Goal: Transaction & Acquisition: Purchase product/service

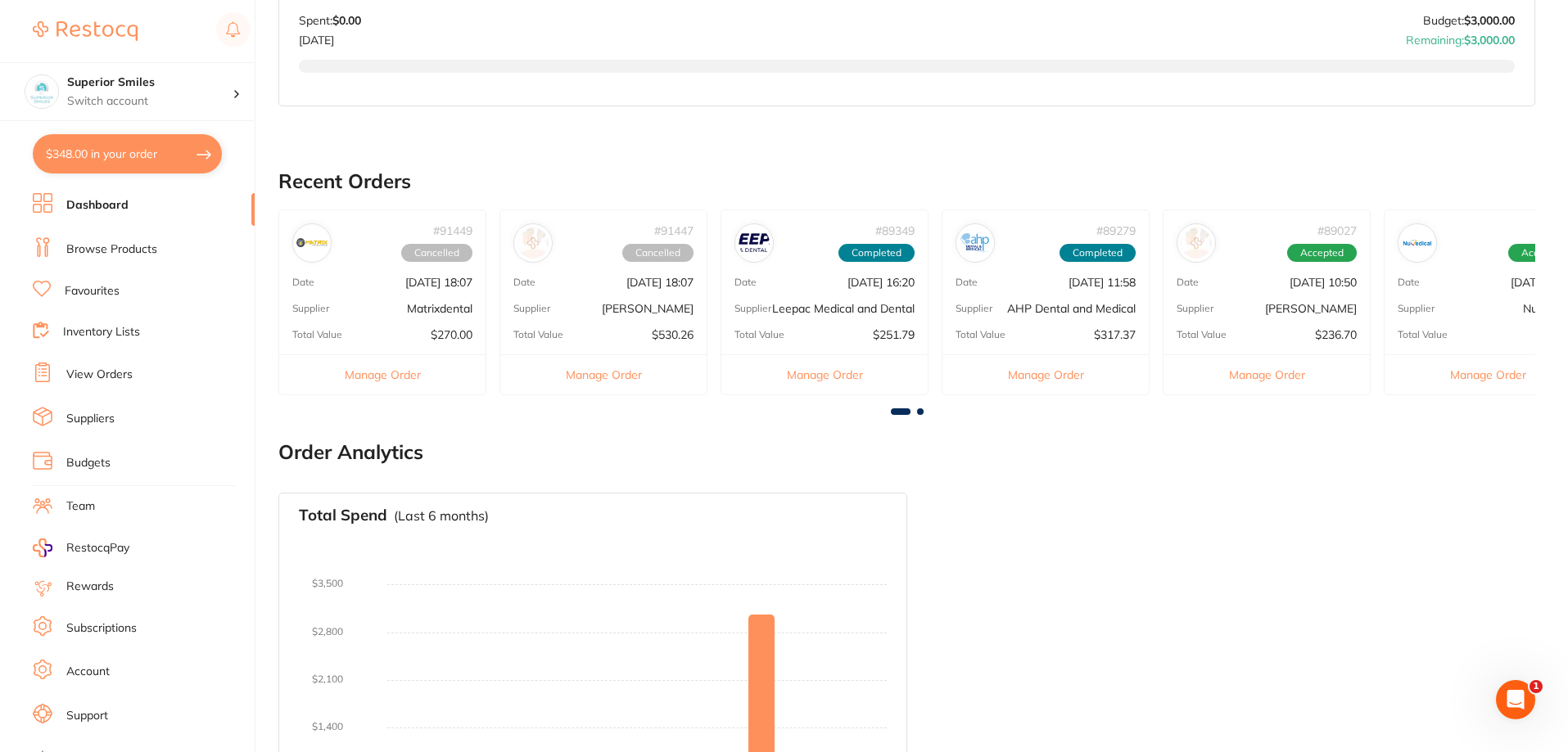
scroll to position [654, 0]
click at [824, 382] on button "Manage Order" at bounding box center [824, 371] width 206 height 40
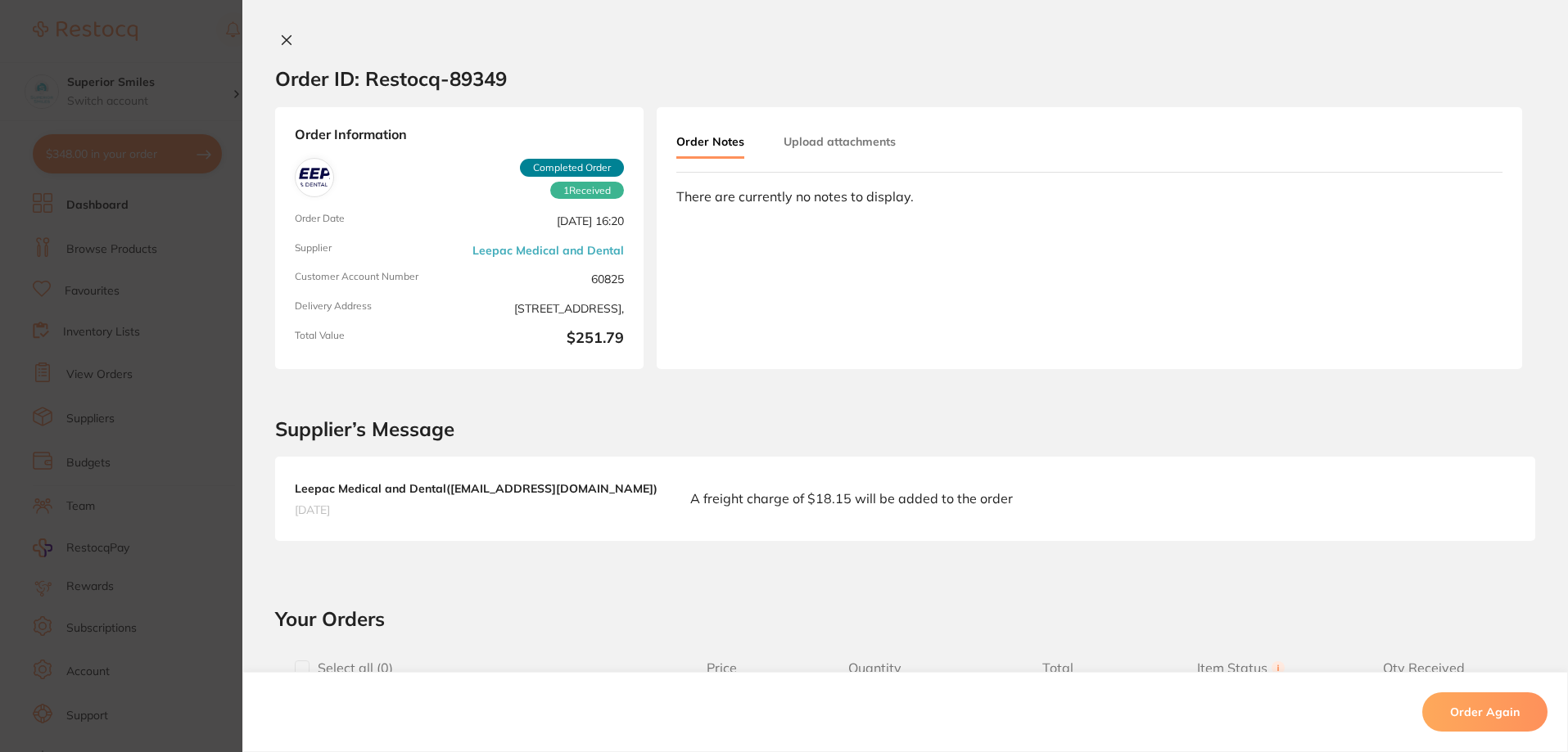
scroll to position [0, 0]
click at [283, 43] on icon at bounding box center [286, 39] width 13 height 13
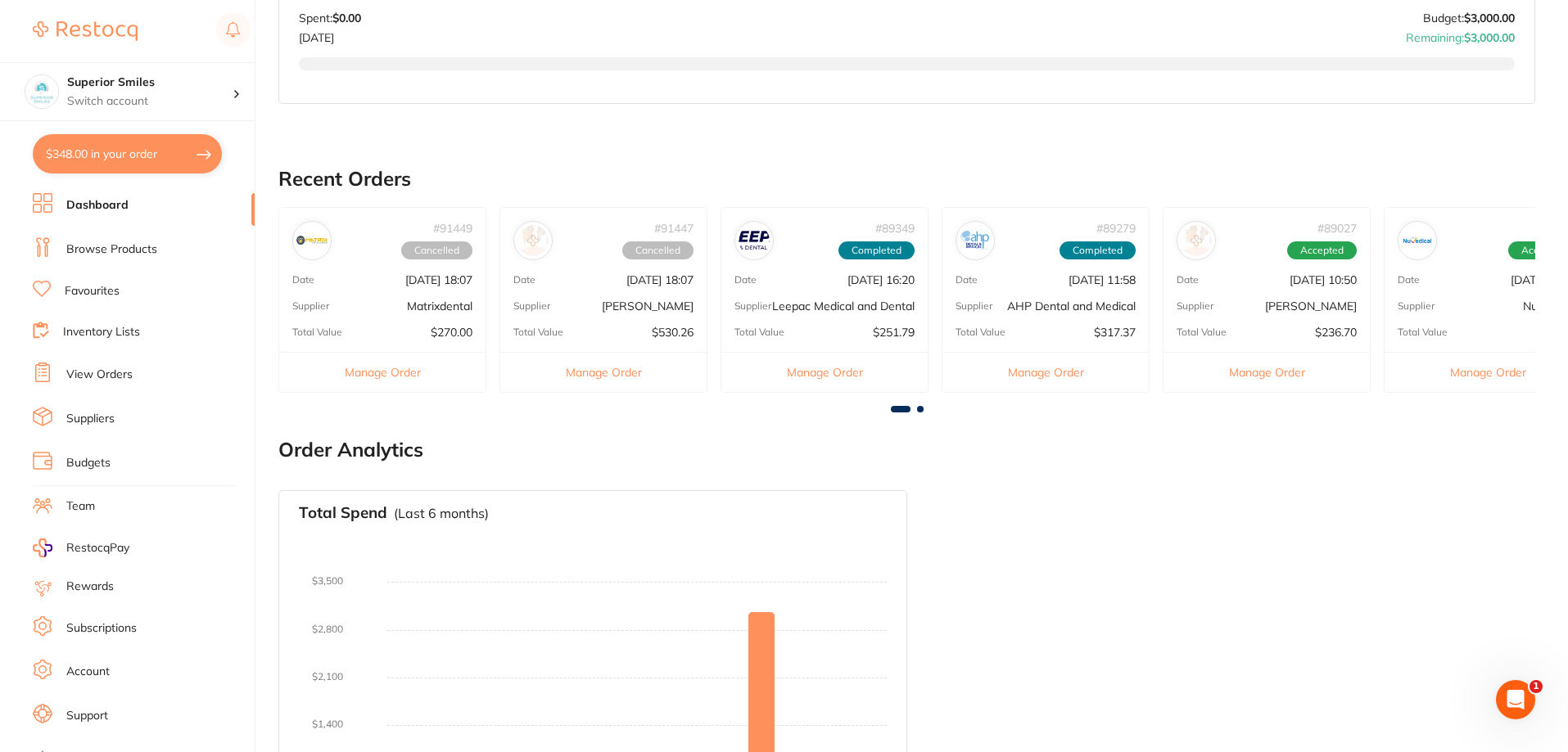
click at [613, 387] on button "Manage Order" at bounding box center [603, 371] width 206 height 40
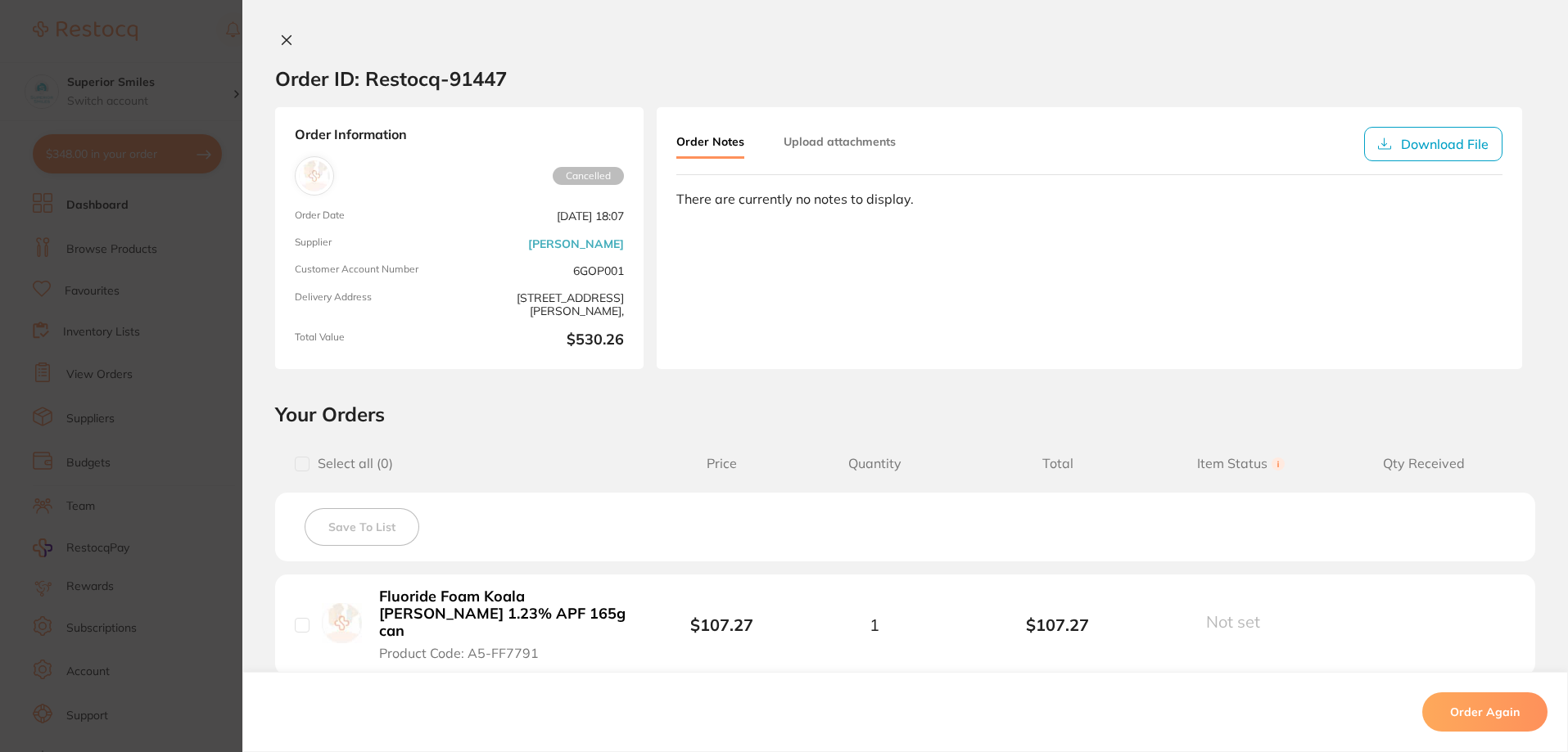
click at [283, 42] on icon at bounding box center [287, 40] width 9 height 9
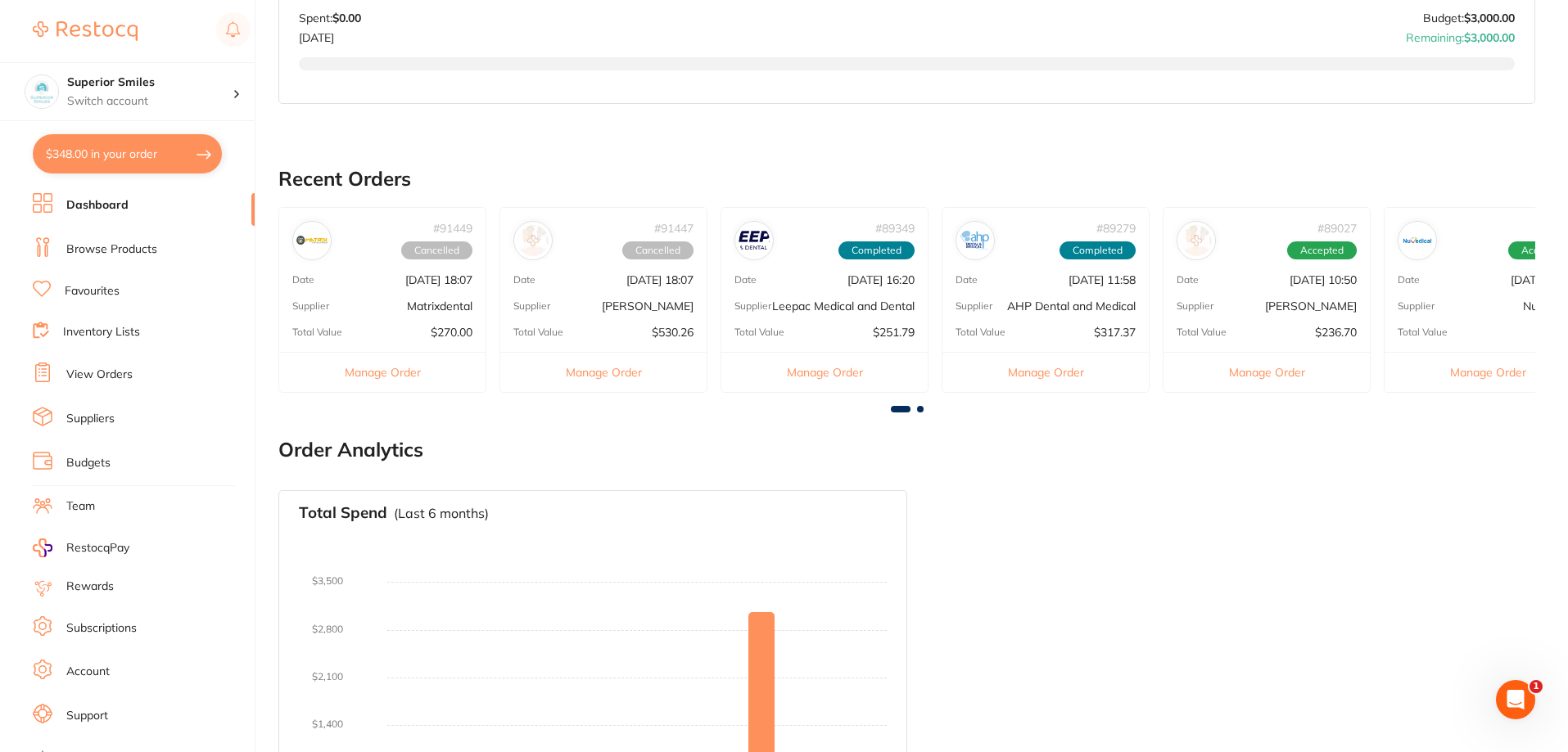
click at [922, 412] on span at bounding box center [920, 409] width 7 height 7
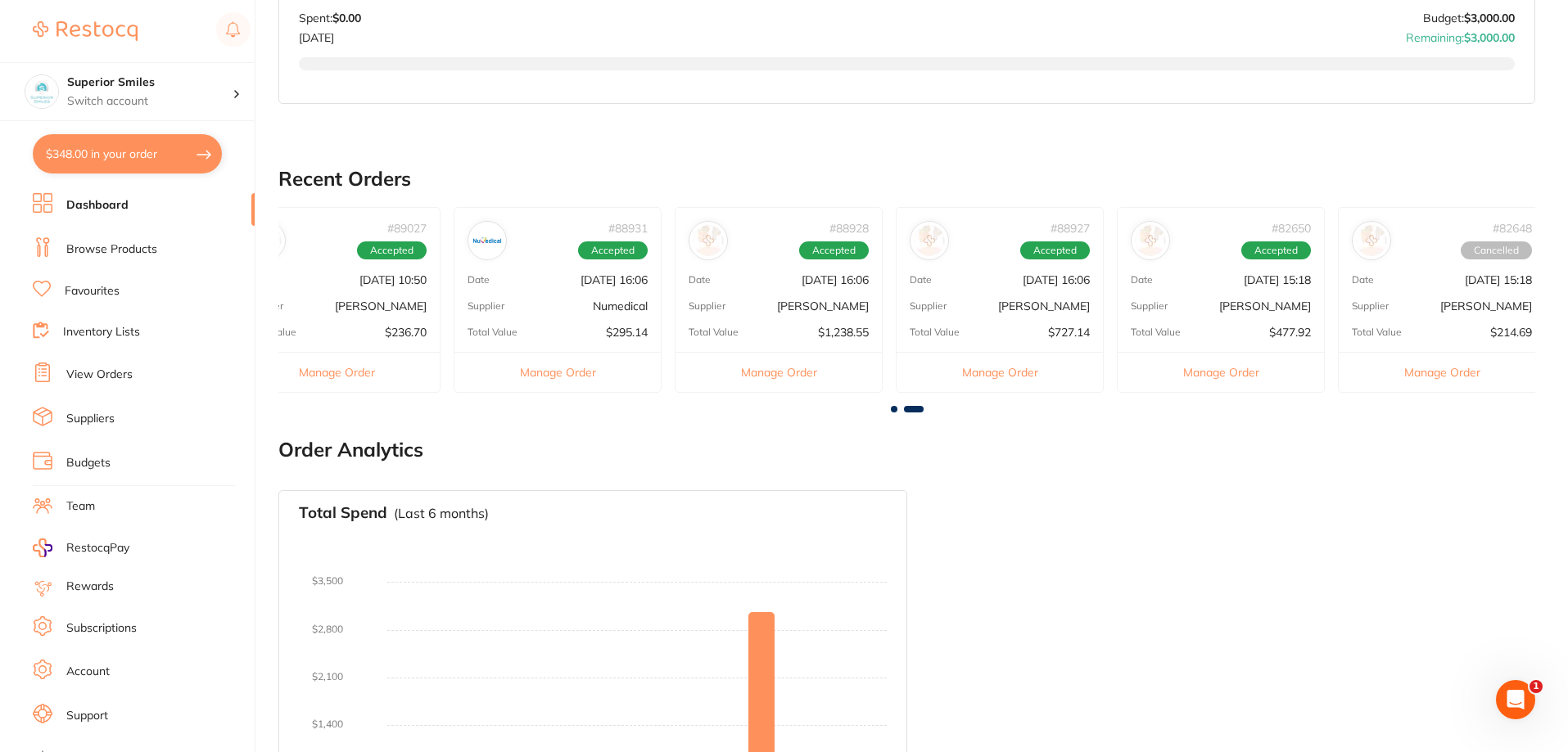
scroll to position [0, 941]
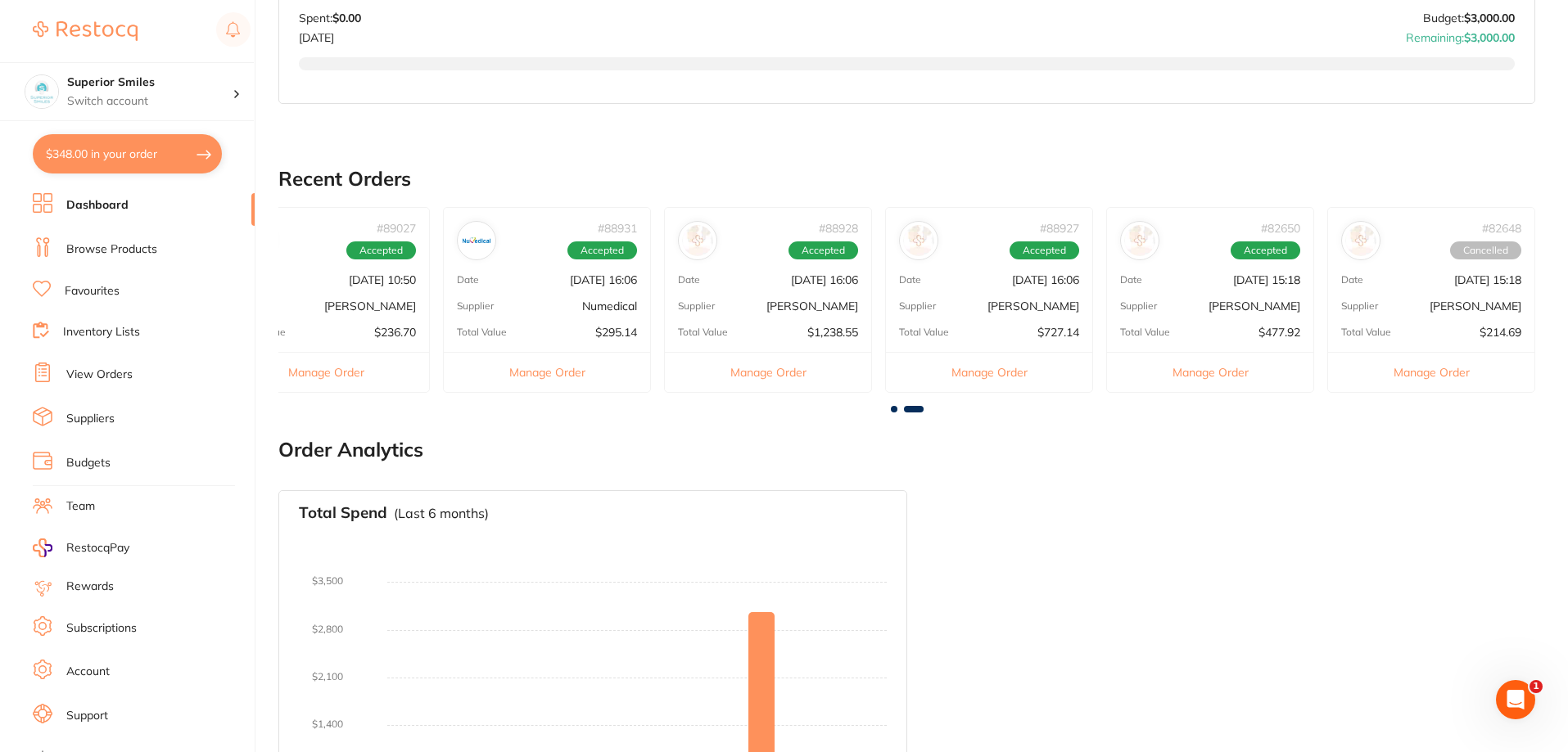
click at [1016, 369] on button "Manage Order" at bounding box center [989, 371] width 206 height 40
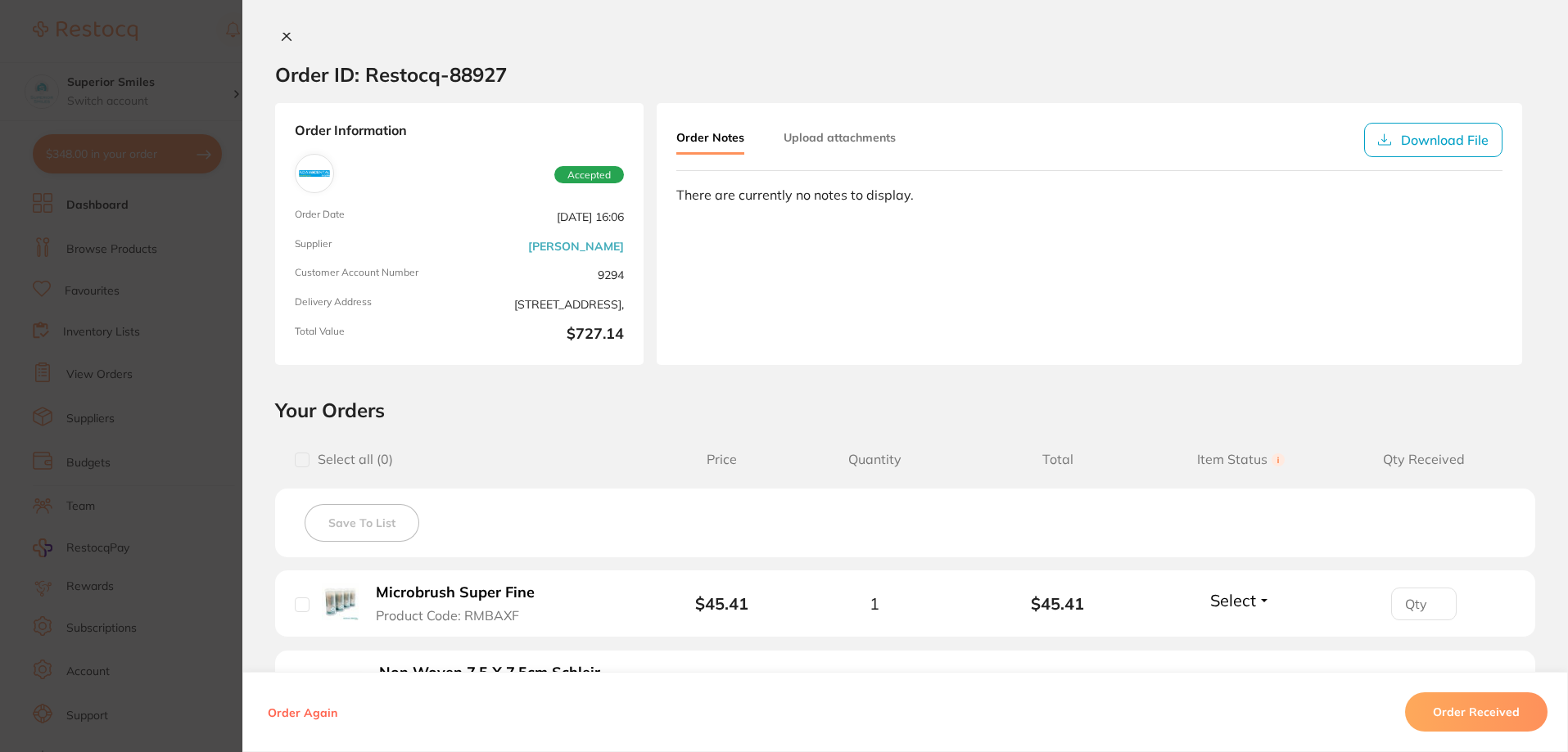
scroll to position [0, 0]
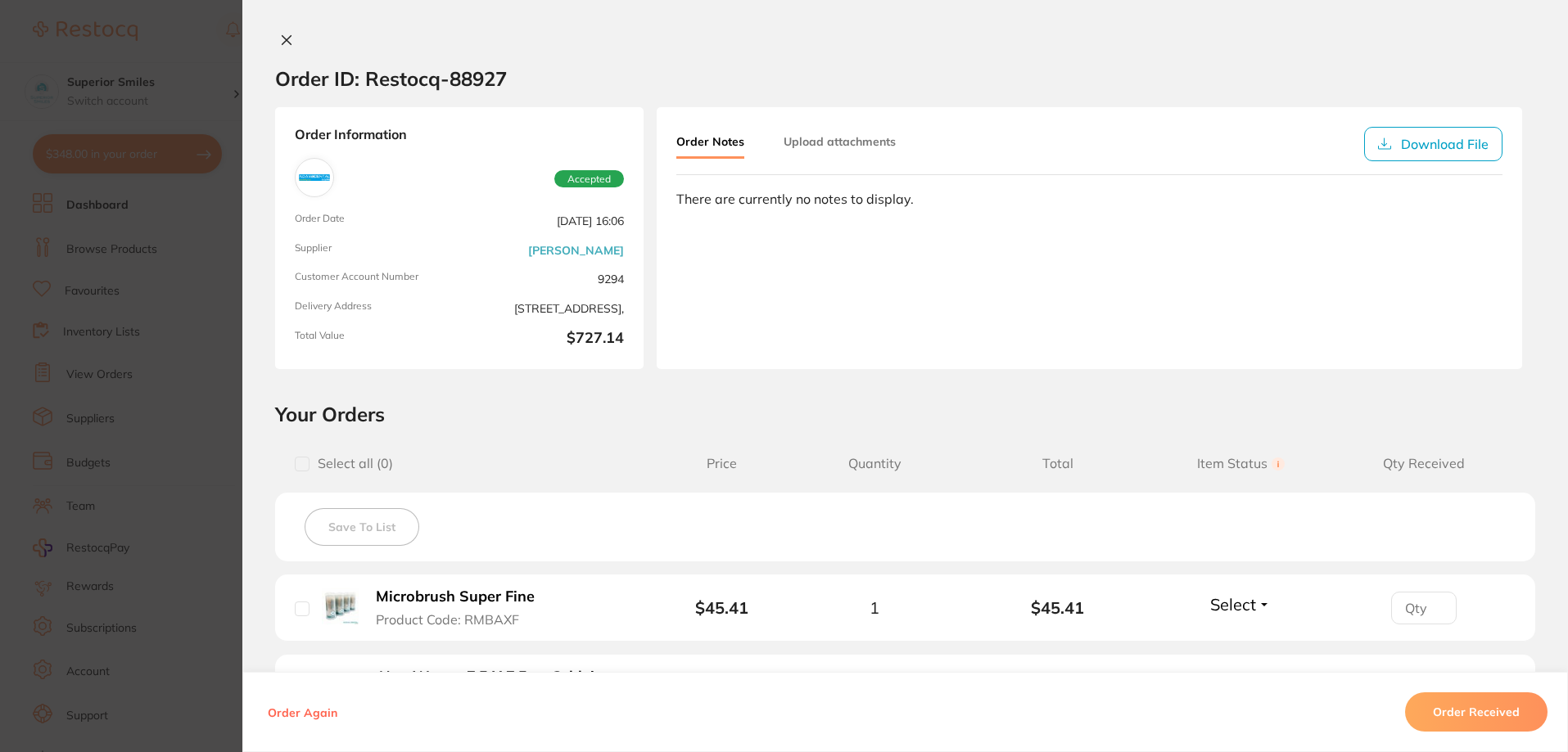
click at [282, 35] on icon at bounding box center [286, 39] width 13 height 13
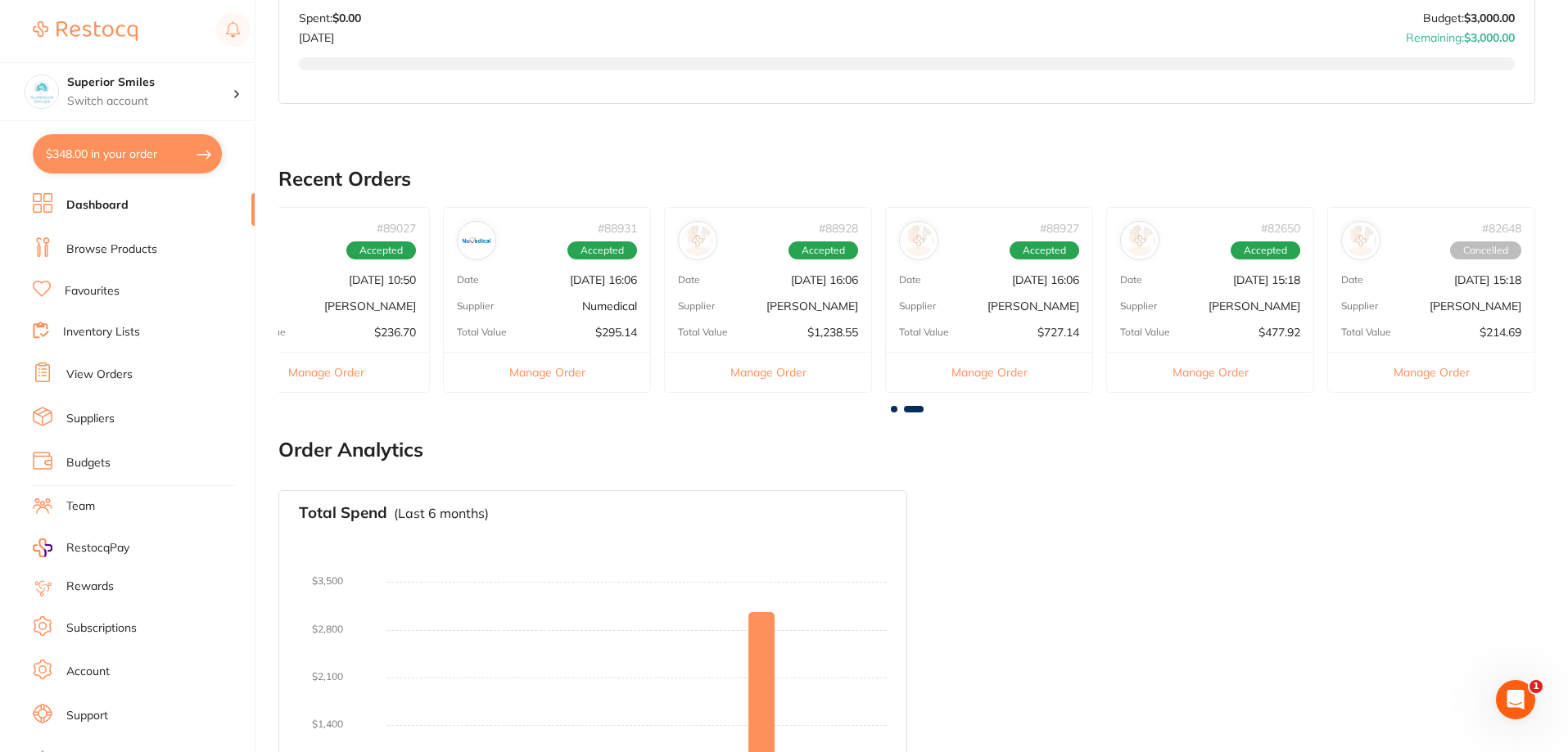
click at [994, 376] on button "Manage Order" at bounding box center [989, 371] width 206 height 40
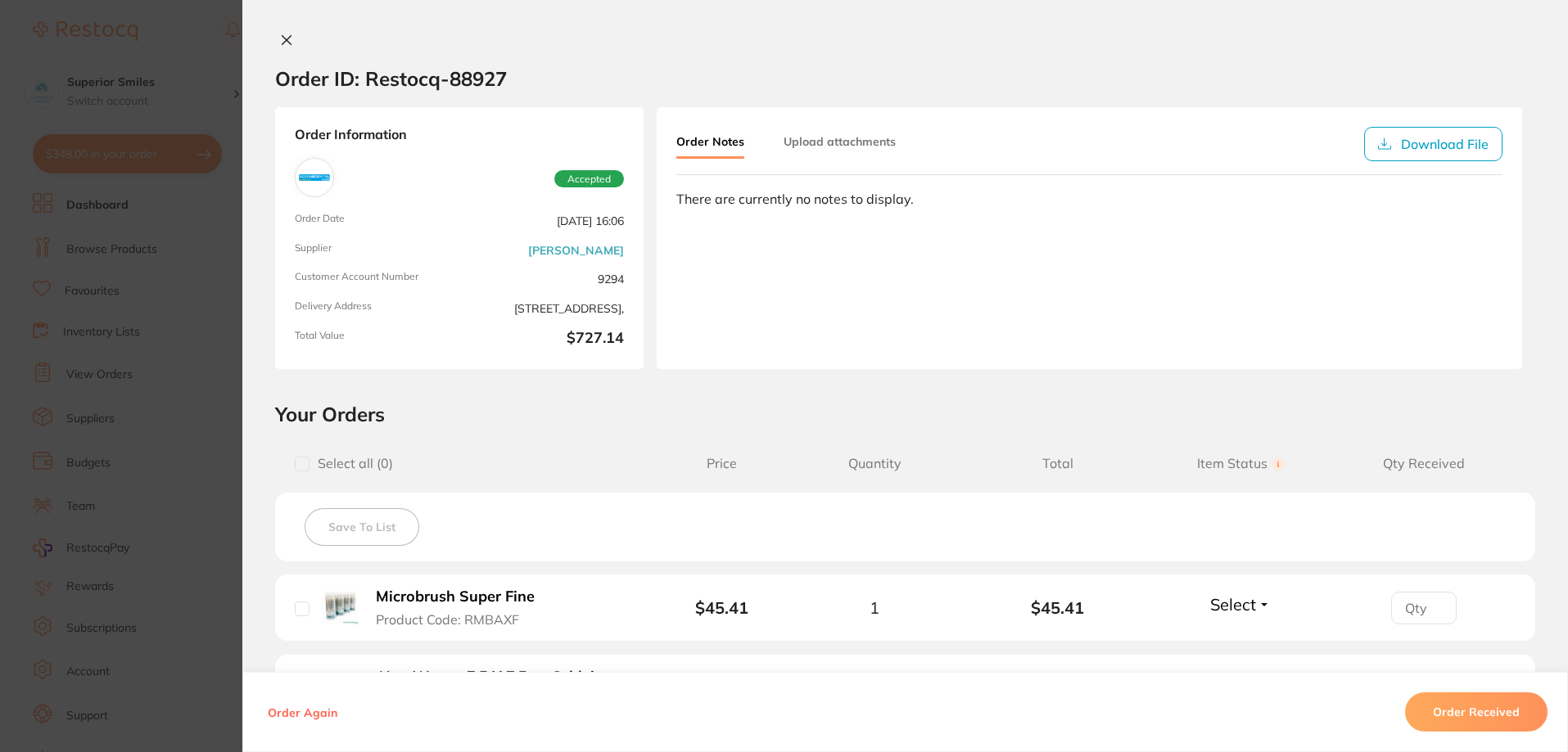
click at [281, 36] on icon at bounding box center [286, 39] width 13 height 13
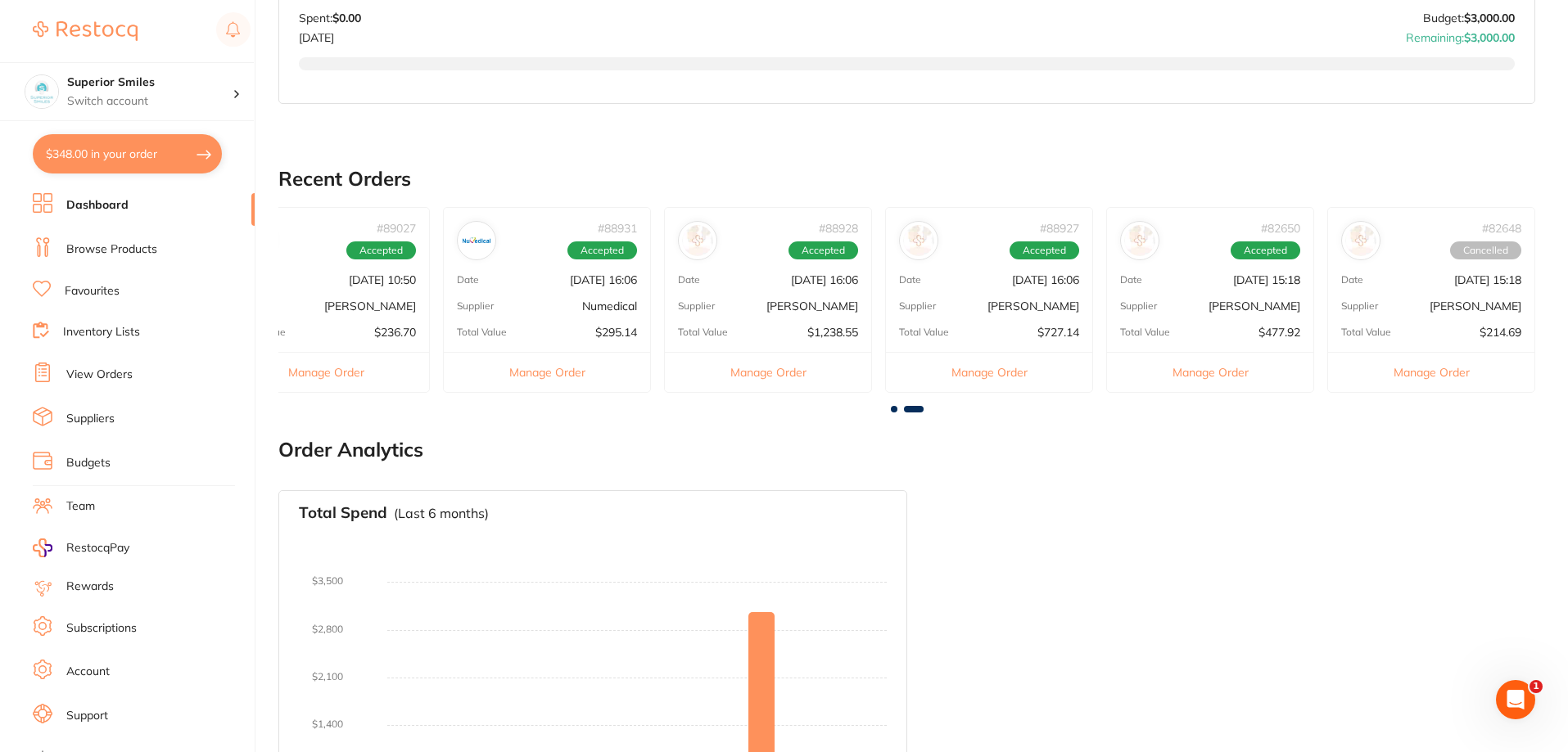
click at [763, 376] on button "Manage Order" at bounding box center [768, 371] width 206 height 40
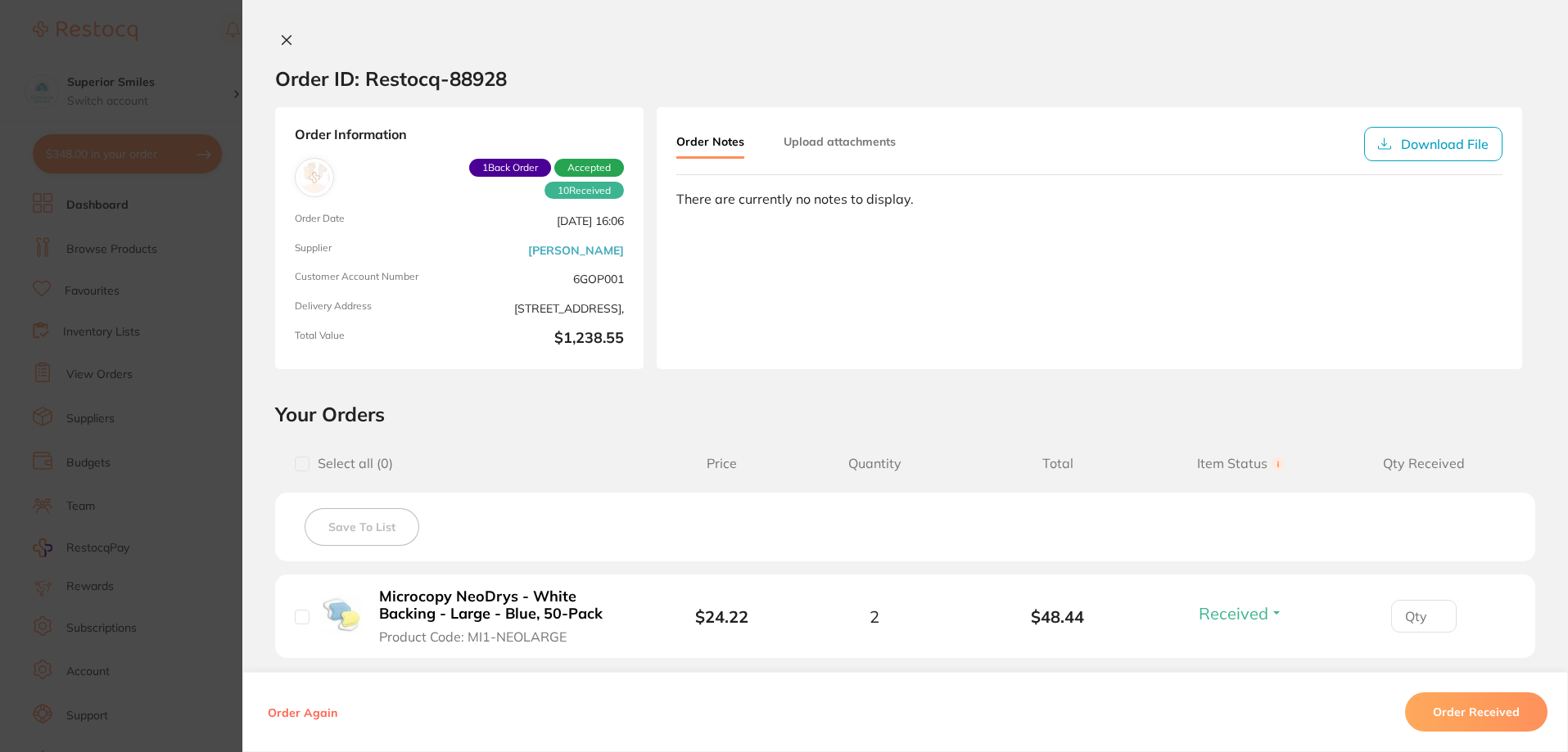
click at [275, 40] on button at bounding box center [286, 41] width 23 height 17
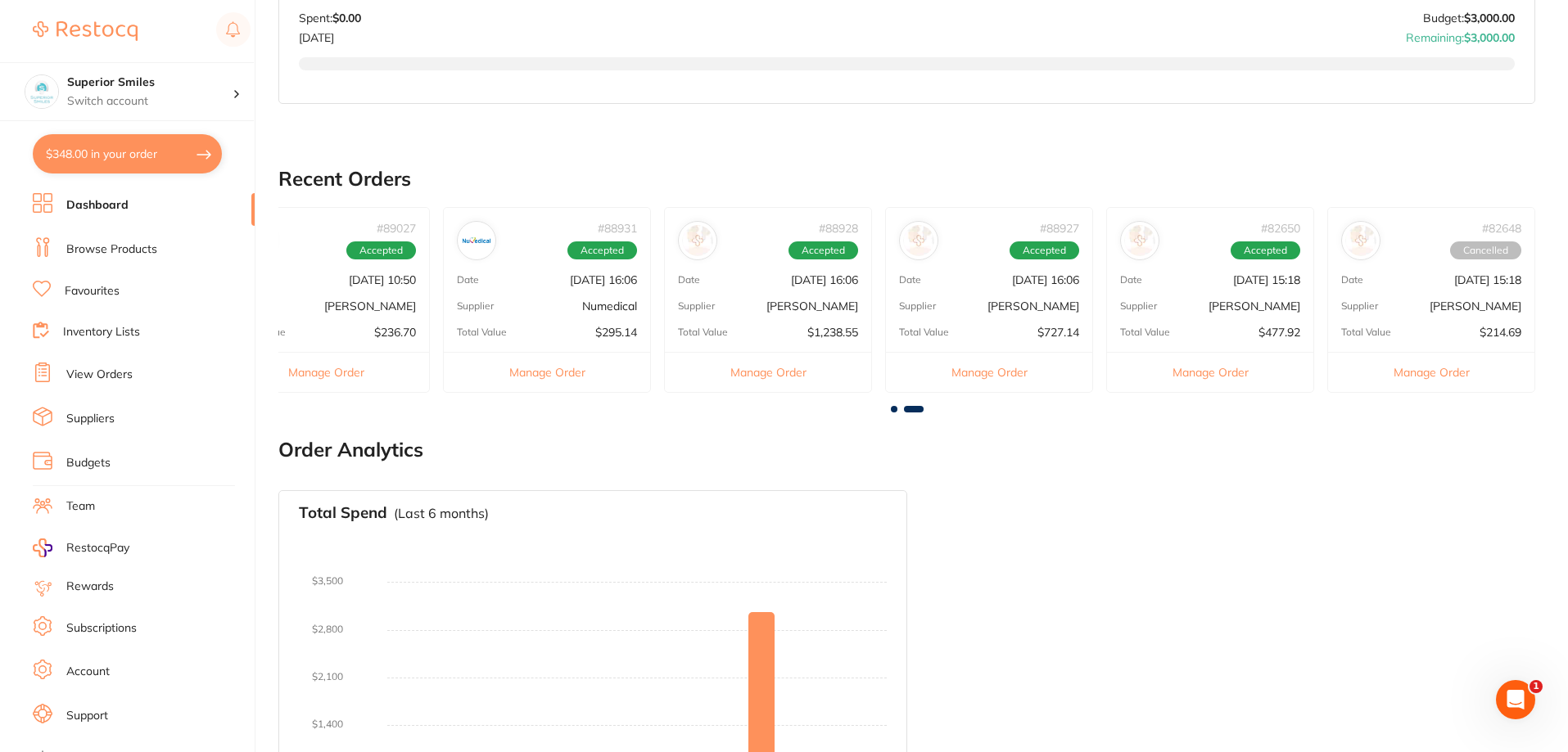
click at [532, 370] on button "Manage Order" at bounding box center [546, 371] width 206 height 40
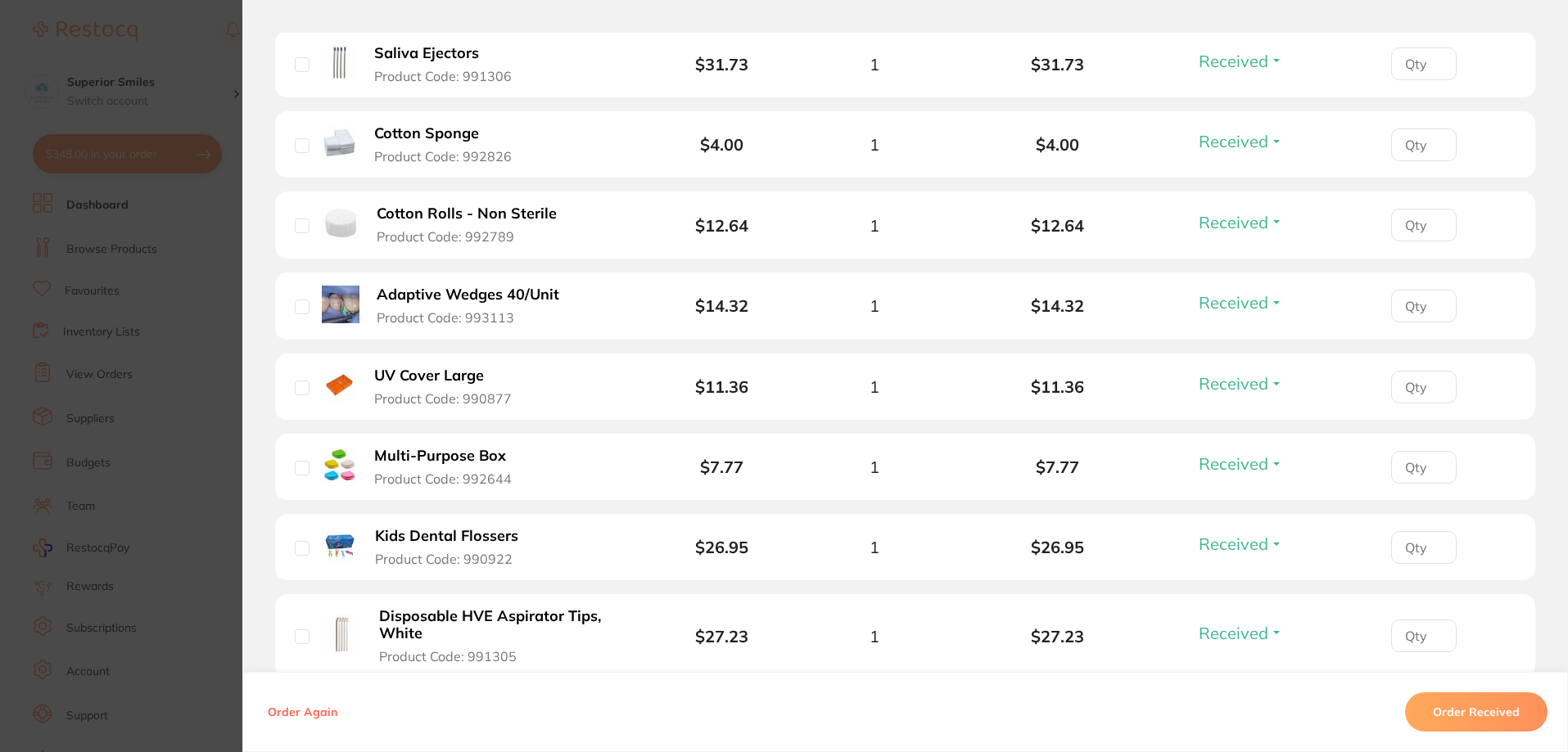
scroll to position [900, 0]
click at [488, 295] on b "Adaptive Wedges 40/Unit" at bounding box center [467, 293] width 182 height 17
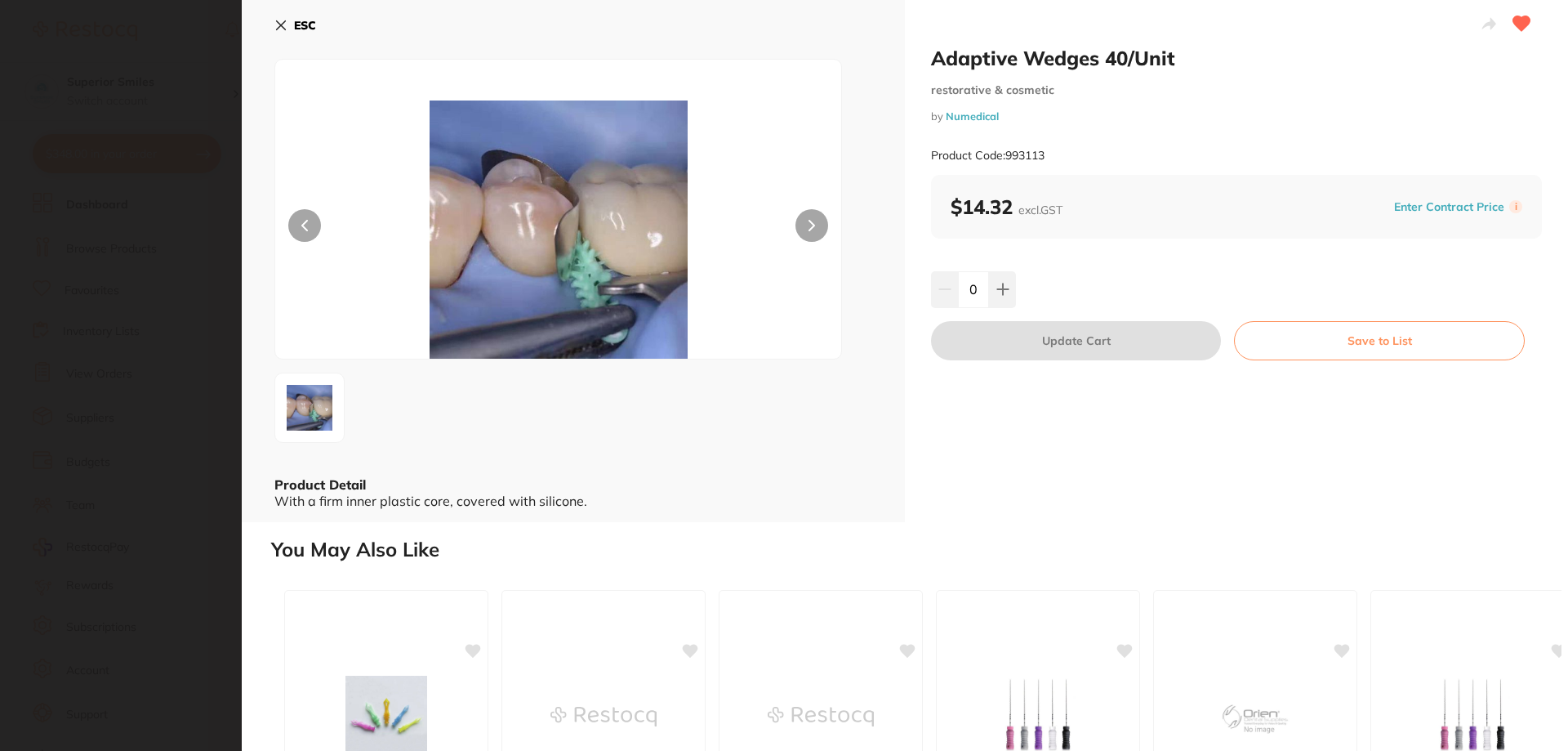
scroll to position [0, 0]
click at [278, 22] on icon at bounding box center [280, 26] width 13 height 13
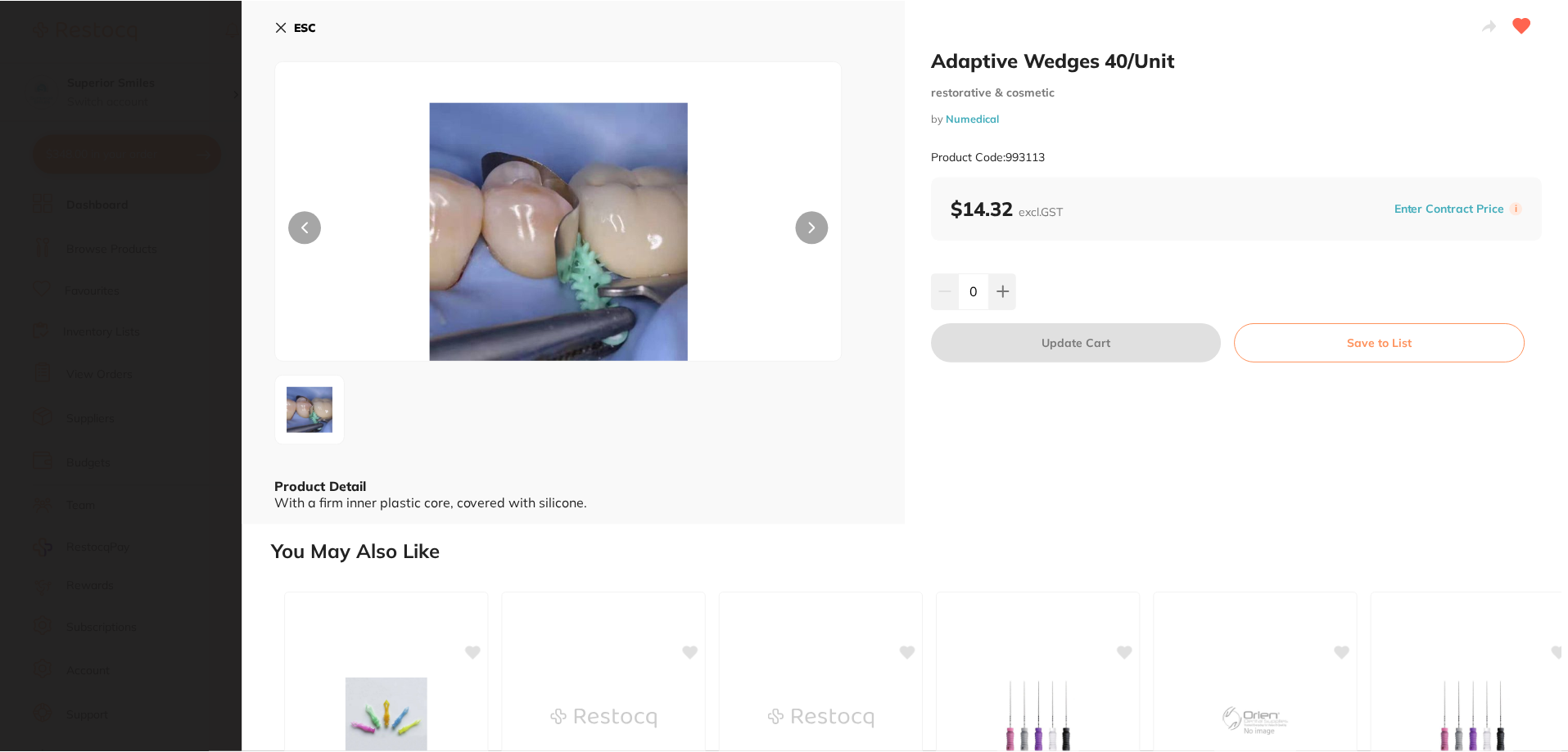
scroll to position [654, 0]
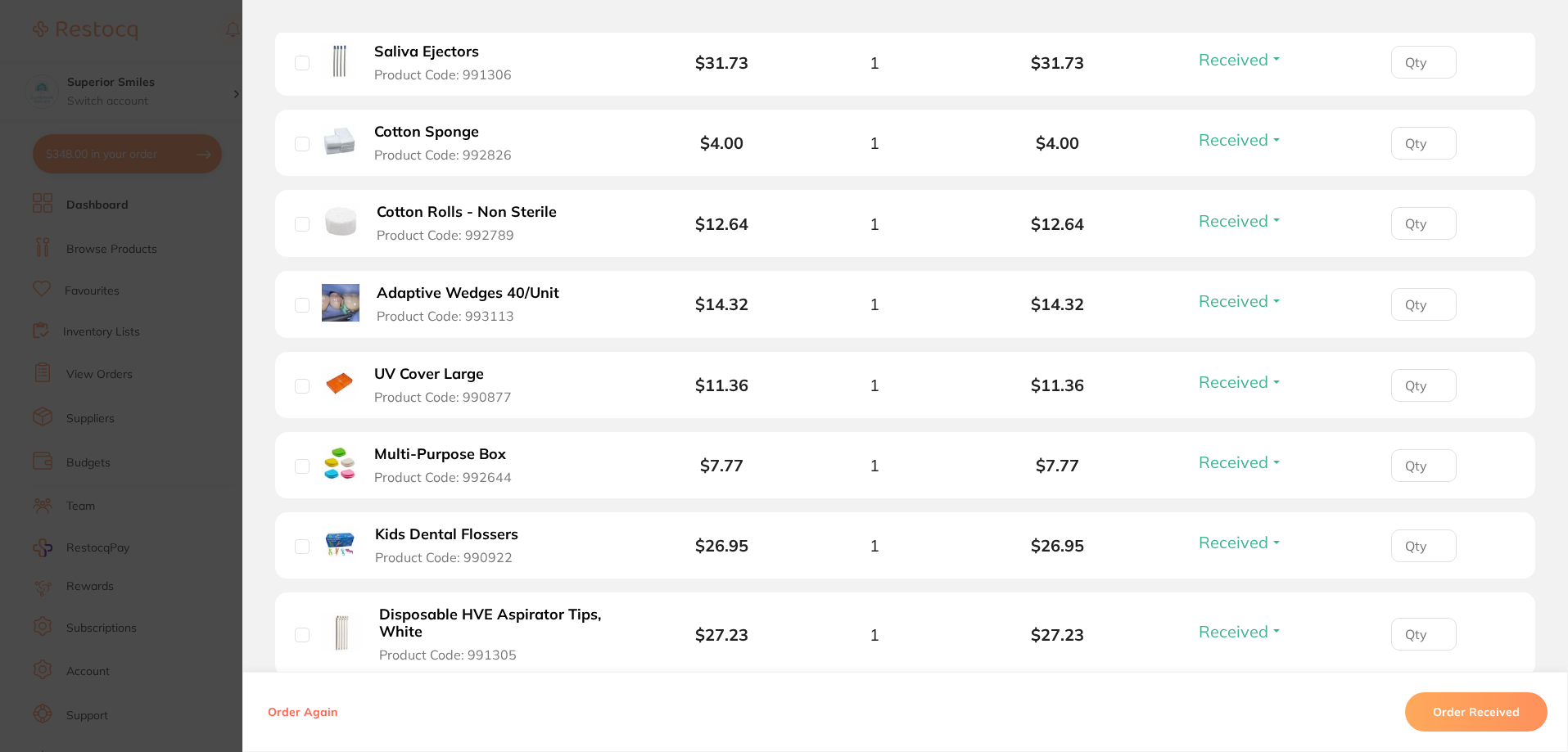
click at [505, 285] on b "Adaptive Wedges 40/Unit" at bounding box center [467, 293] width 182 height 17
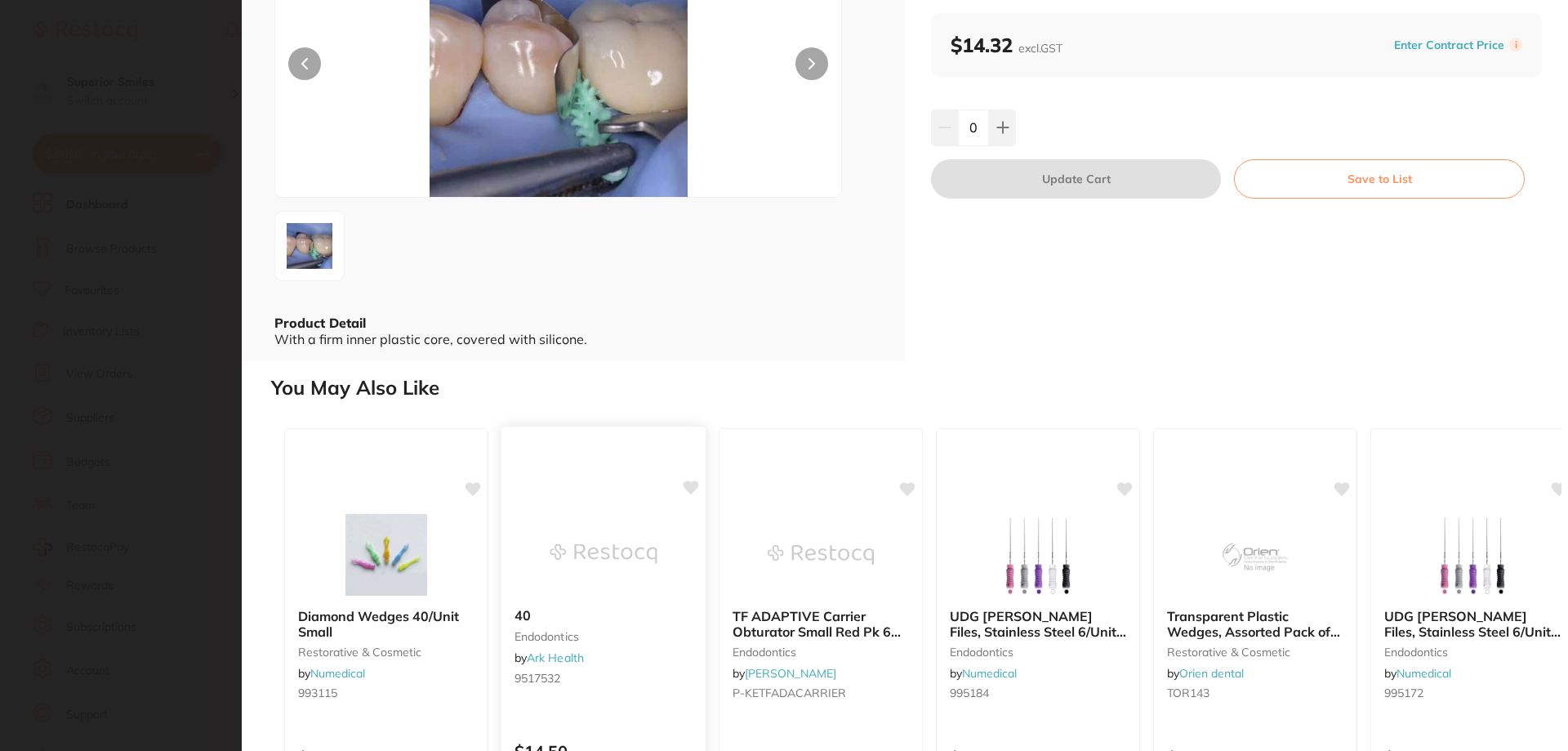
scroll to position [0, 0]
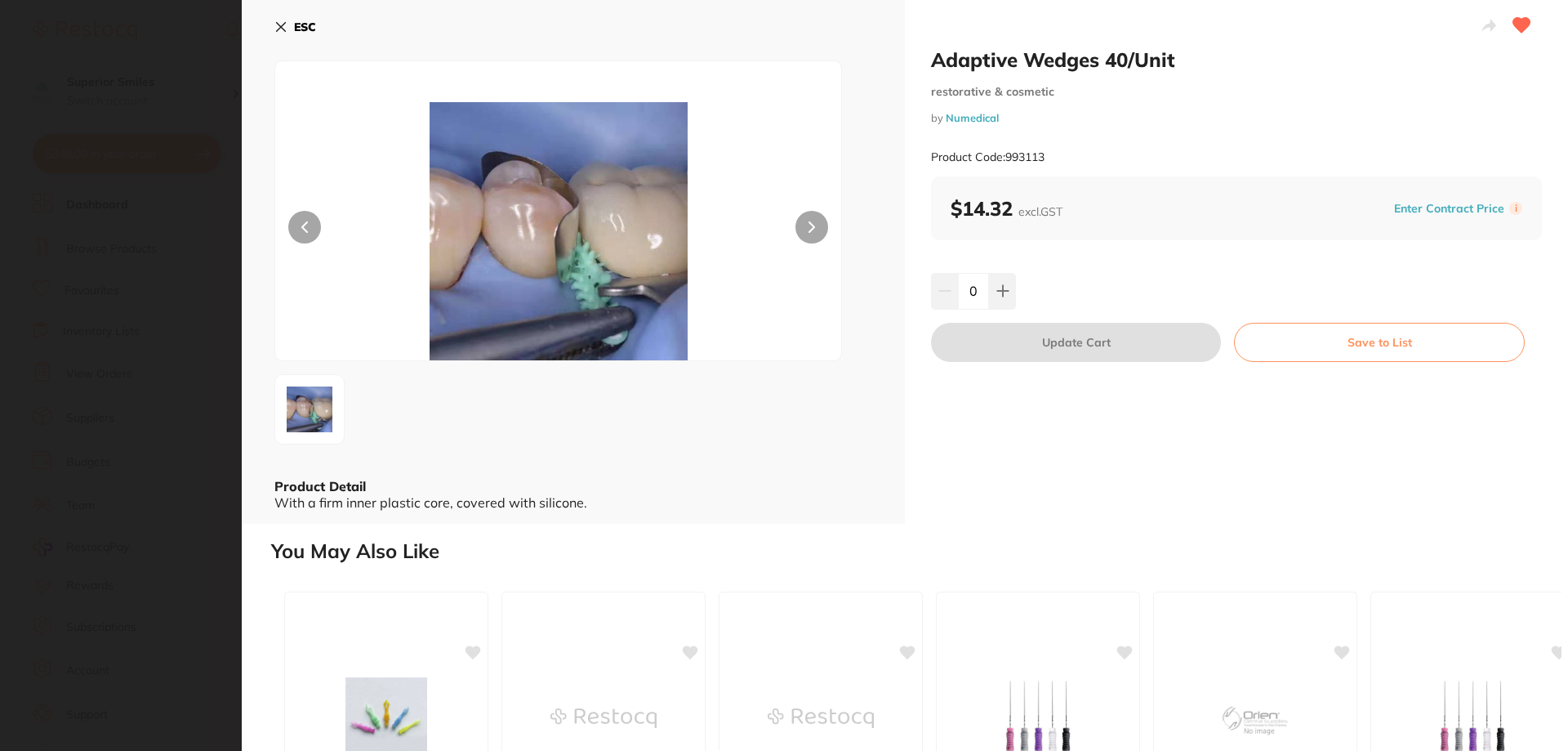
click at [280, 28] on icon at bounding box center [281, 27] width 9 height 9
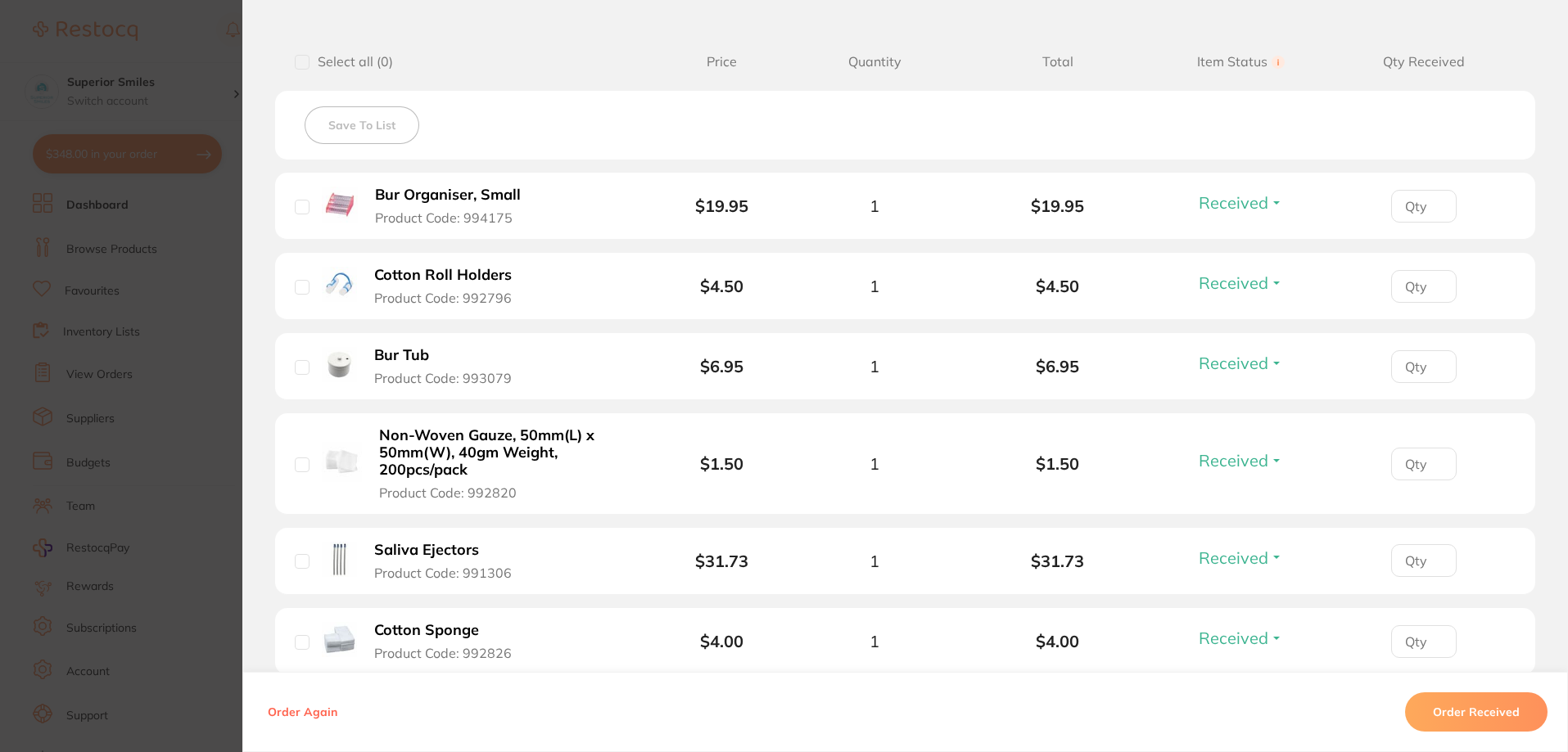
scroll to position [409, 0]
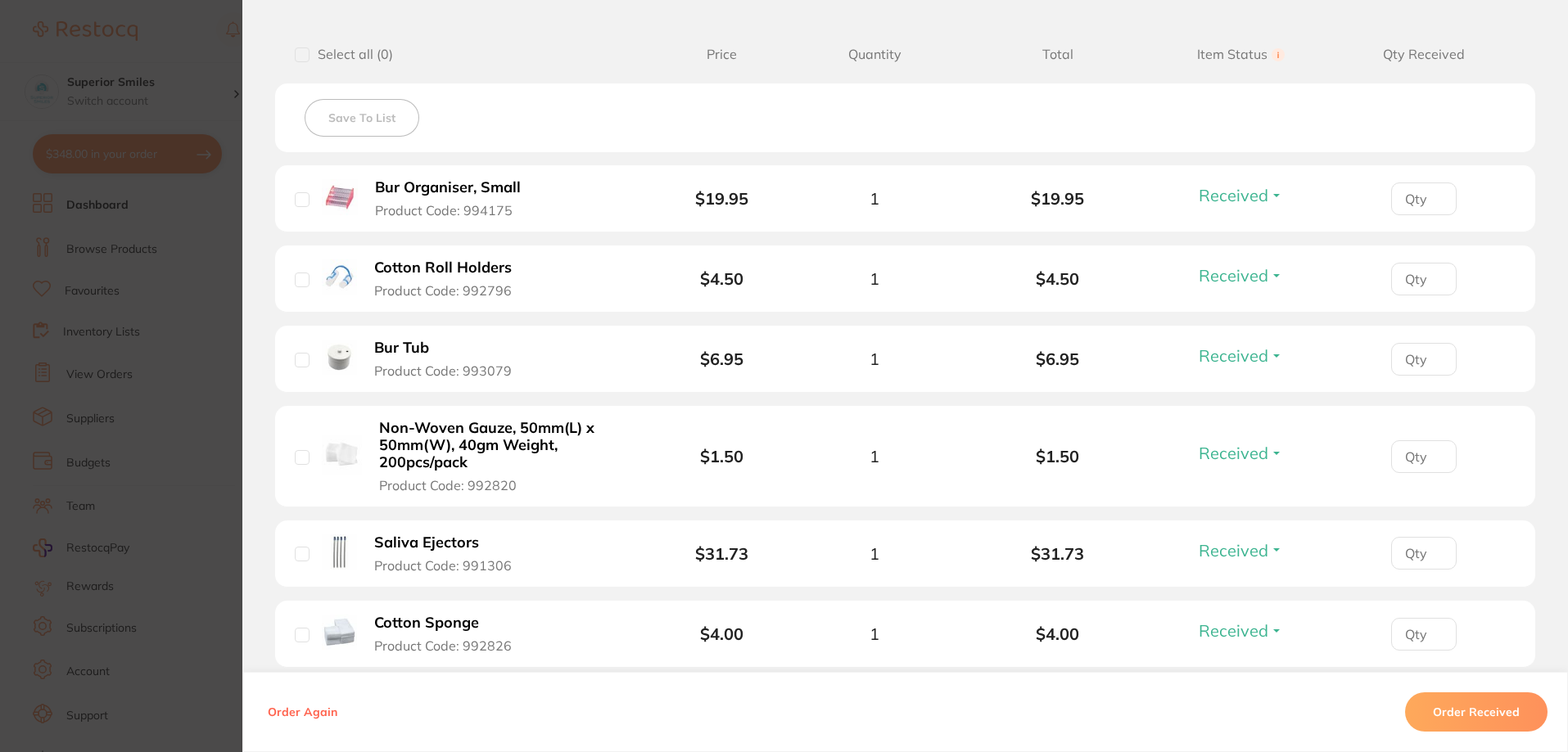
click at [305, 456] on input "checkbox" at bounding box center [301, 457] width 15 height 15
checkbox input "true"
click at [1434, 460] on input "0" at bounding box center [1423, 457] width 66 height 33
click at [1434, 453] on input "1" at bounding box center [1423, 457] width 66 height 33
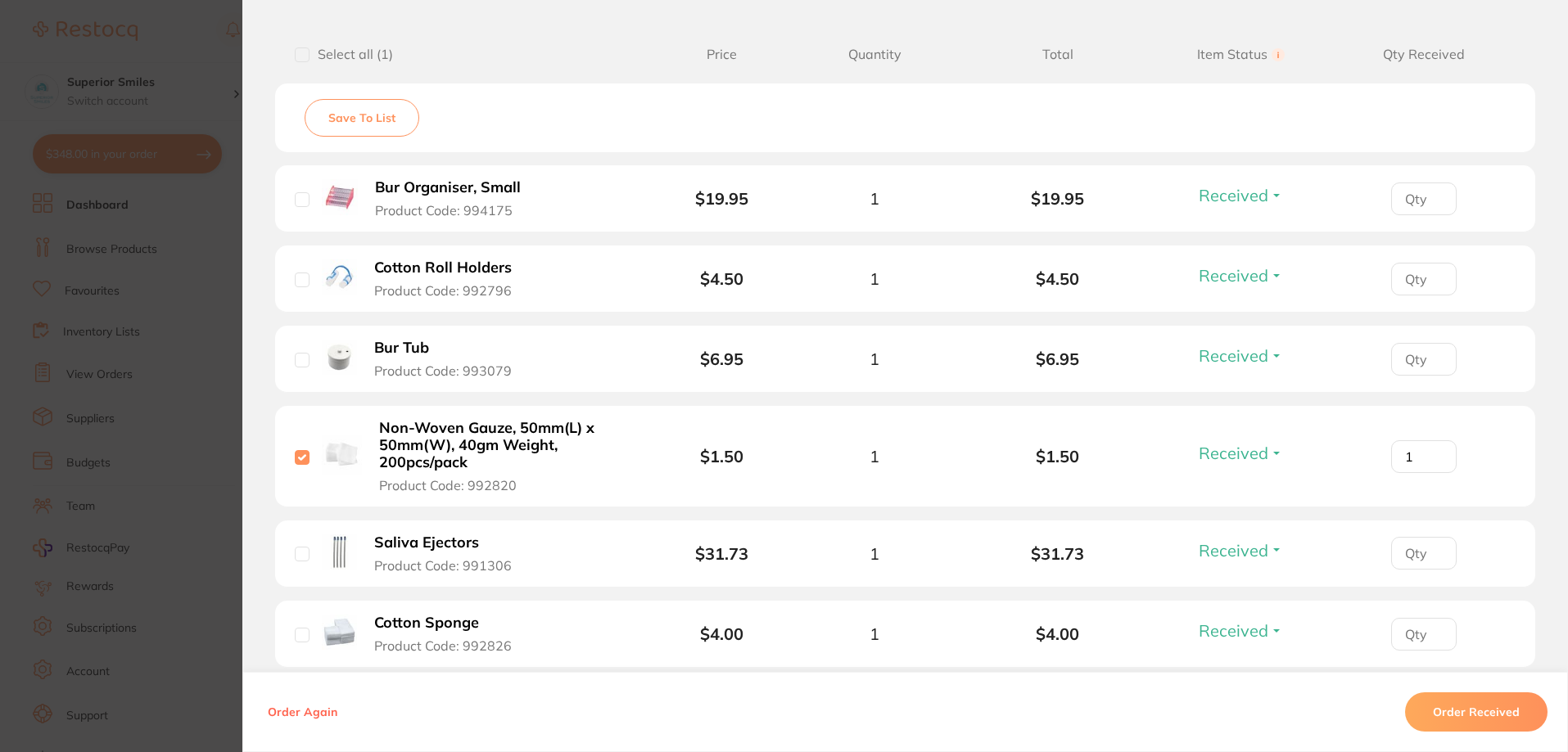
click at [1434, 453] on input "1" at bounding box center [1423, 457] width 66 height 33
click at [1426, 457] on input "0" at bounding box center [1423, 457] width 66 height 33
drag, startPoint x: 1423, startPoint y: 458, endPoint x: 1381, endPoint y: 463, distance: 42.3
click at [1381, 463] on div "0" at bounding box center [1423, 457] width 183 height 33
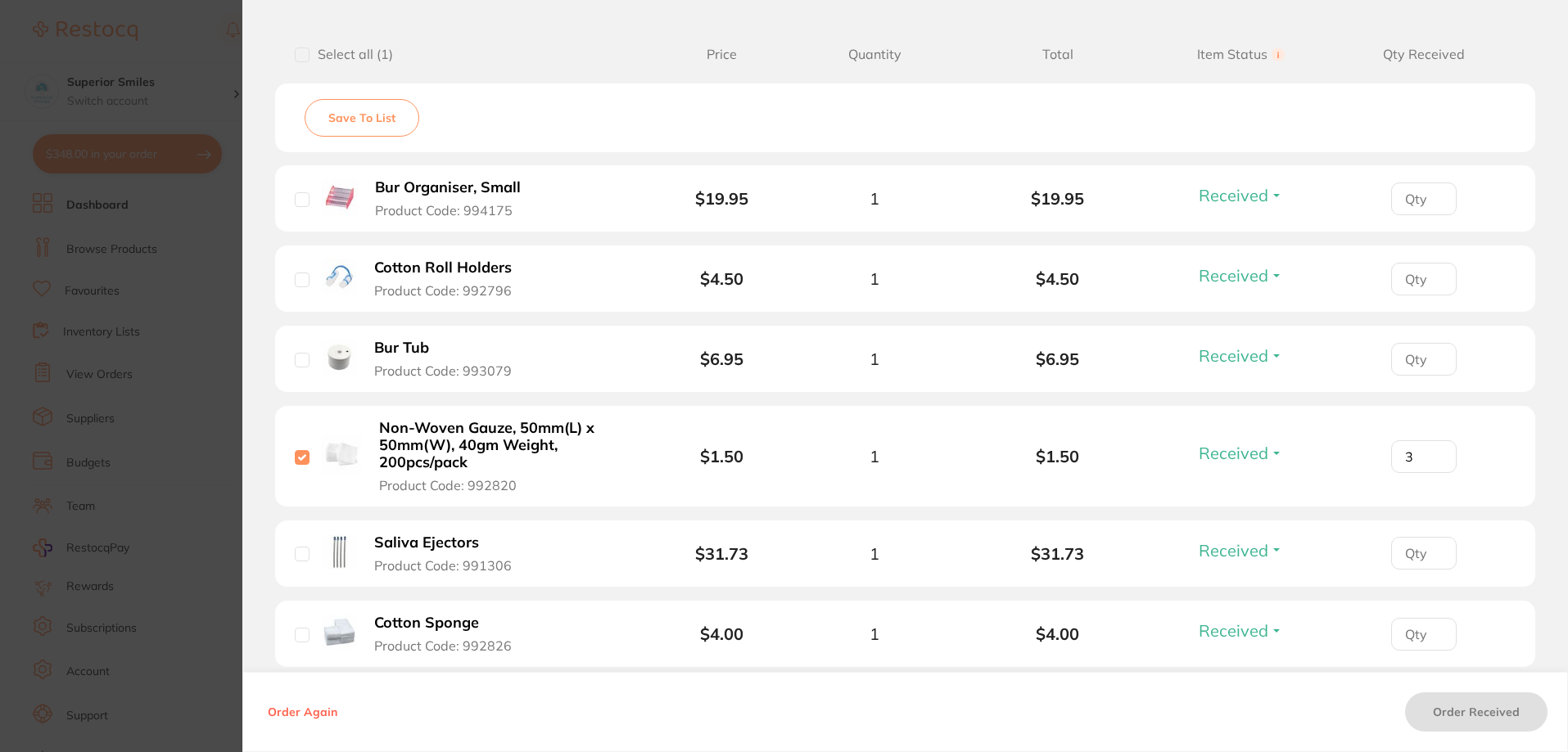
type input "3"
click at [1430, 448] on input "3" at bounding box center [1423, 457] width 66 height 33
click at [1429, 447] on input "3" at bounding box center [1423, 457] width 66 height 33
click at [1429, 447] on input "3" at bounding box center [1423, 457] width 66 height 33
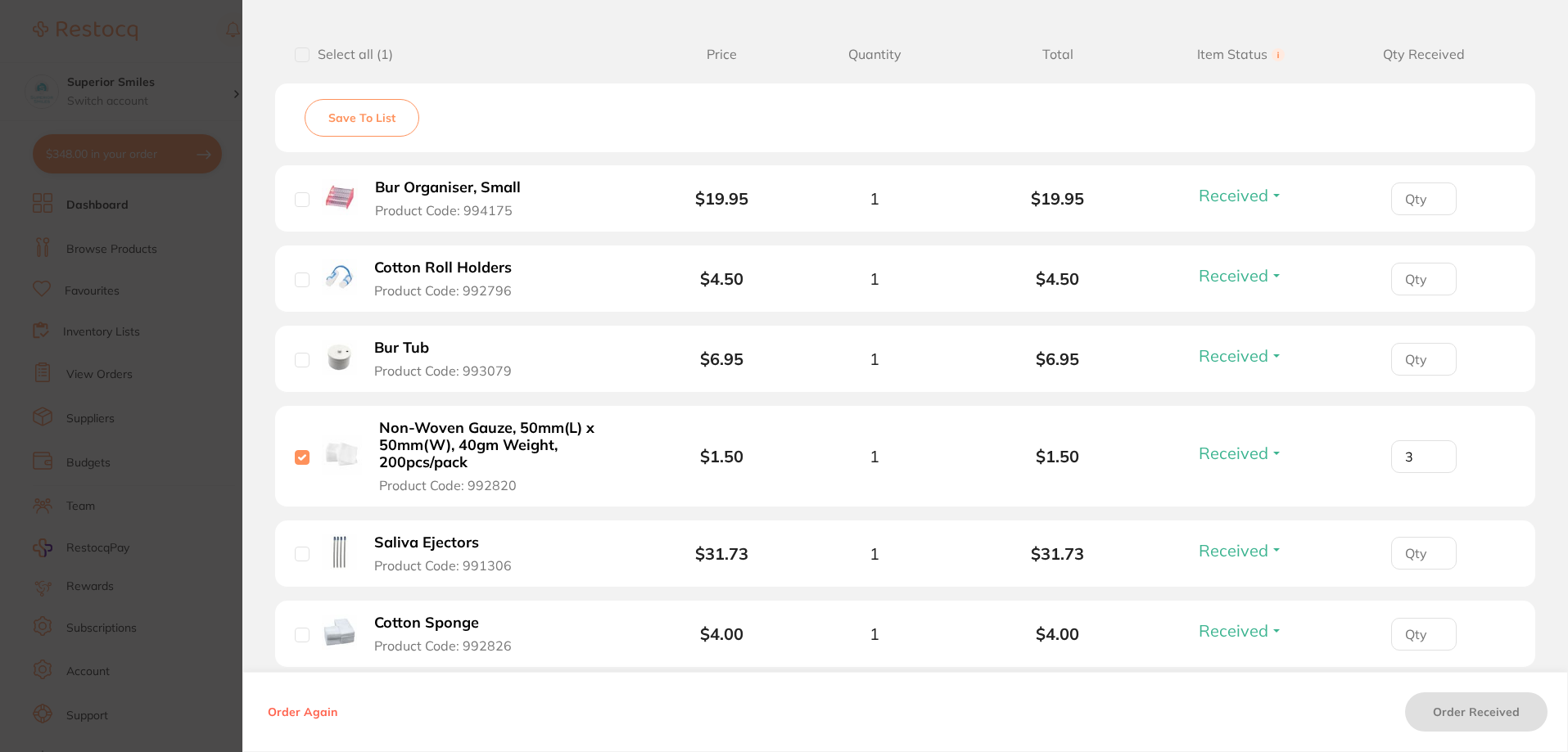
click at [1429, 447] on input "3" at bounding box center [1423, 457] width 66 height 33
drag, startPoint x: 1283, startPoint y: 458, endPoint x: 1340, endPoint y: 452, distance: 57.3
click at [1288, 458] on li "Non-Woven Gauze, 50mm(L) x 50mm(W), 40gm Weight, 200pcs/pack Product Code: 9928…" at bounding box center [905, 456] width 1260 height 101
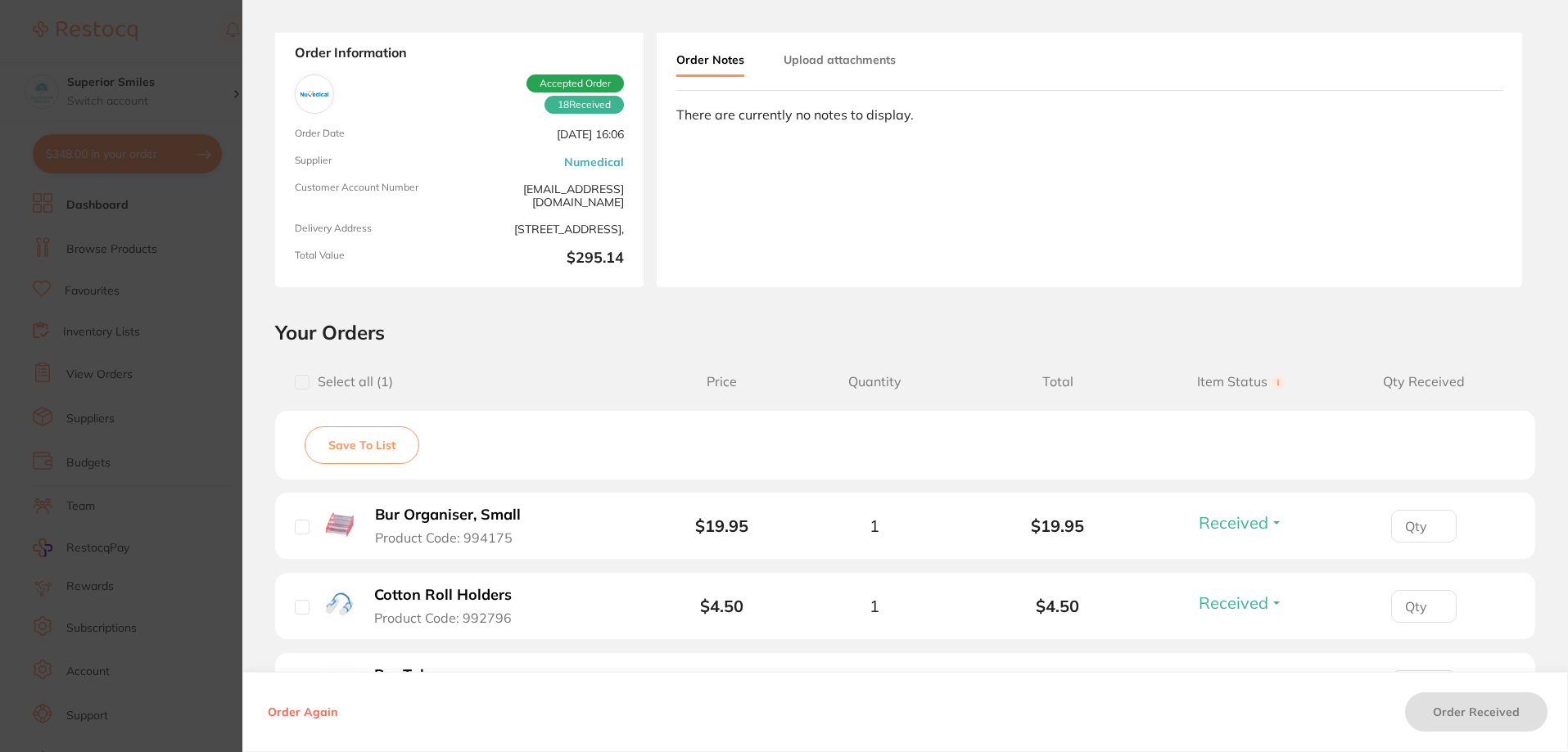
scroll to position [0, 0]
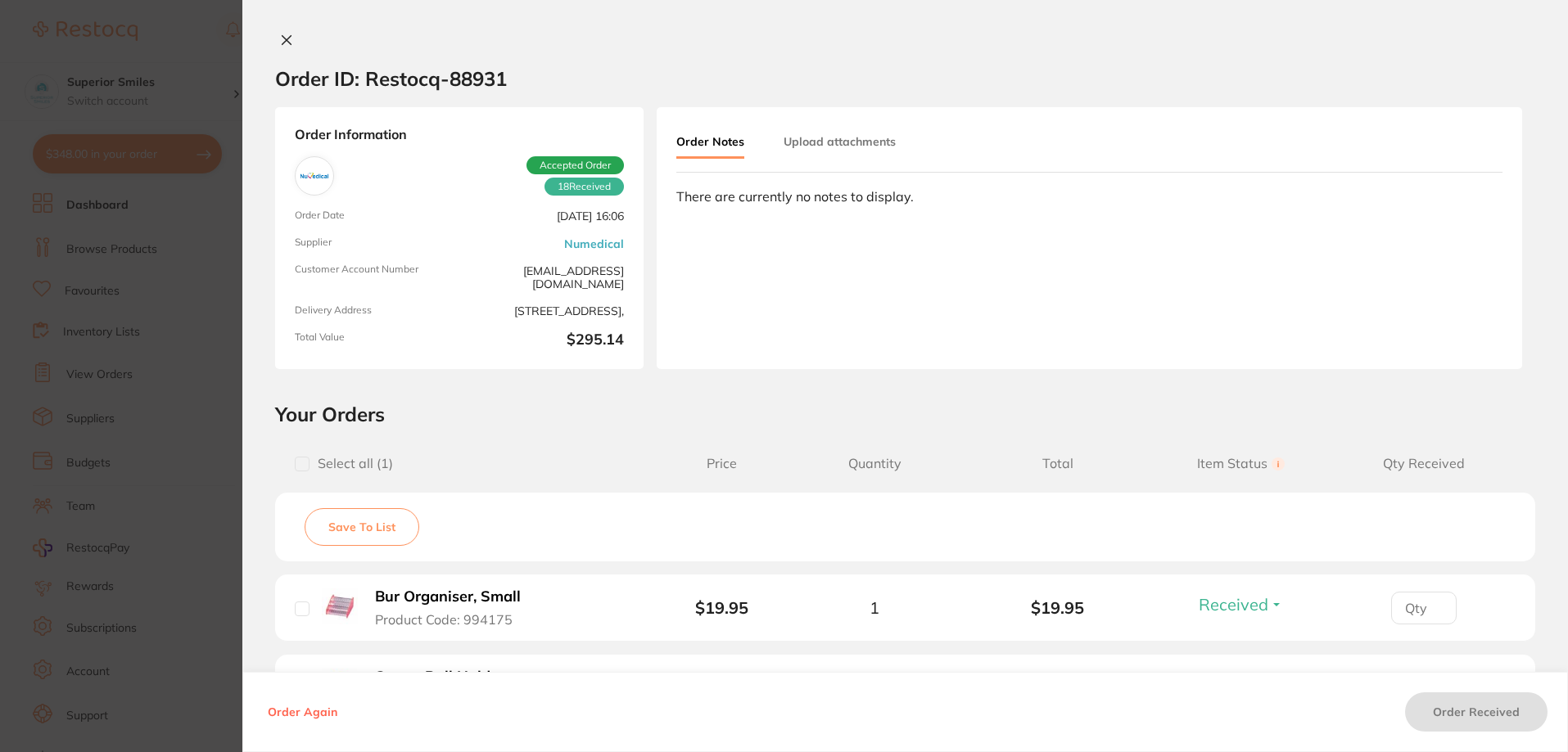
click at [280, 35] on icon at bounding box center [286, 39] width 13 height 13
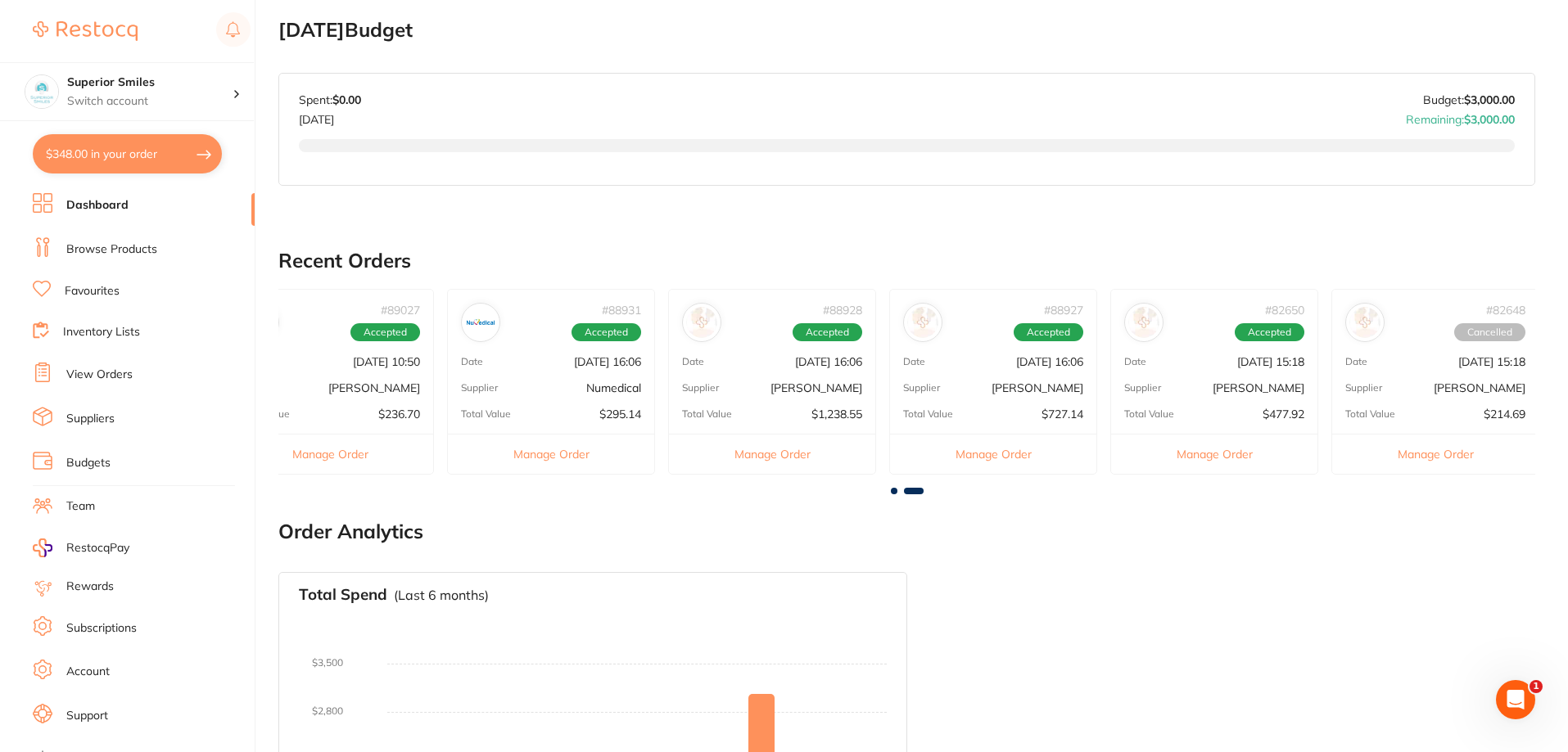
click at [725, 543] on h2 "Order Analytics" at bounding box center [906, 531] width 1256 height 23
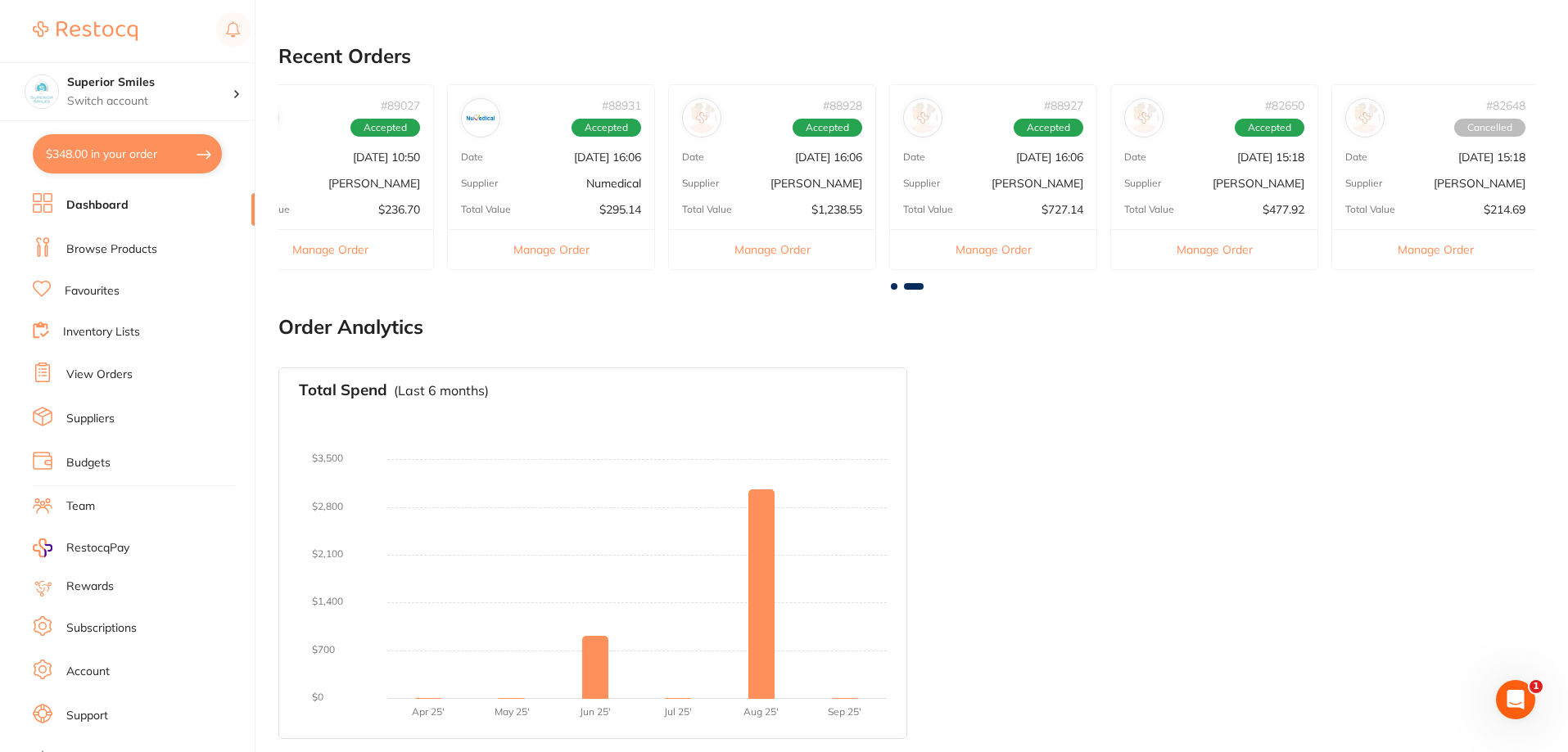
scroll to position [790, 0]
click at [105, 246] on link "Browse Products" at bounding box center [111, 249] width 91 height 16
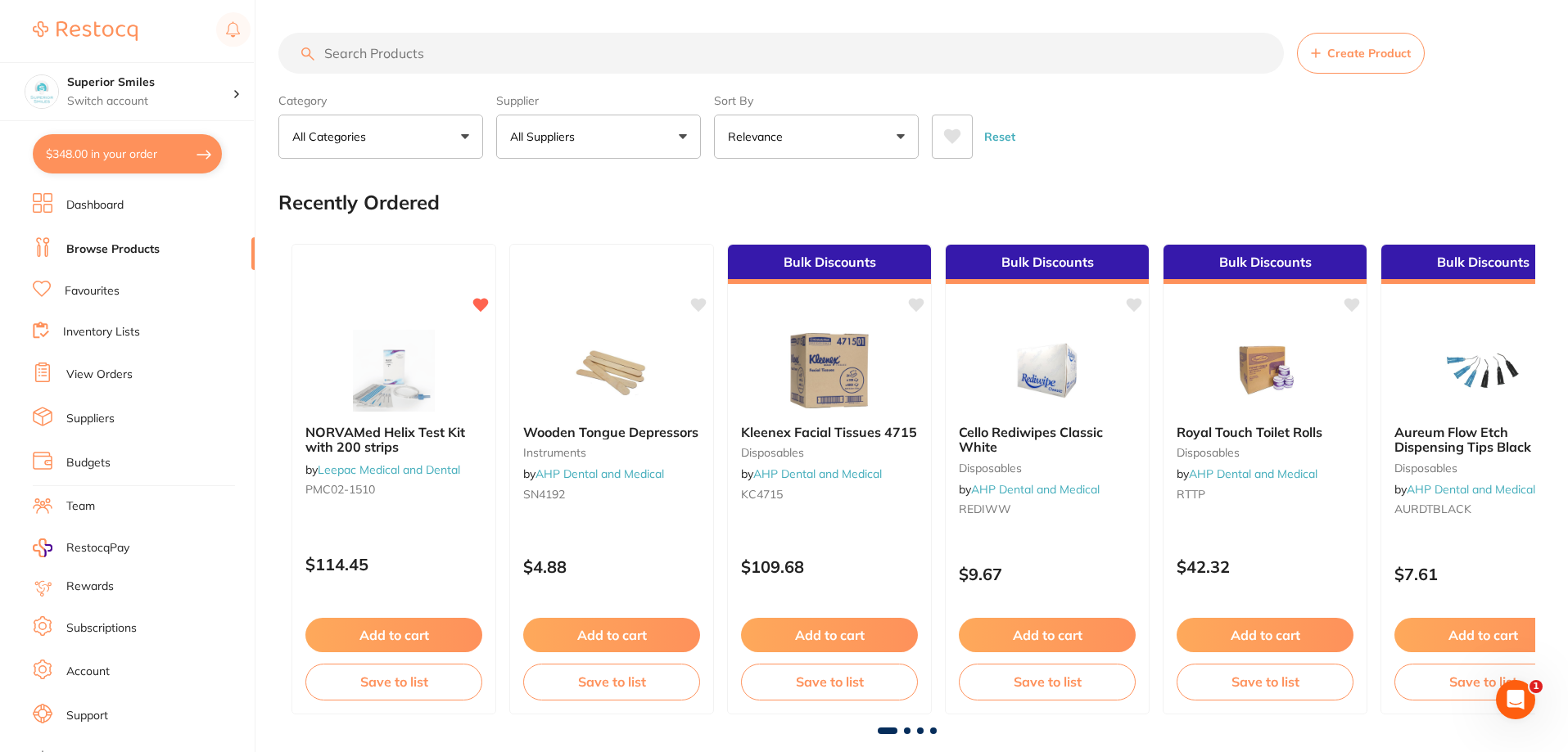
click at [342, 49] on input "search" at bounding box center [781, 53] width 1006 height 41
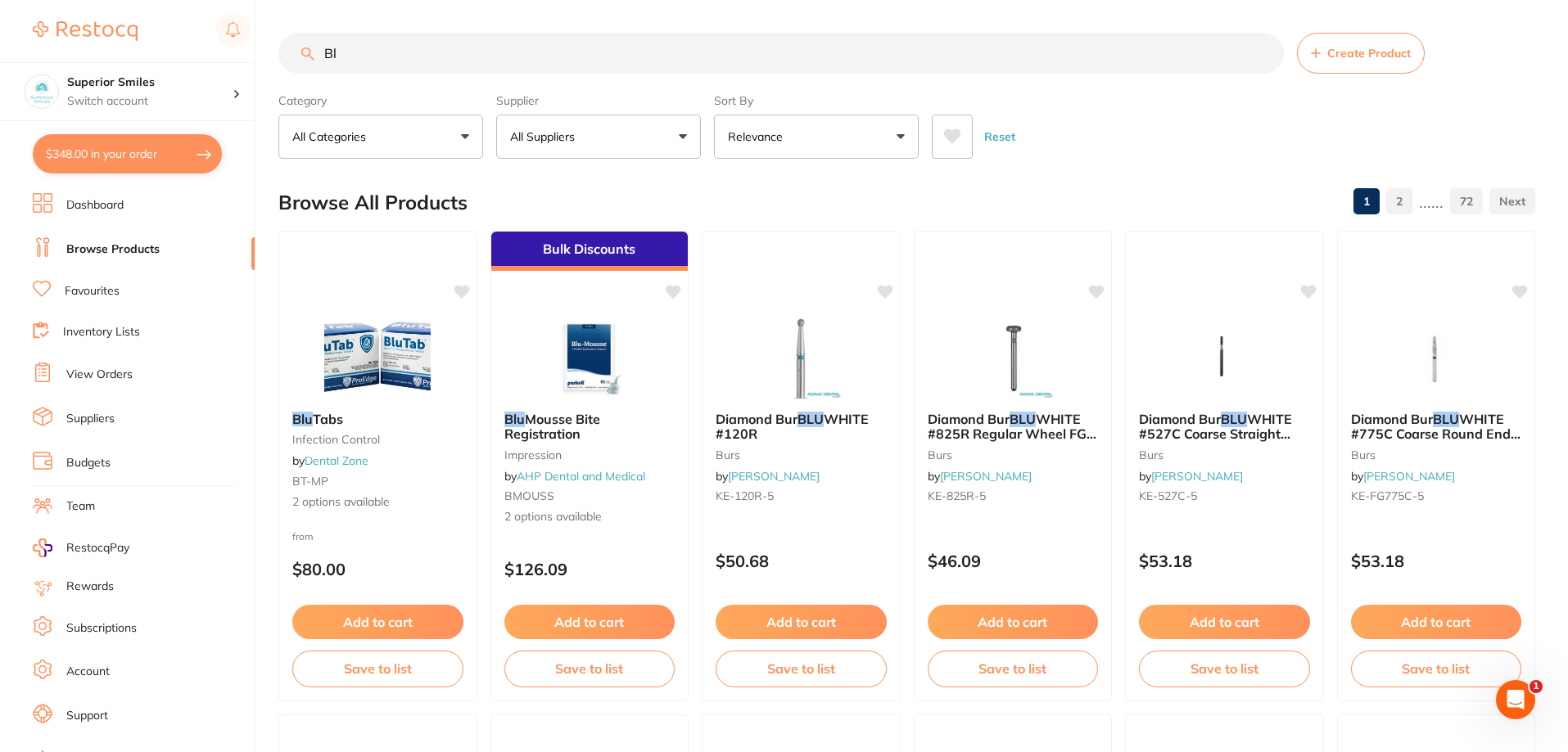
type input "B"
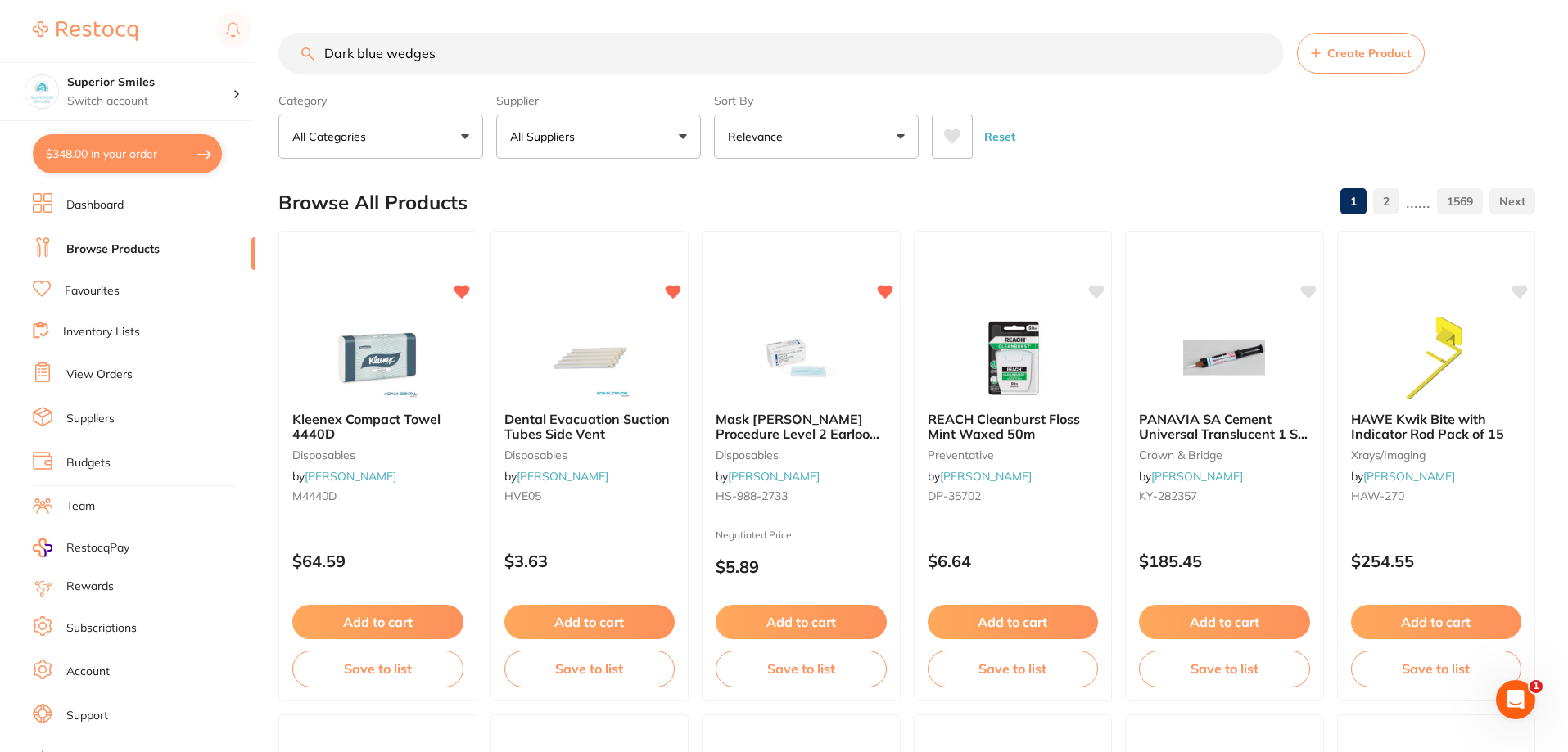
type input "Dark blue wedges"
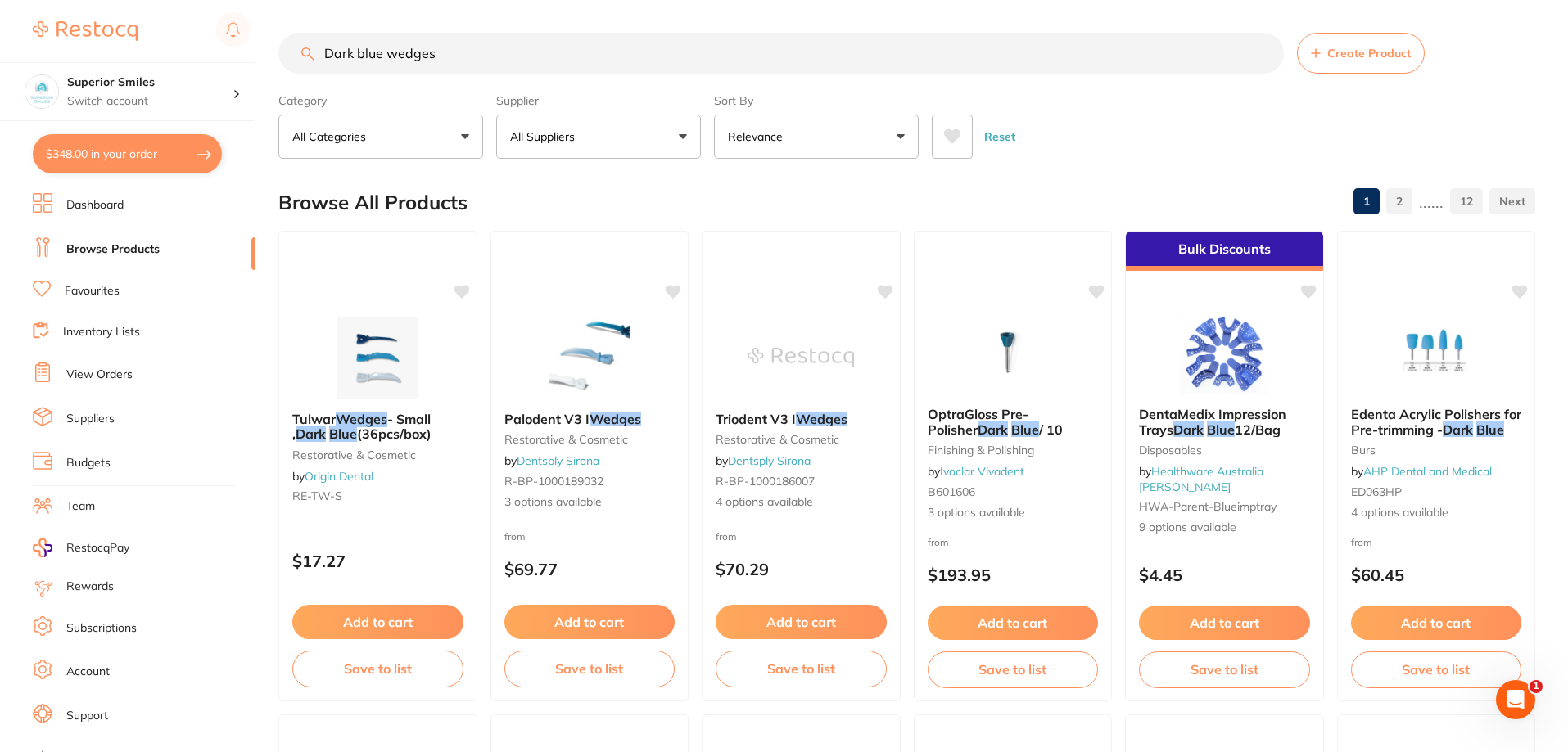
click at [83, 329] on link "Inventory Lists" at bounding box center [102, 332] width 77 height 16
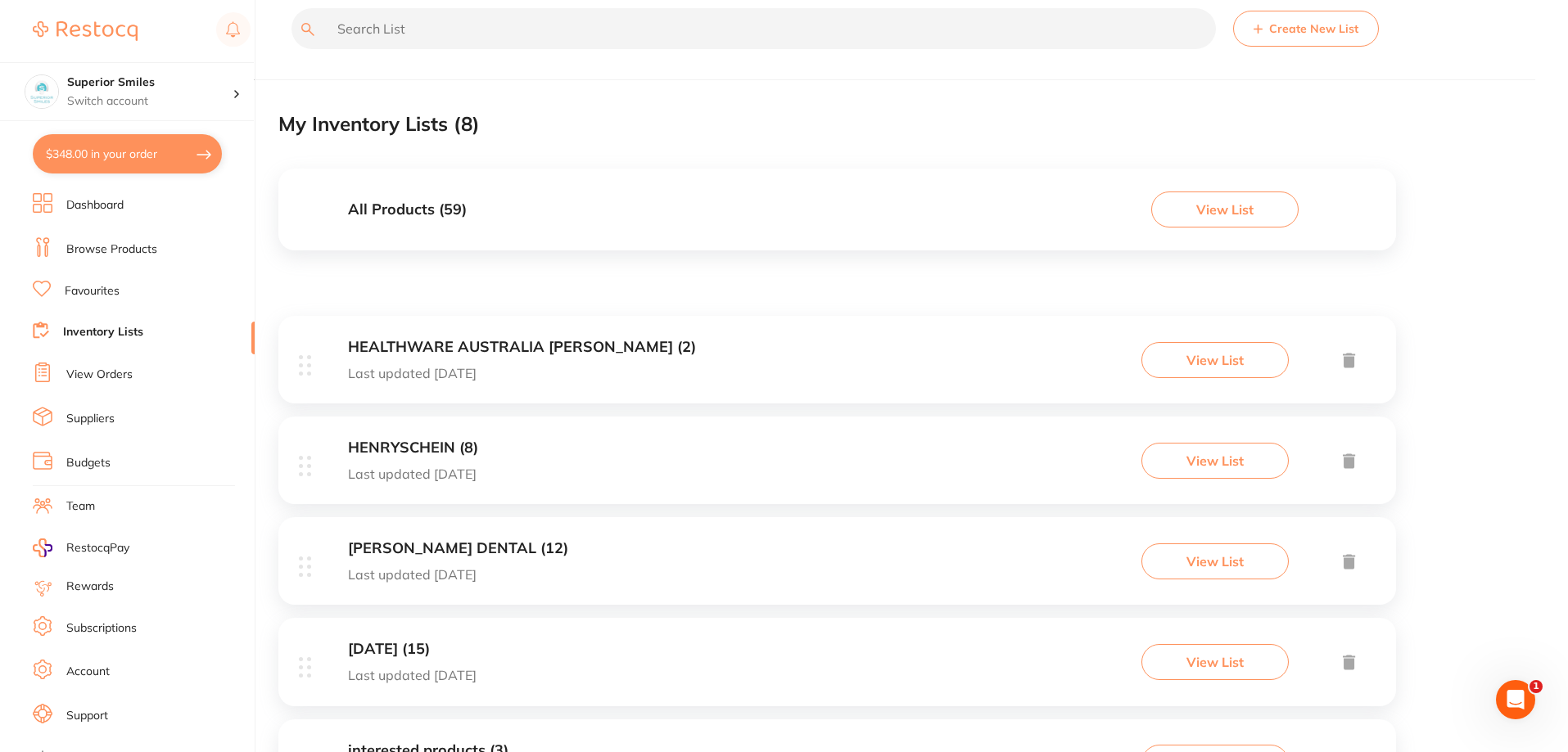
scroll to position [18, 0]
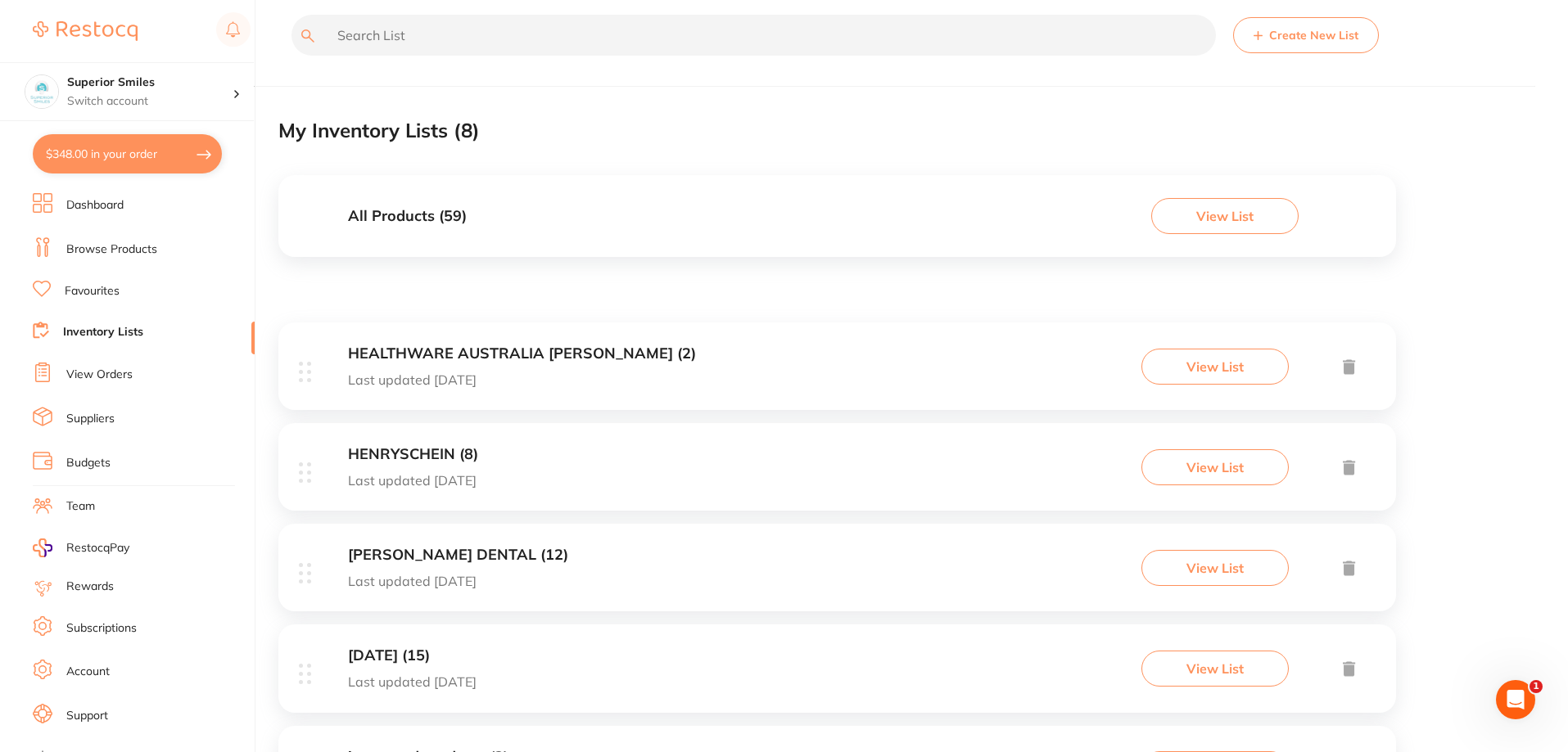
click at [1224, 219] on button "View List" at bounding box center [1225, 216] width 147 height 36
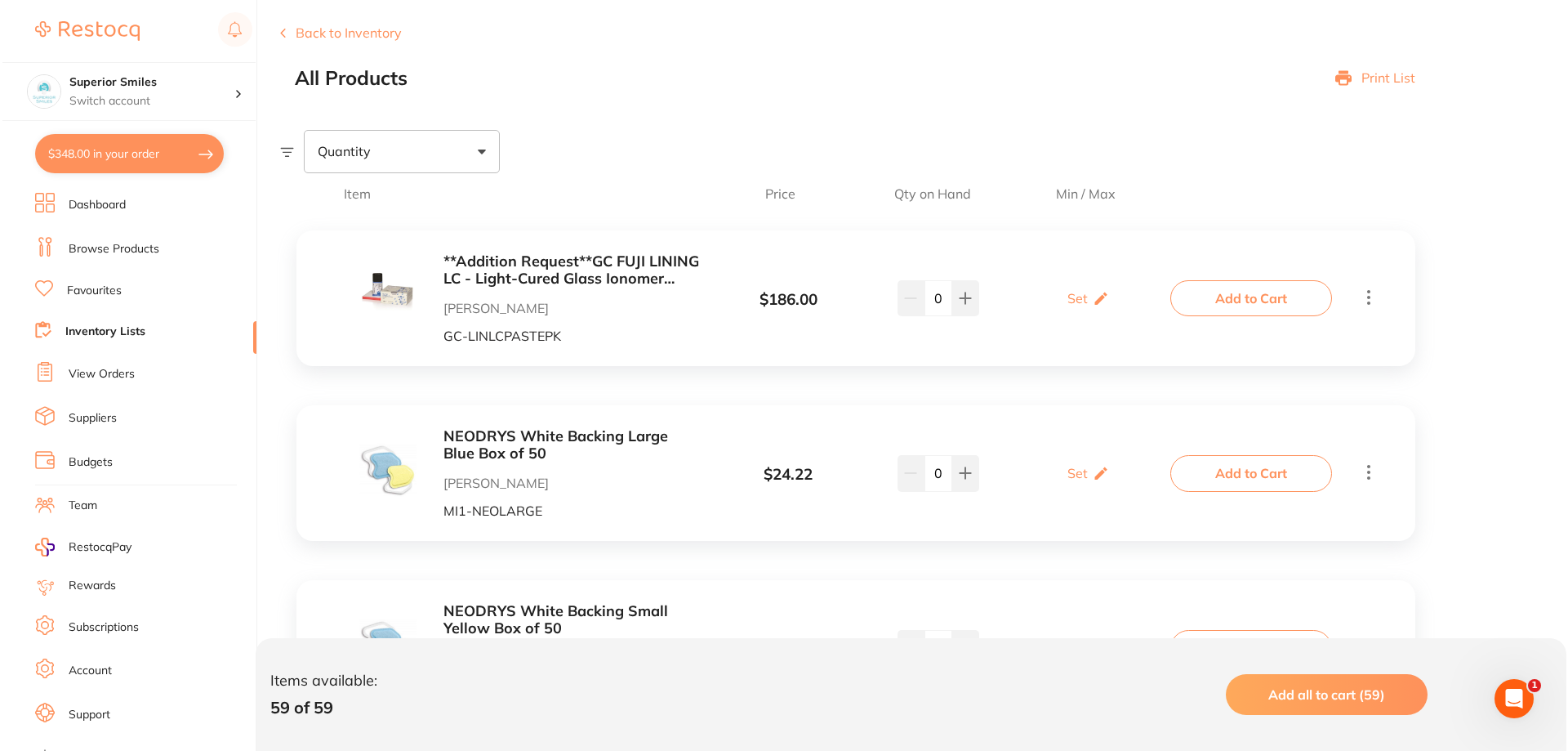
scroll to position [163, 0]
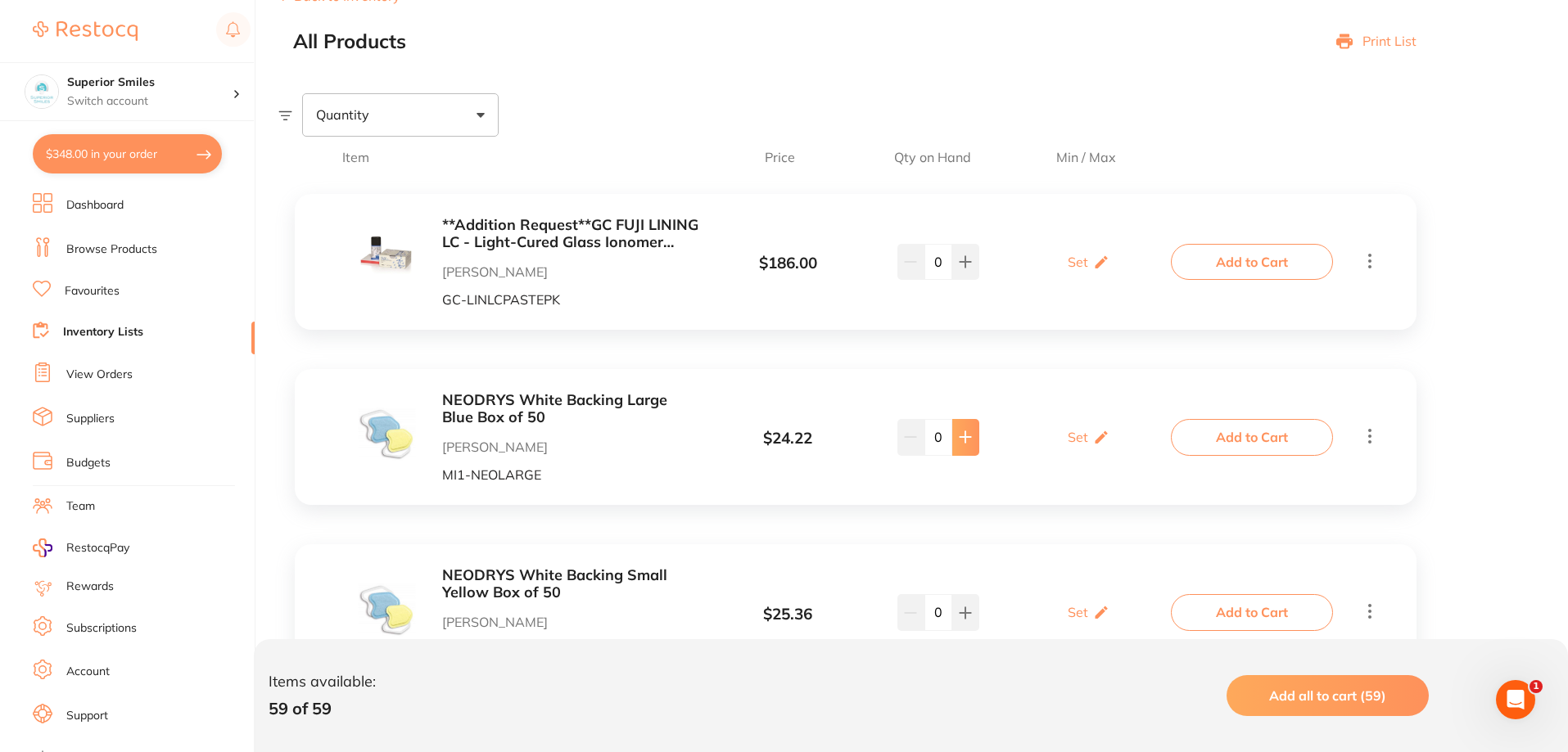
click at [969, 435] on icon at bounding box center [965, 436] width 13 height 13
type input "3"
click at [1247, 441] on button "Add to Cart" at bounding box center [1251, 437] width 162 height 36
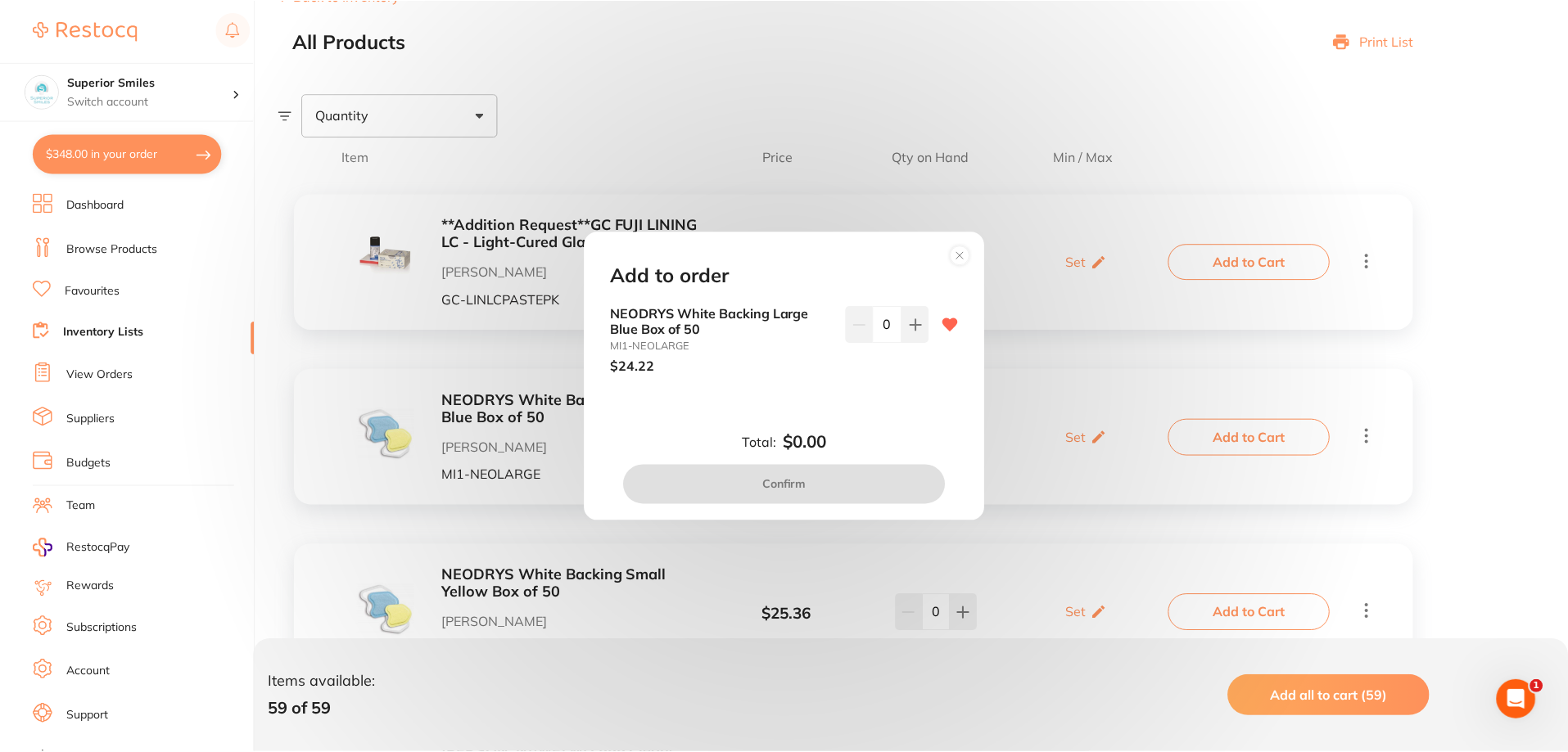
scroll to position [0, 0]
click at [912, 328] on icon at bounding box center [918, 324] width 13 height 13
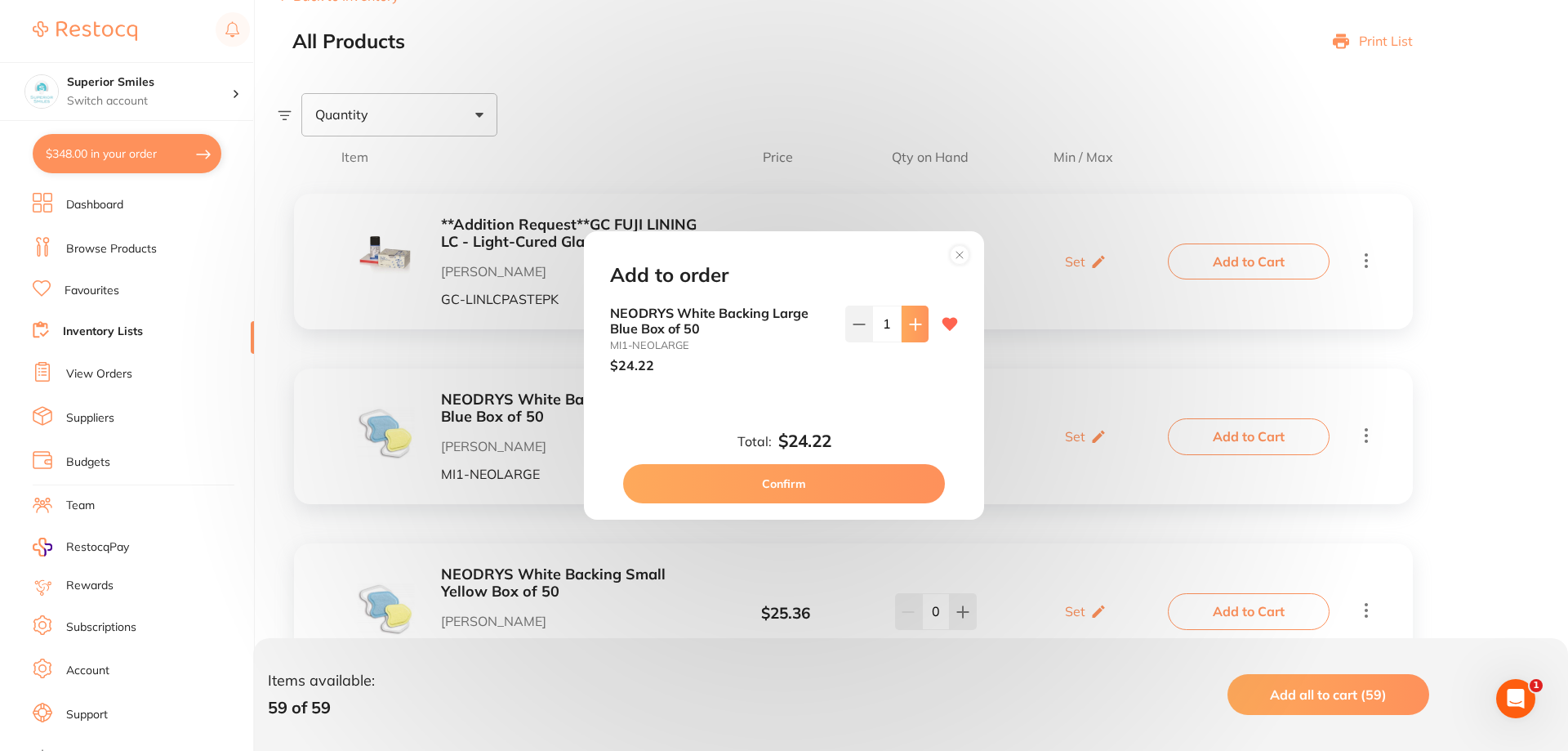
click at [910, 327] on icon at bounding box center [916, 324] width 13 height 13
click at [910, 324] on icon at bounding box center [916, 324] width 10 height 10
type input "3"
click at [799, 480] on button "Confirm" at bounding box center [784, 484] width 322 height 39
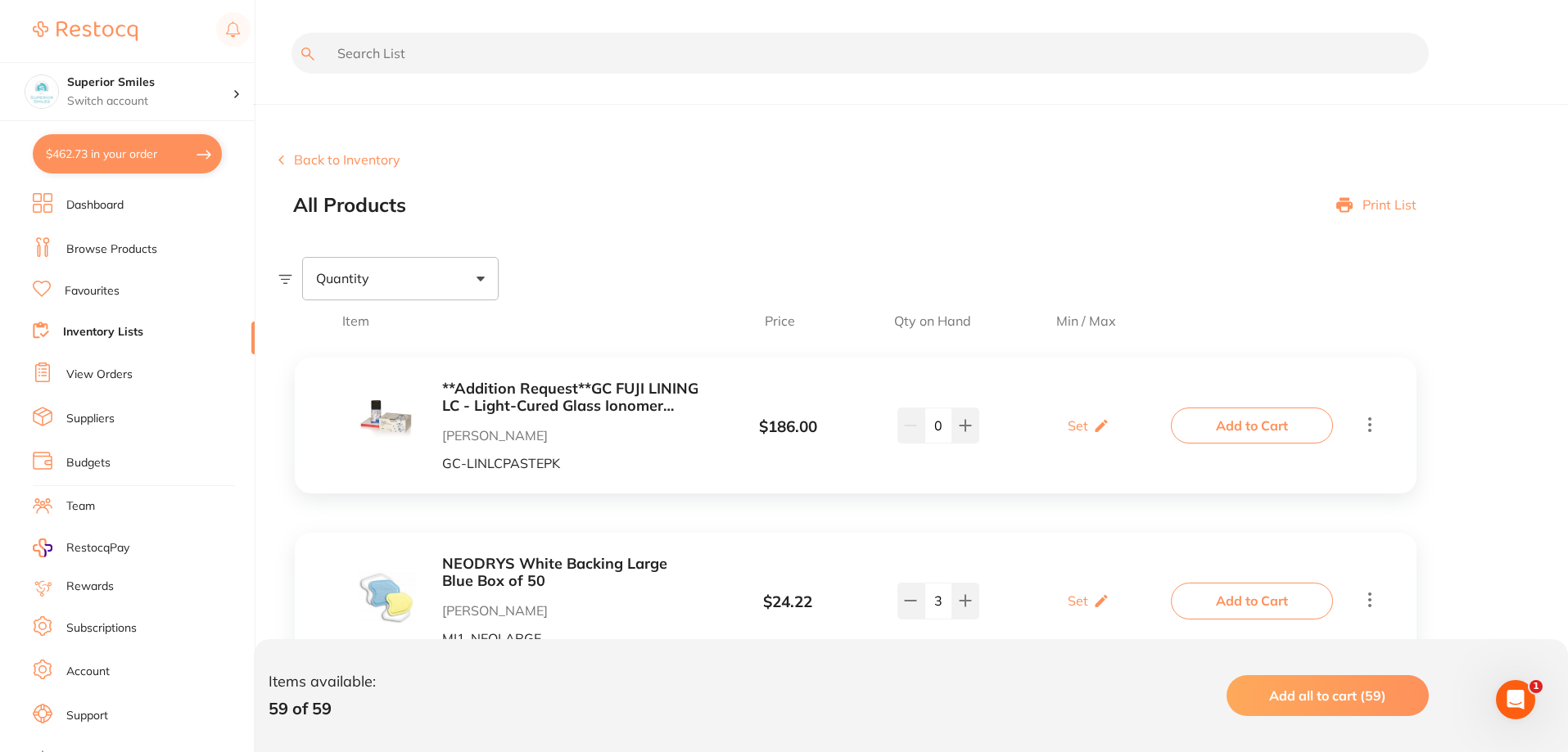
click at [442, 57] on input "text" at bounding box center [860, 53] width 1137 height 41
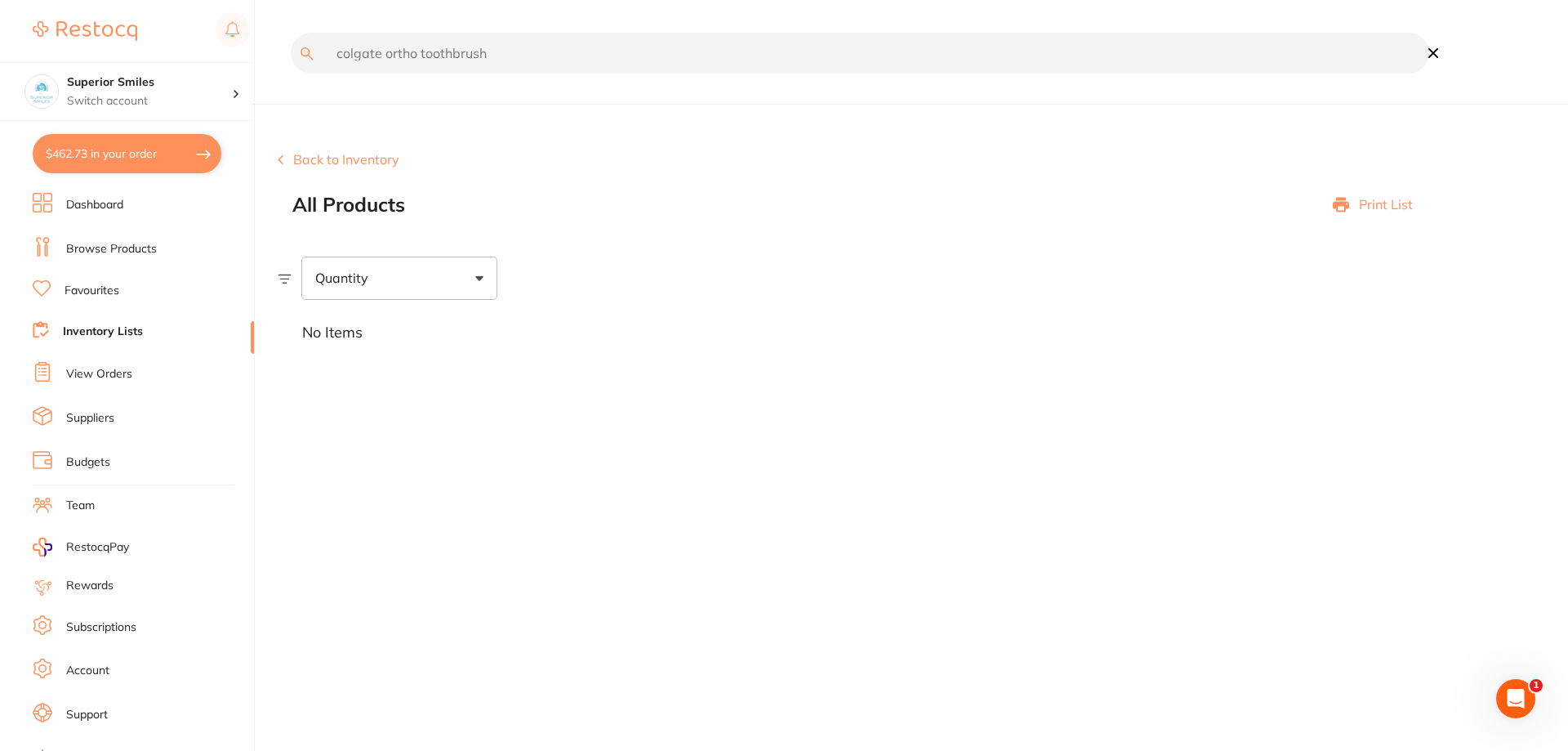
scroll to position [1, 0]
drag, startPoint x: 507, startPoint y: 58, endPoint x: 210, endPoint y: 62, distance: 297.0
click at [210, 62] on div "$462.73 Superior Smiles Switch account Superior Smiles $462.73 in your order Da…" at bounding box center [784, 375] width 1568 height 751
type input "microshield hand wash"
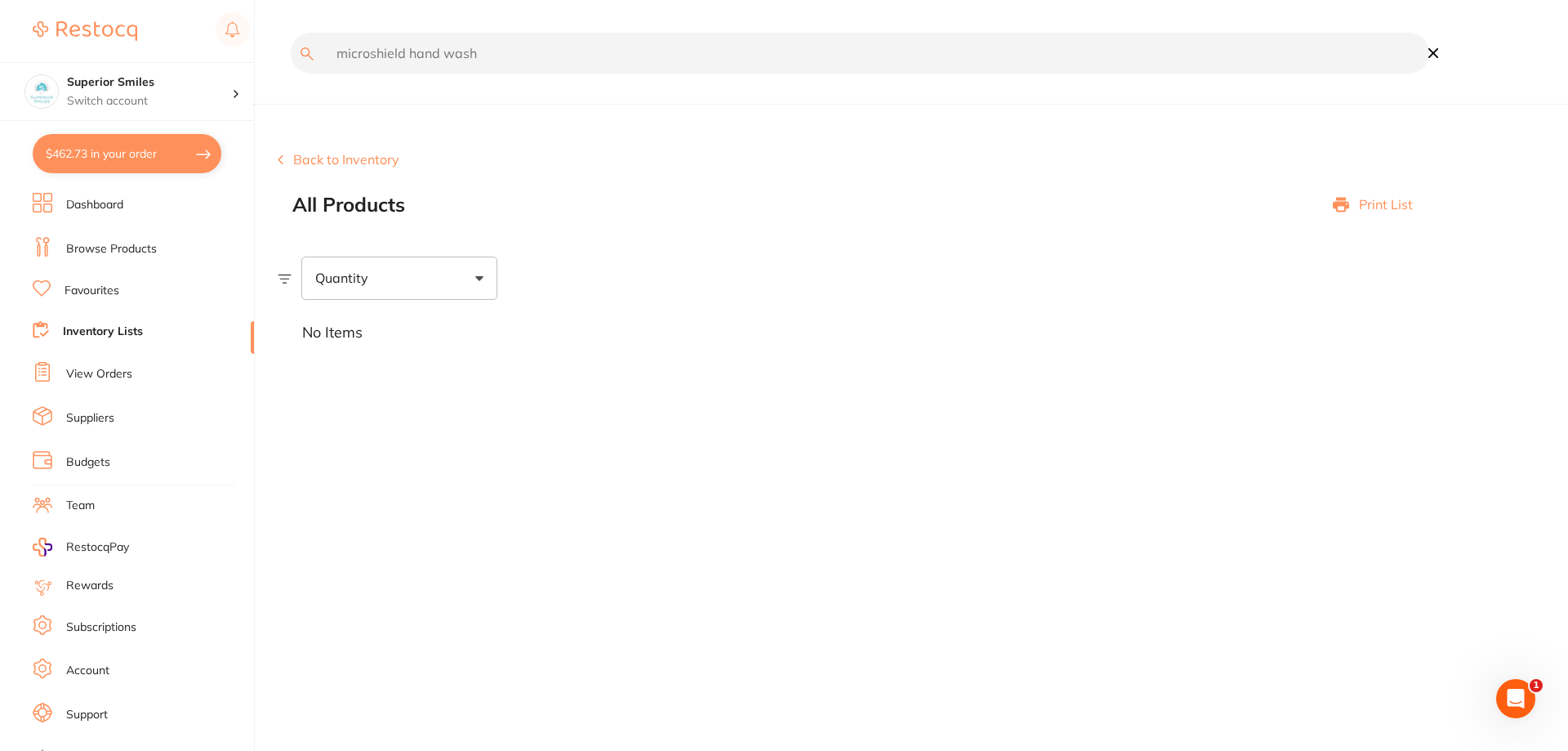
click at [103, 371] on link "View Orders" at bounding box center [98, 374] width 66 height 16
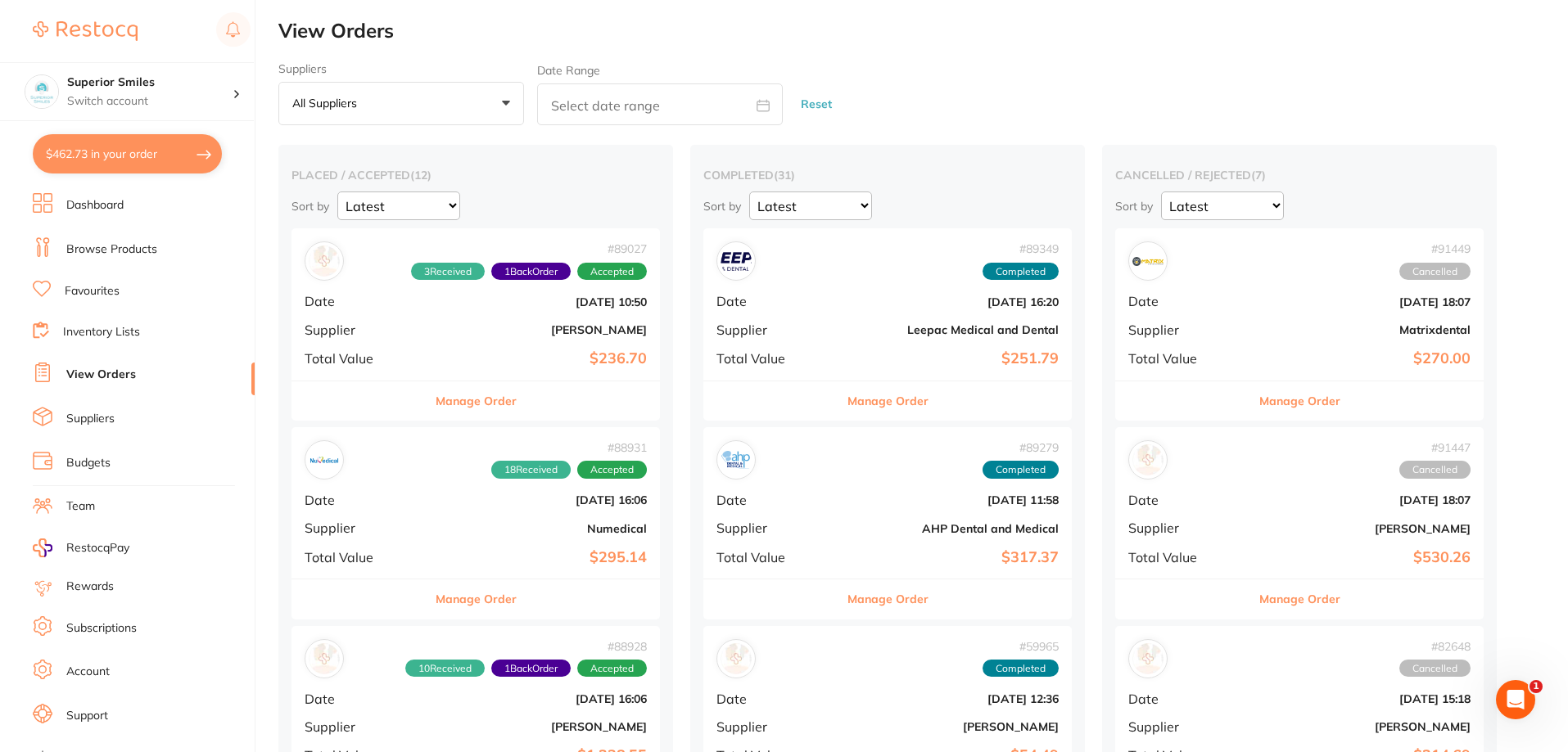
click at [491, 275] on span "1 Back Order" at bounding box center [531, 271] width 80 height 18
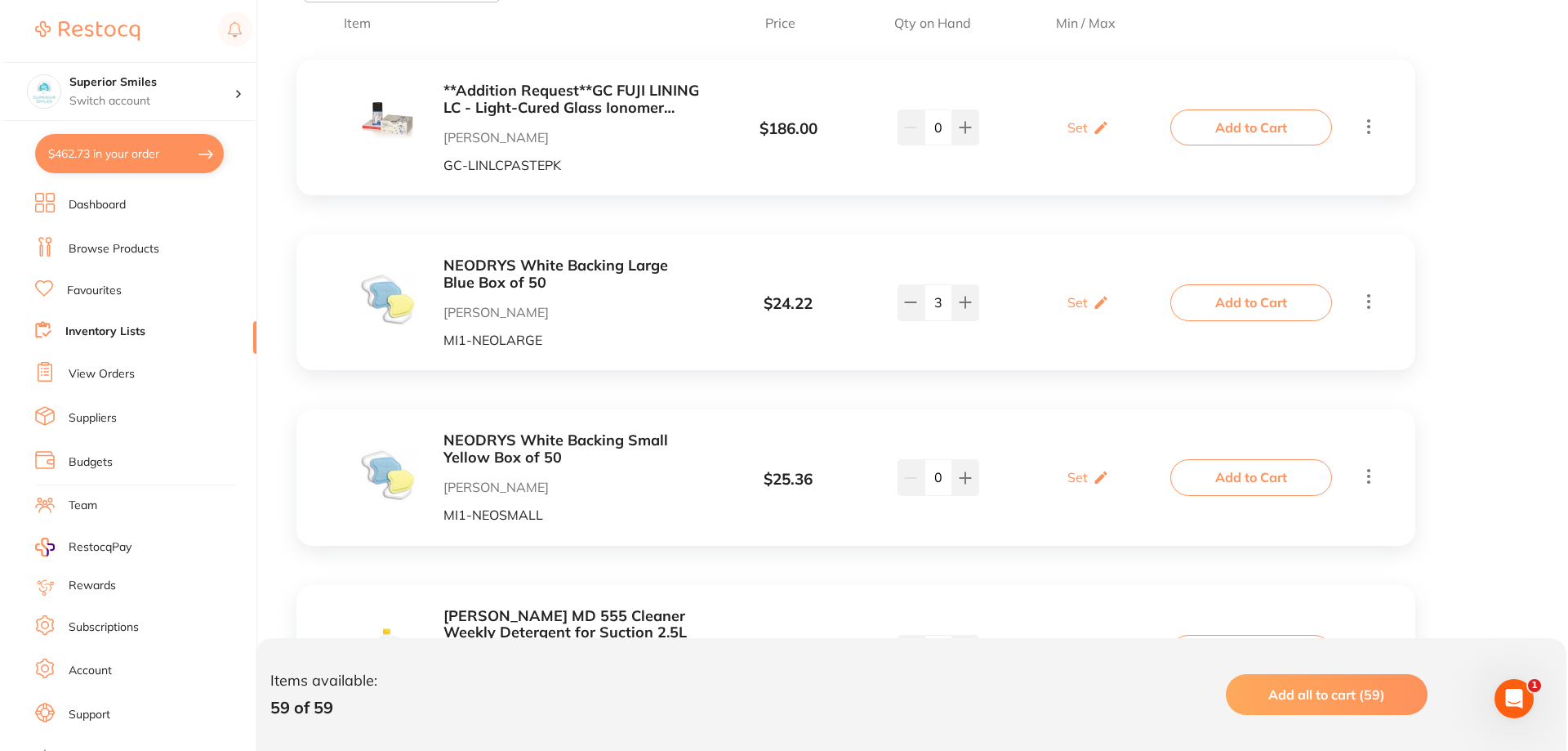
scroll to position [327, 0]
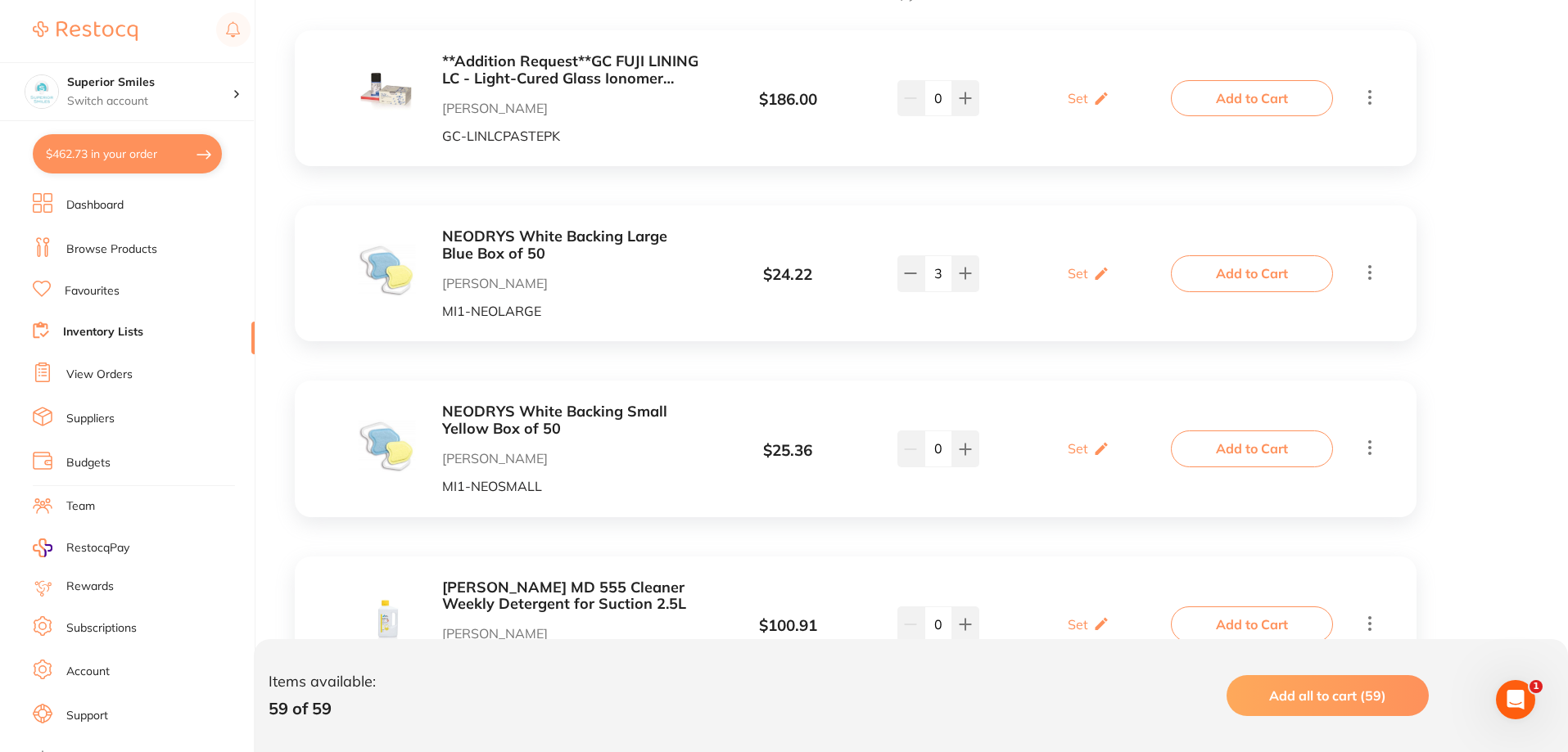
click at [1266, 273] on button "Add to Cart" at bounding box center [1251, 273] width 162 height 36
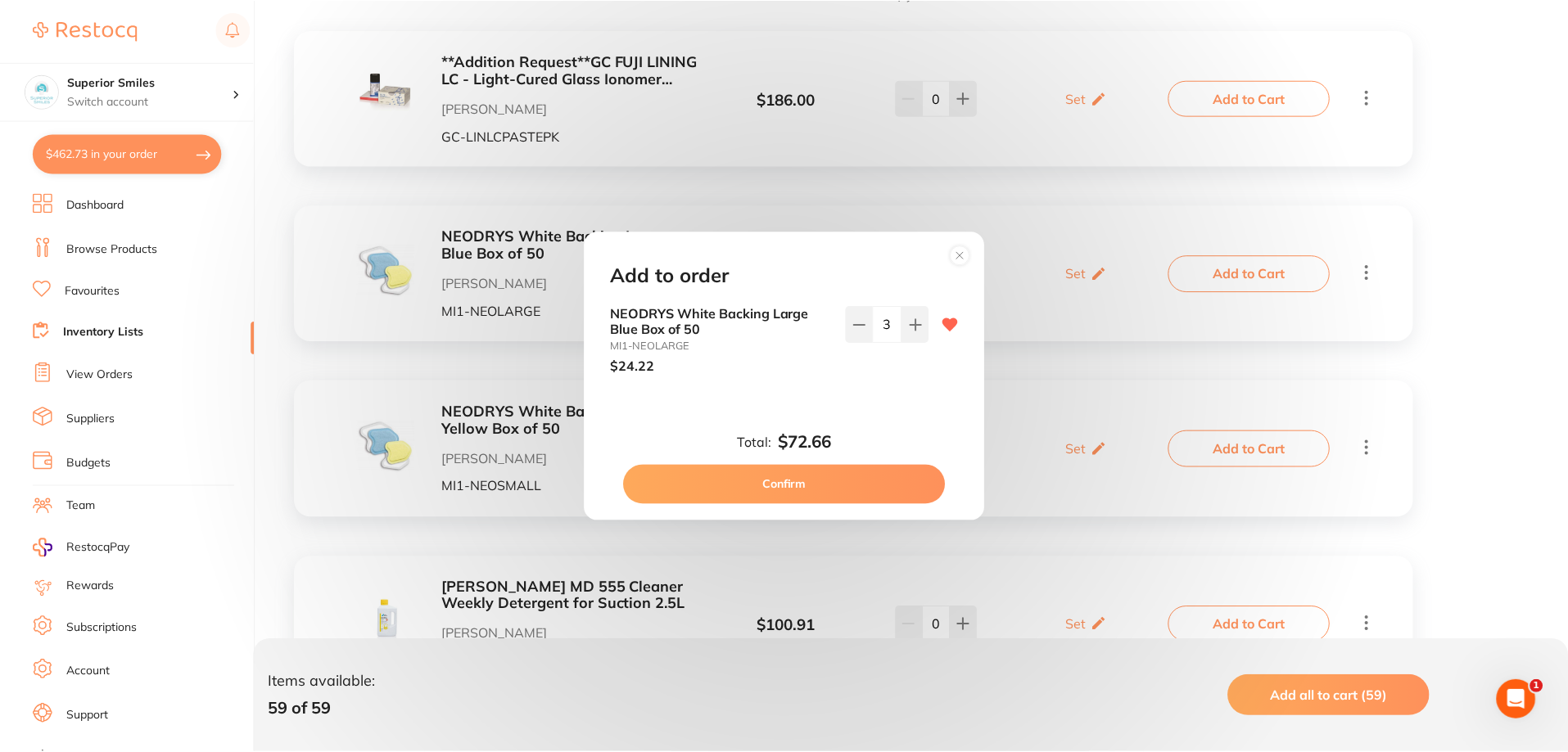
scroll to position [0, 0]
click at [831, 478] on button "Confirm" at bounding box center [786, 484] width 323 height 39
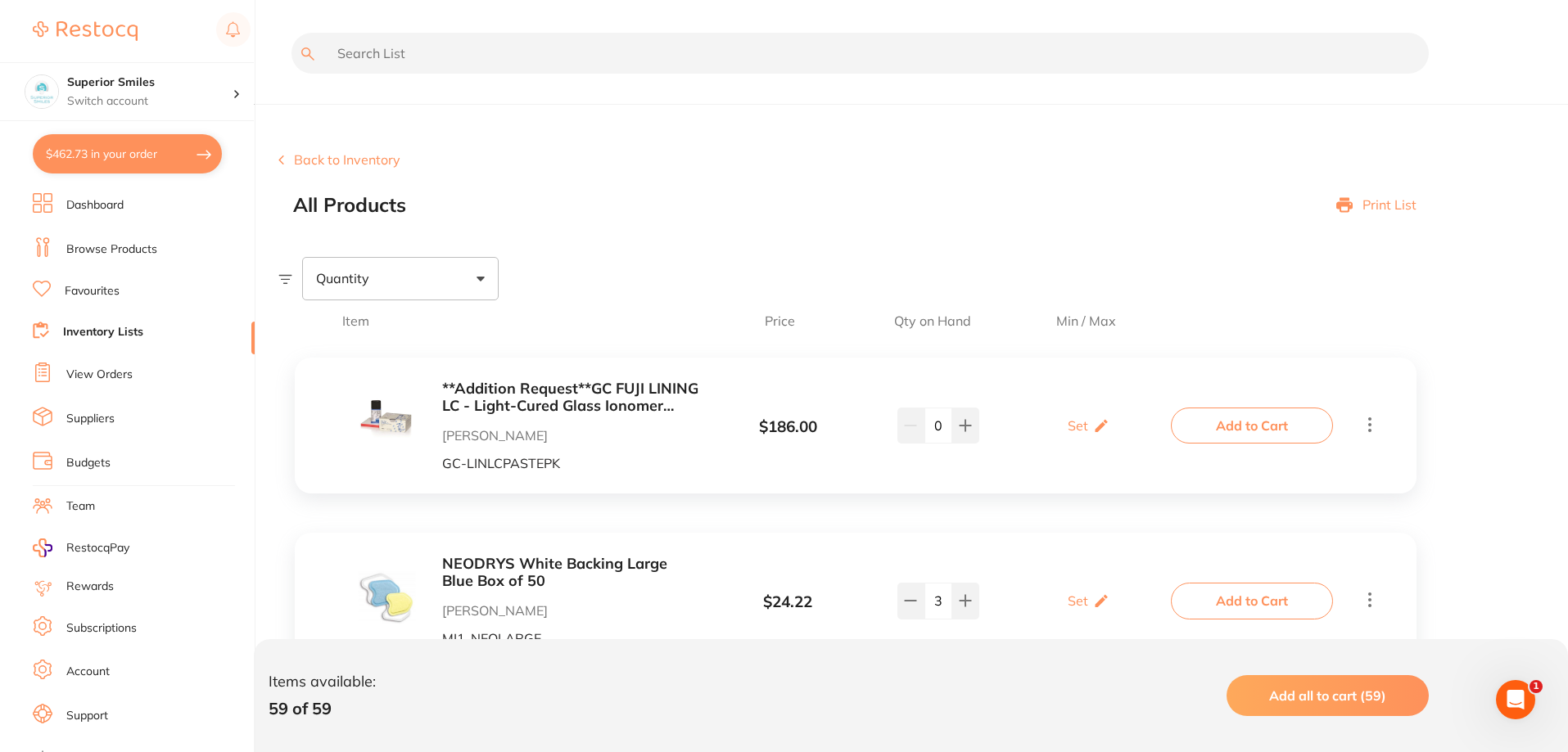
click at [360, 54] on input "text" at bounding box center [860, 53] width 1137 height 41
type input "wedges"
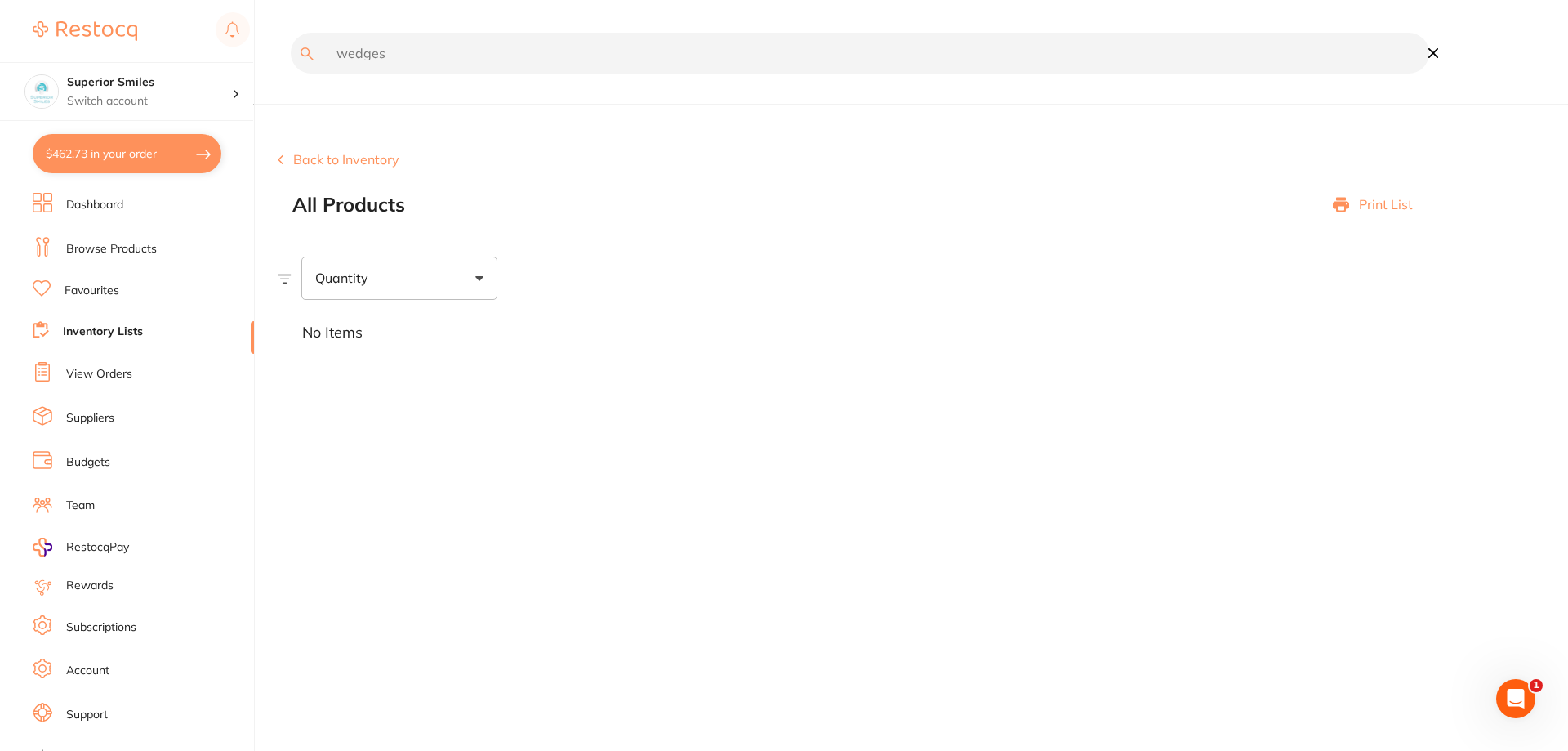
click at [94, 366] on li "View Orders" at bounding box center [143, 374] width 221 height 25
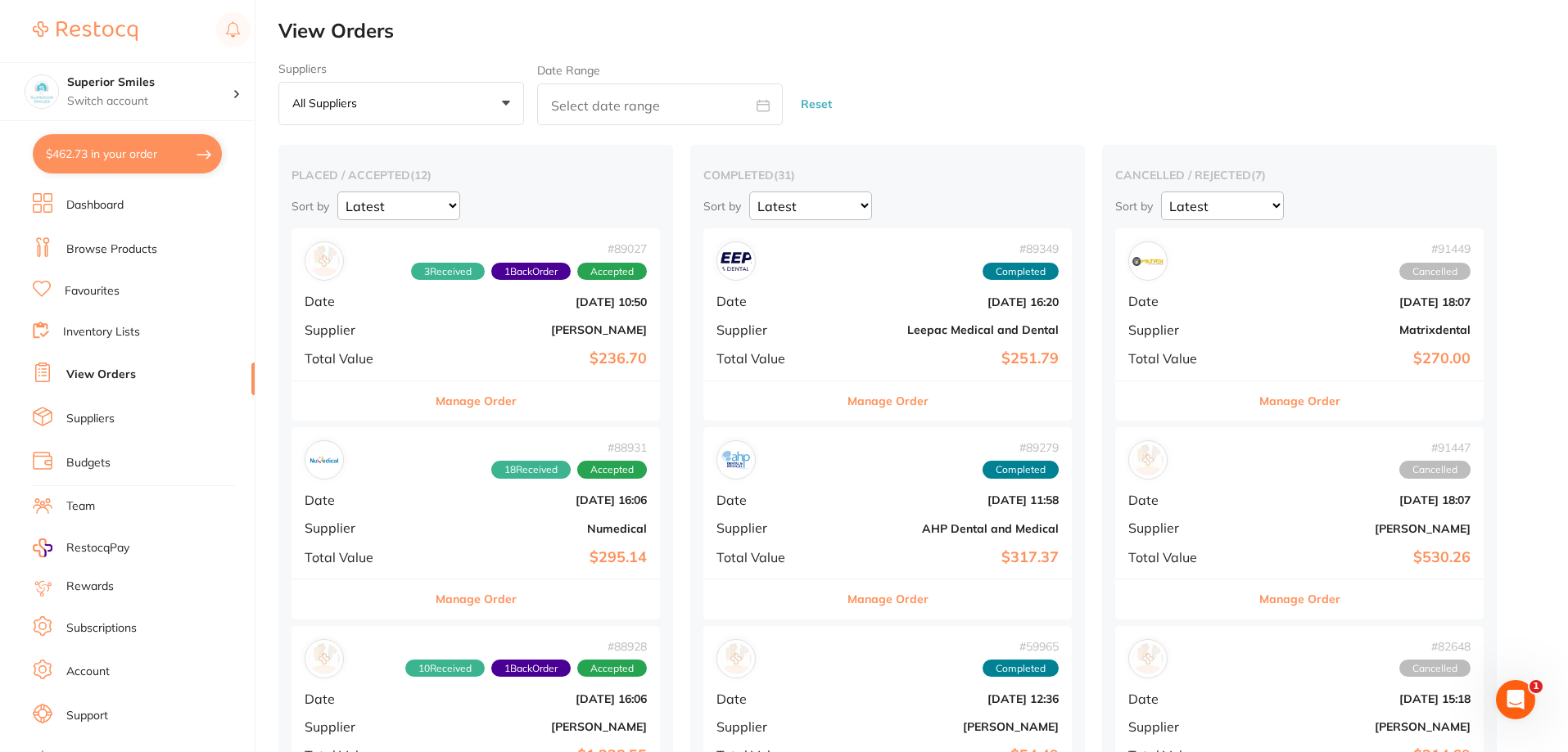
click at [82, 289] on link "Favourites" at bounding box center [92, 291] width 55 height 16
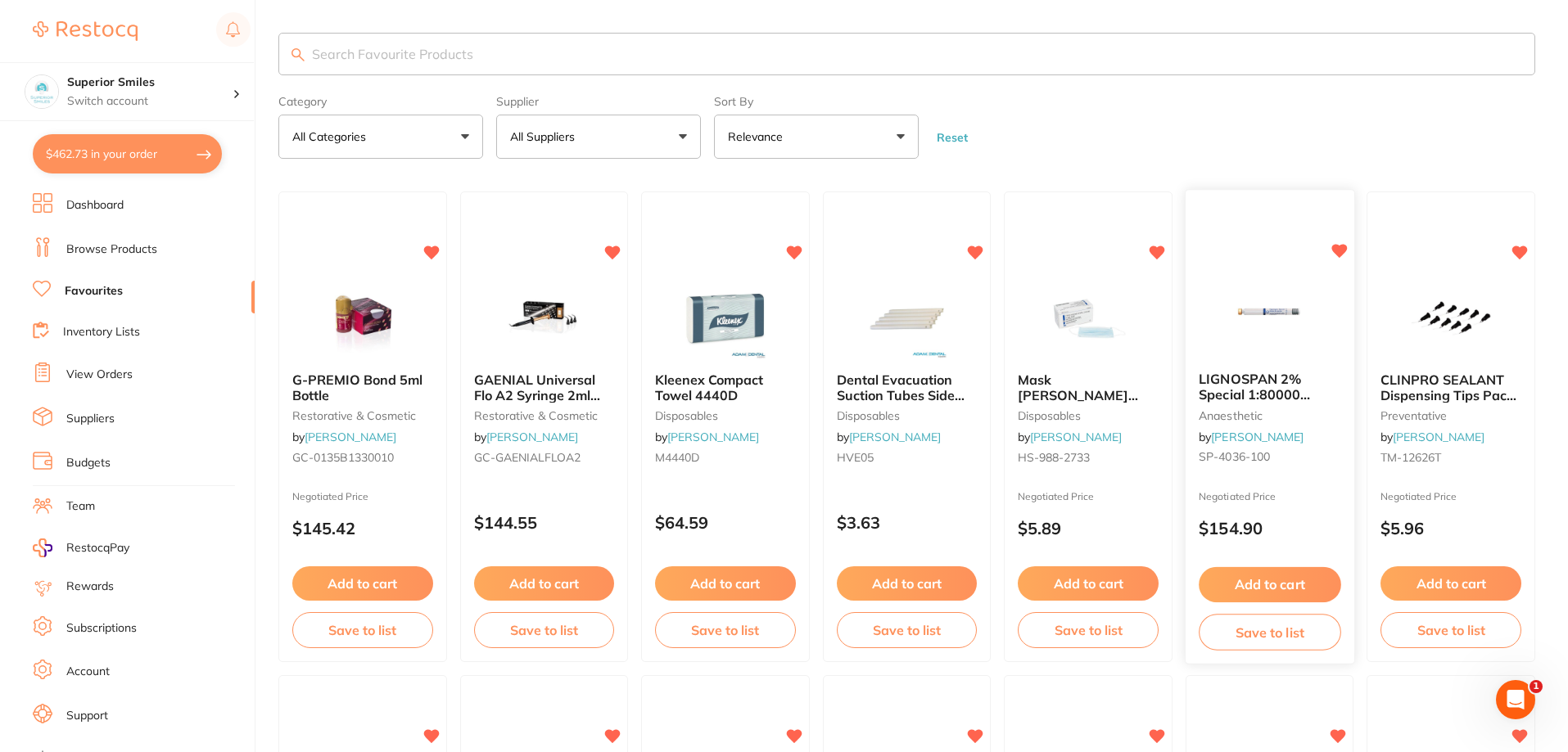
click at [1262, 583] on button "Add to cart" at bounding box center [1268, 584] width 141 height 35
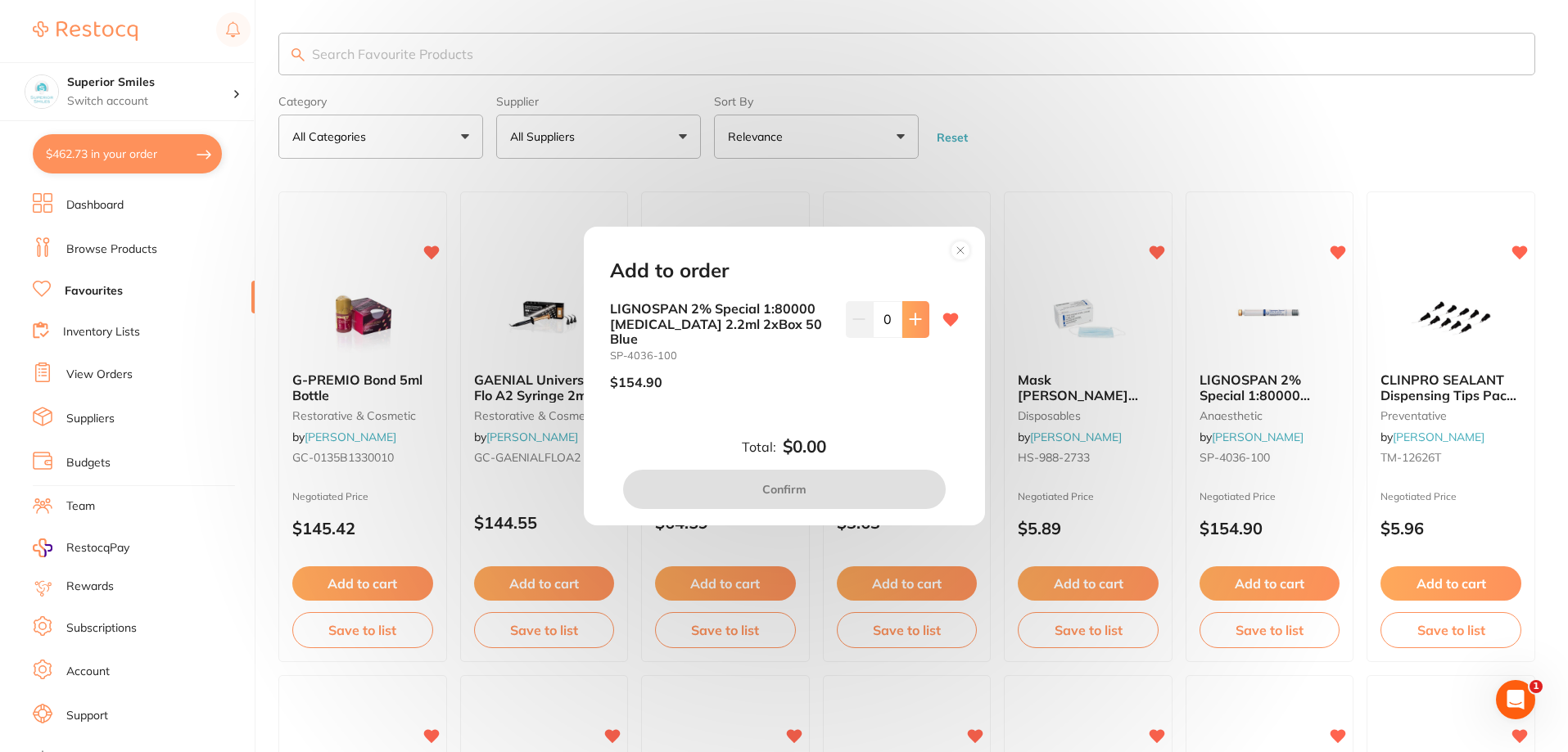
click at [909, 326] on icon at bounding box center [915, 318] width 13 height 13
type input "1"
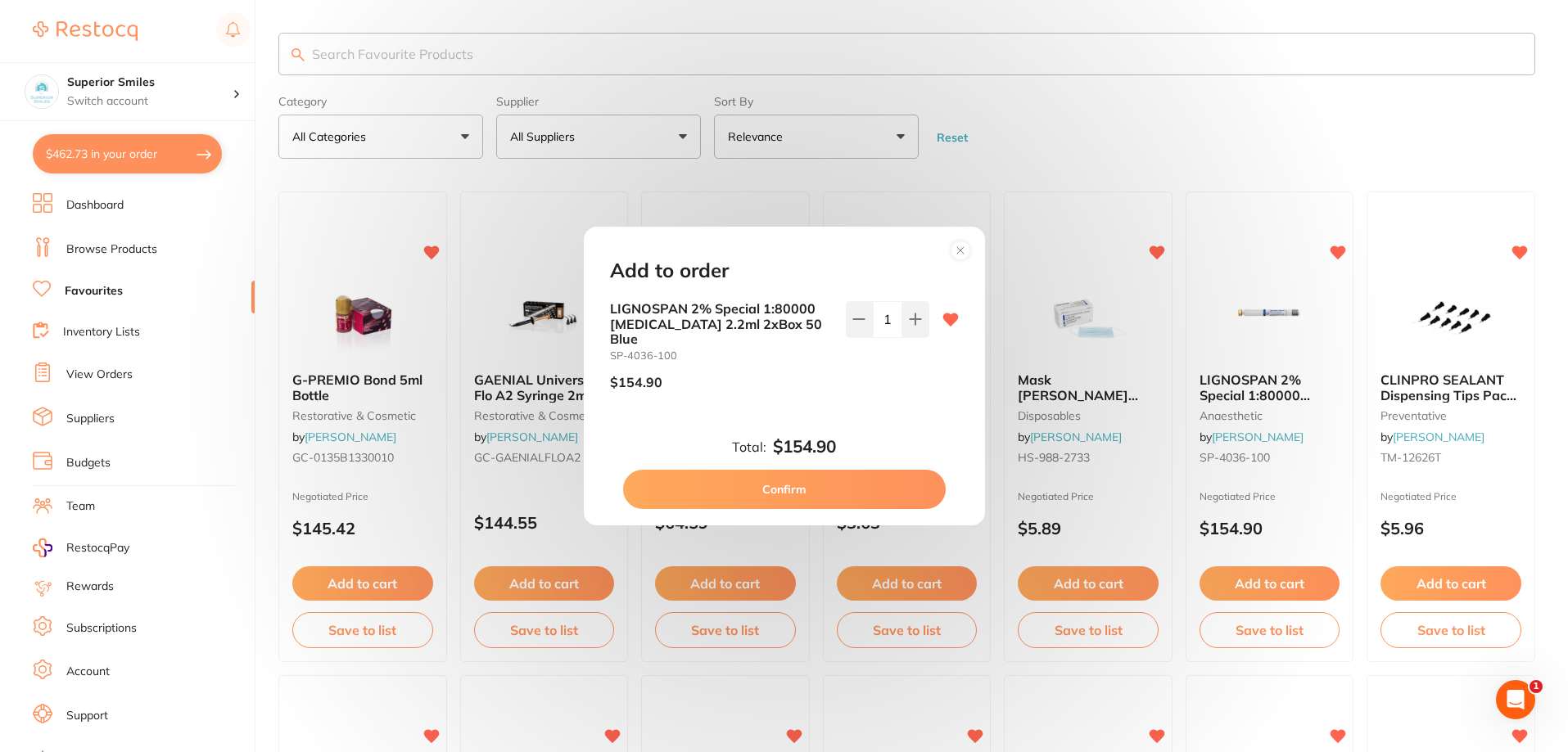
click at [811, 481] on button "Confirm" at bounding box center [784, 489] width 323 height 39
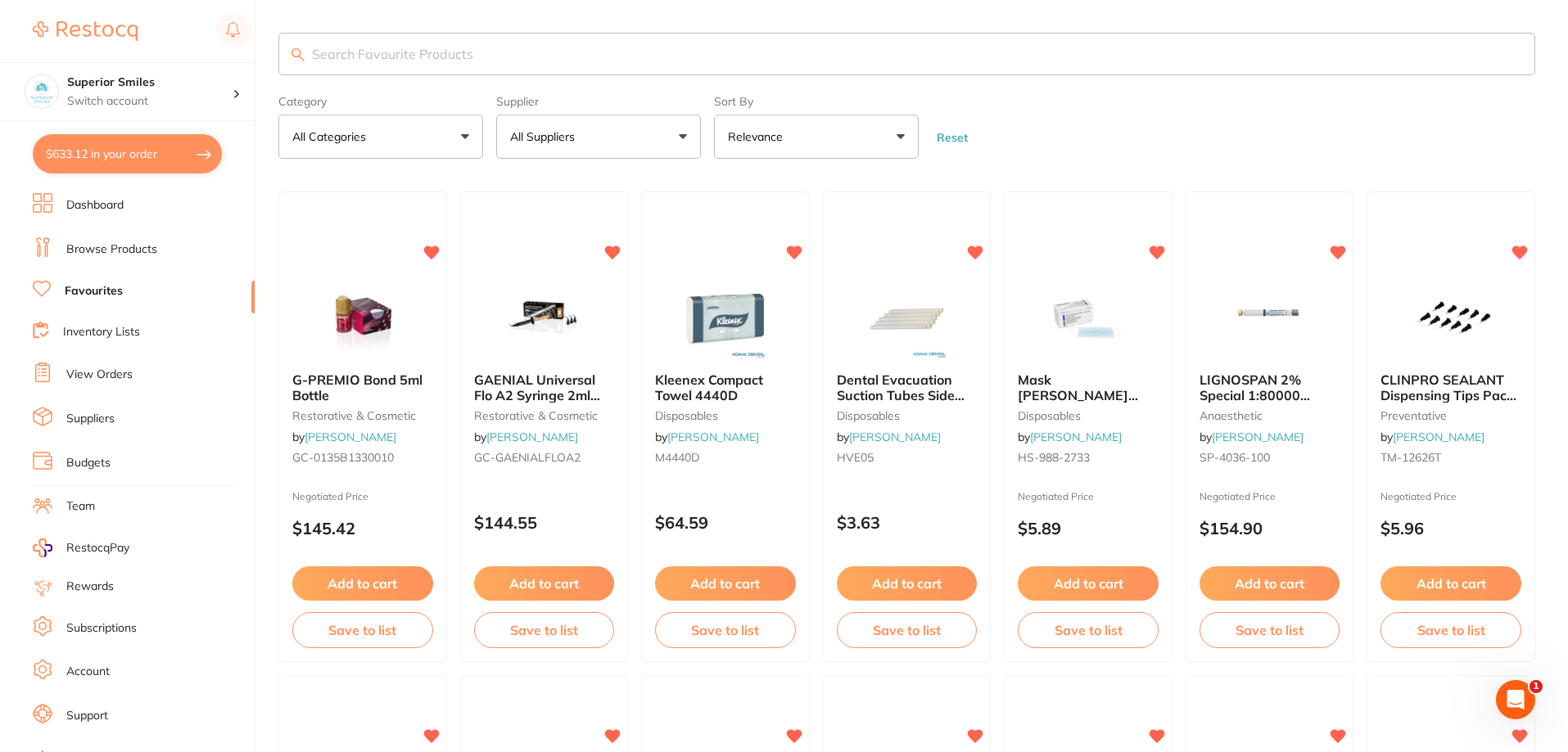
click at [110, 250] on link "Browse Products" at bounding box center [111, 249] width 91 height 16
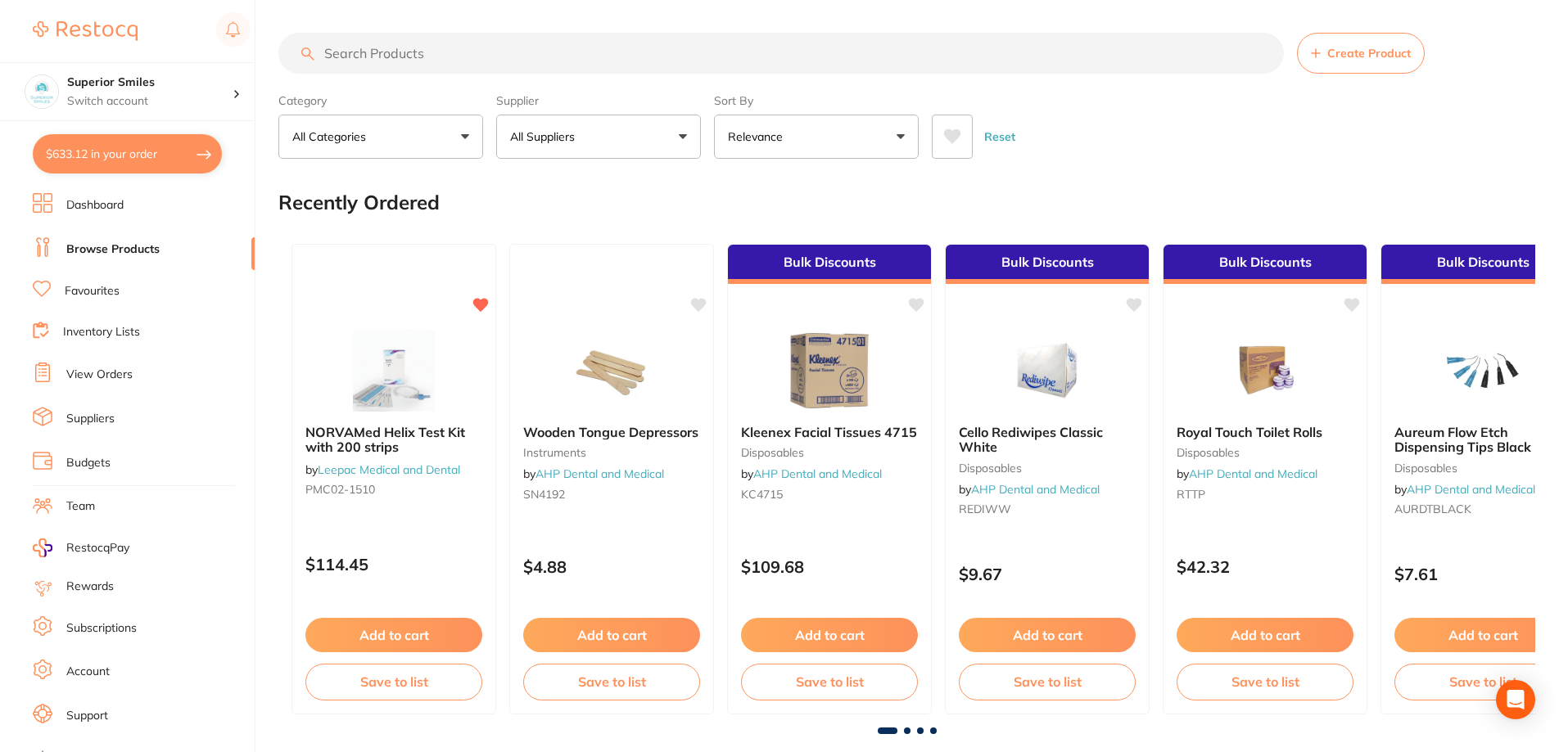
click at [438, 51] on input "search" at bounding box center [781, 53] width 1006 height 41
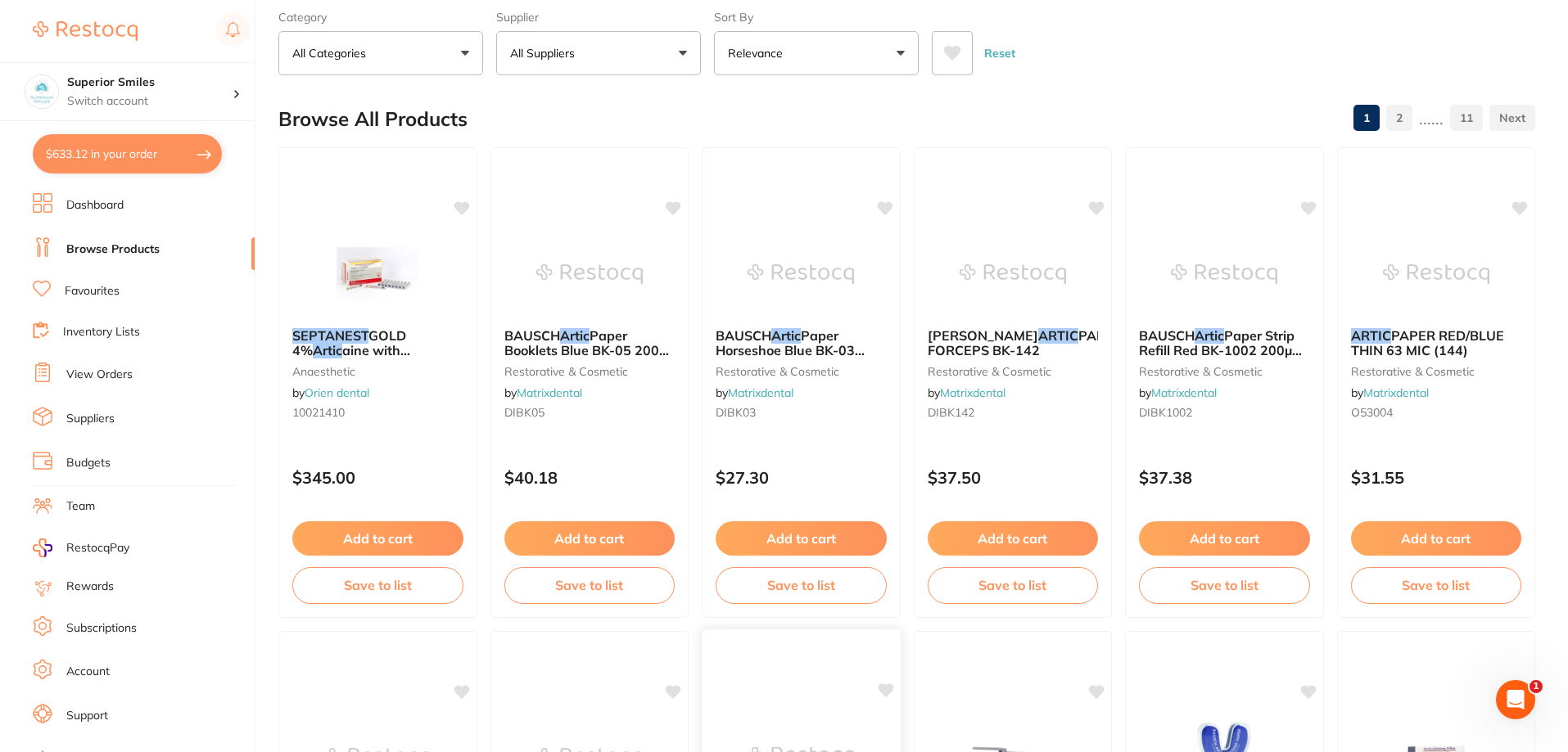
scroll to position [82, 0]
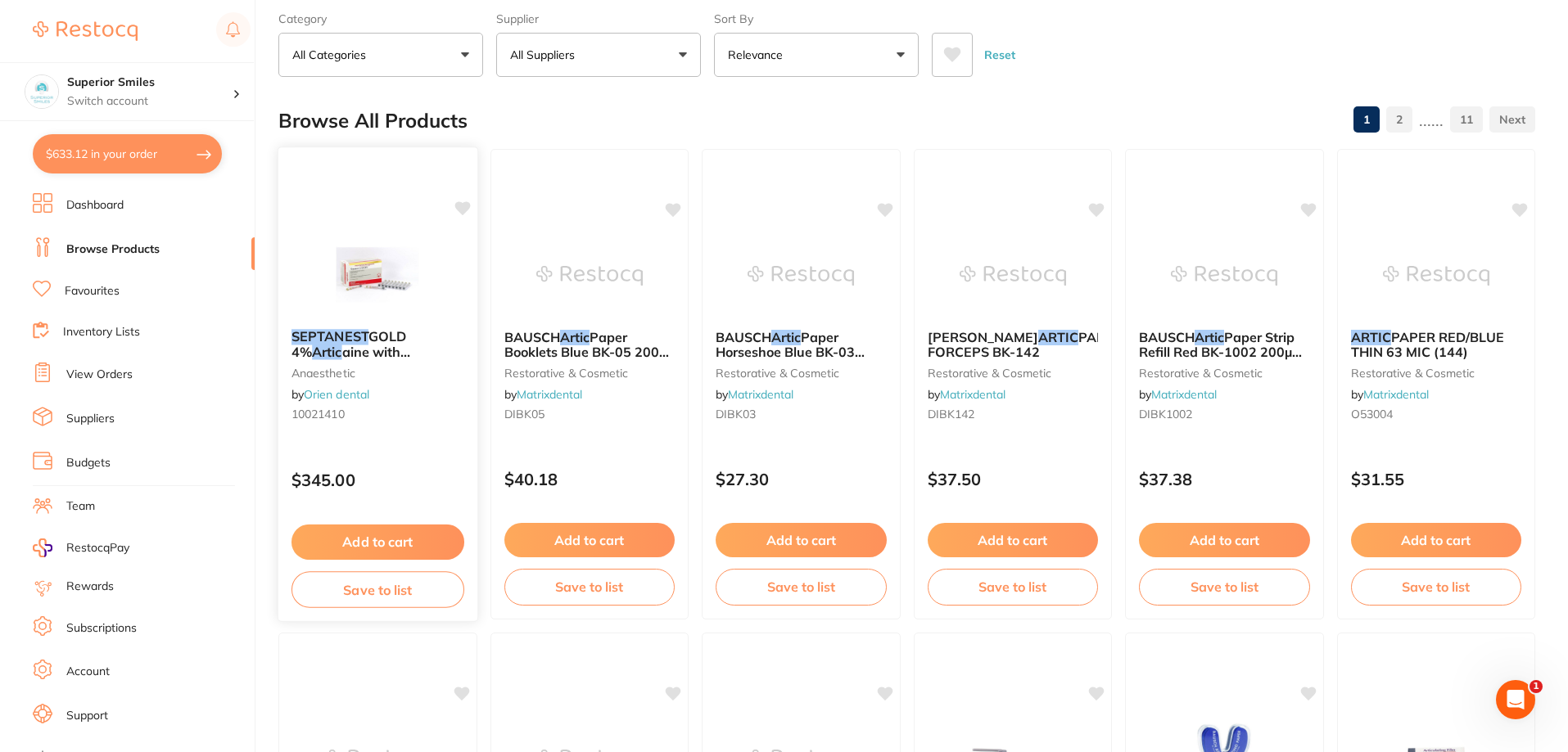
click at [373, 538] on button "Add to cart" at bounding box center [378, 542] width 173 height 35
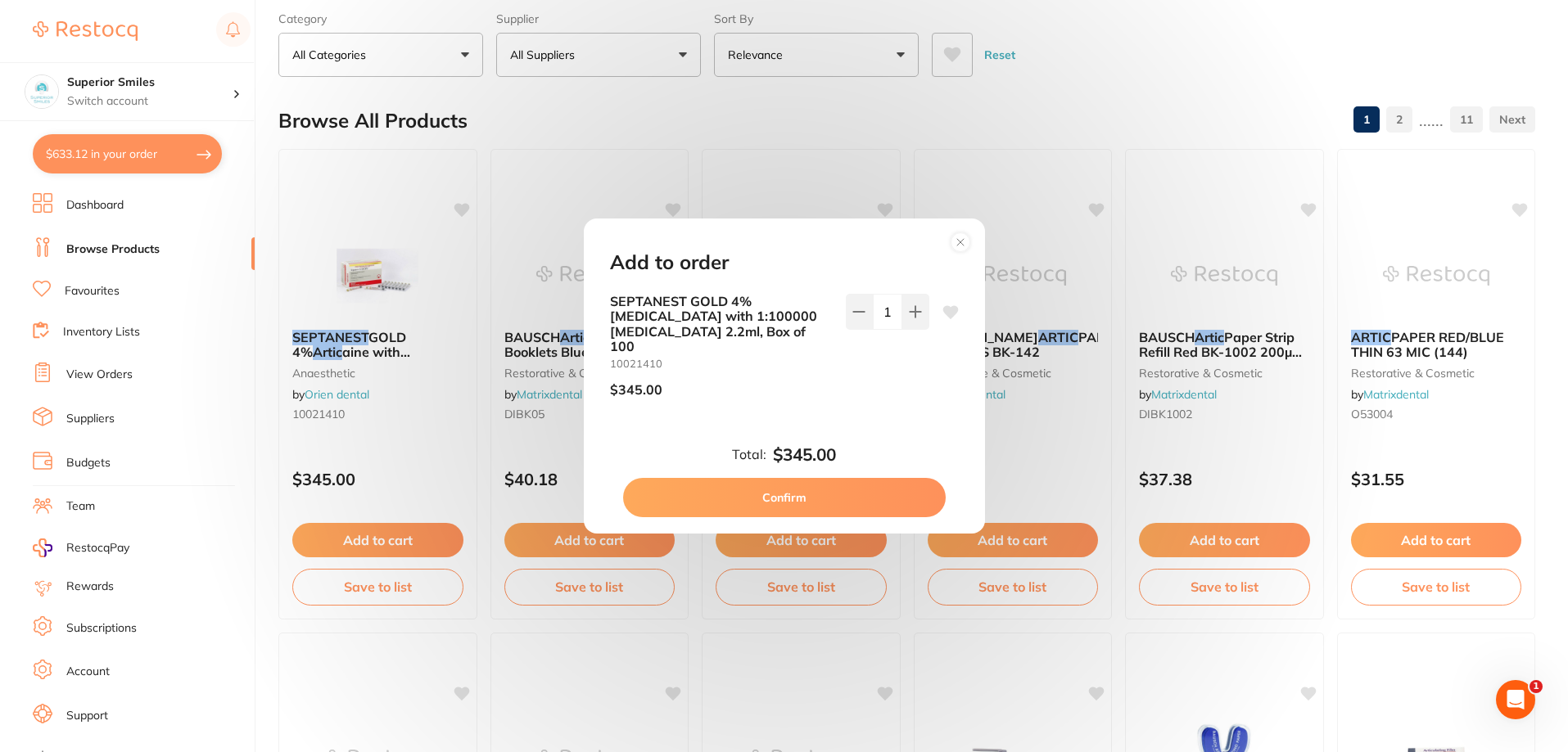
scroll to position [0, 0]
click at [772, 490] on button "Confirm" at bounding box center [784, 498] width 323 height 39
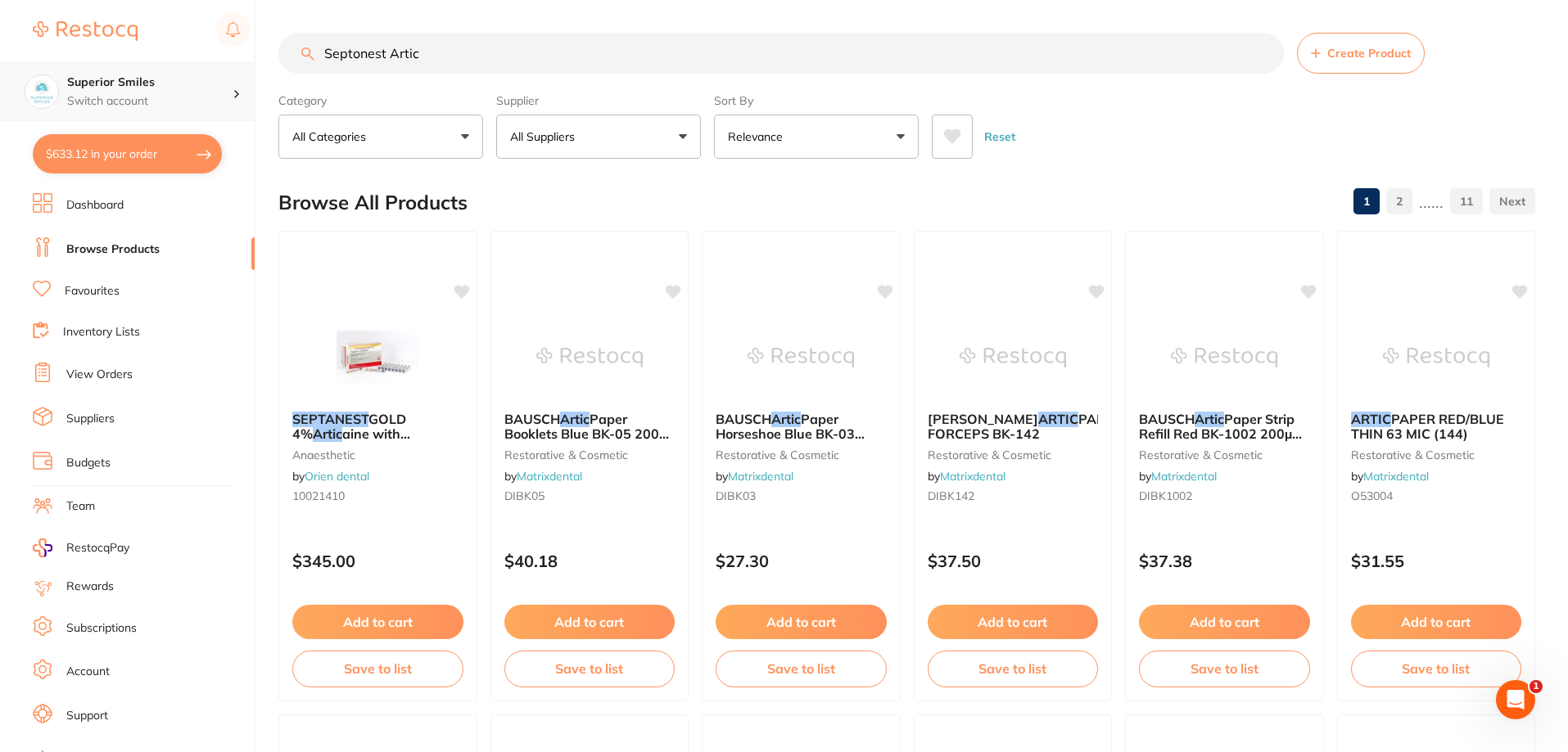
drag, startPoint x: 437, startPoint y: 57, endPoint x: 208, endPoint y: 79, distance: 230.1
click at [239, 55] on div "$633.12 Superior Smiles Switch account Superior Smiles $633.12 in your order Da…" at bounding box center [784, 376] width 1568 height 752
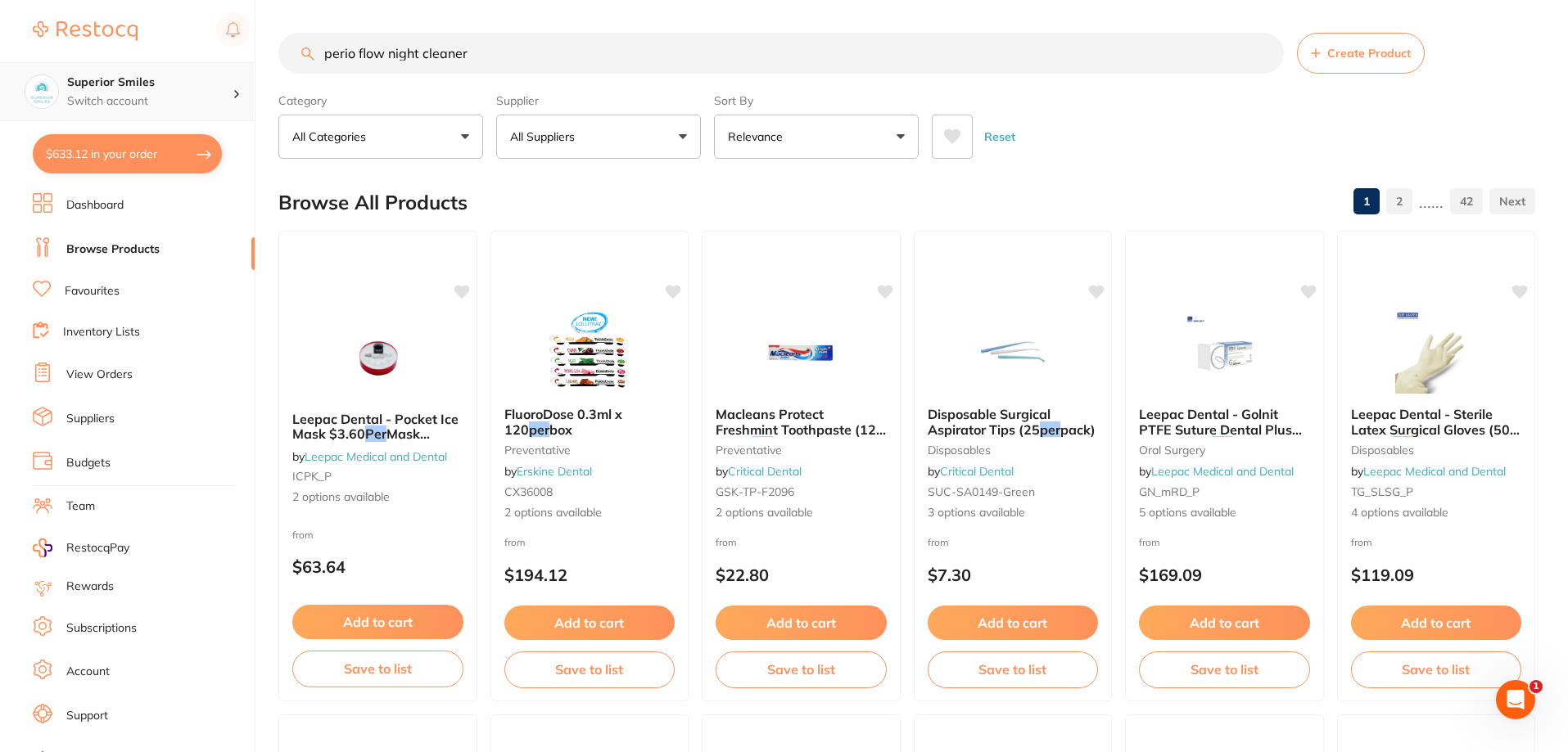
type input "perio flow night cleaner"
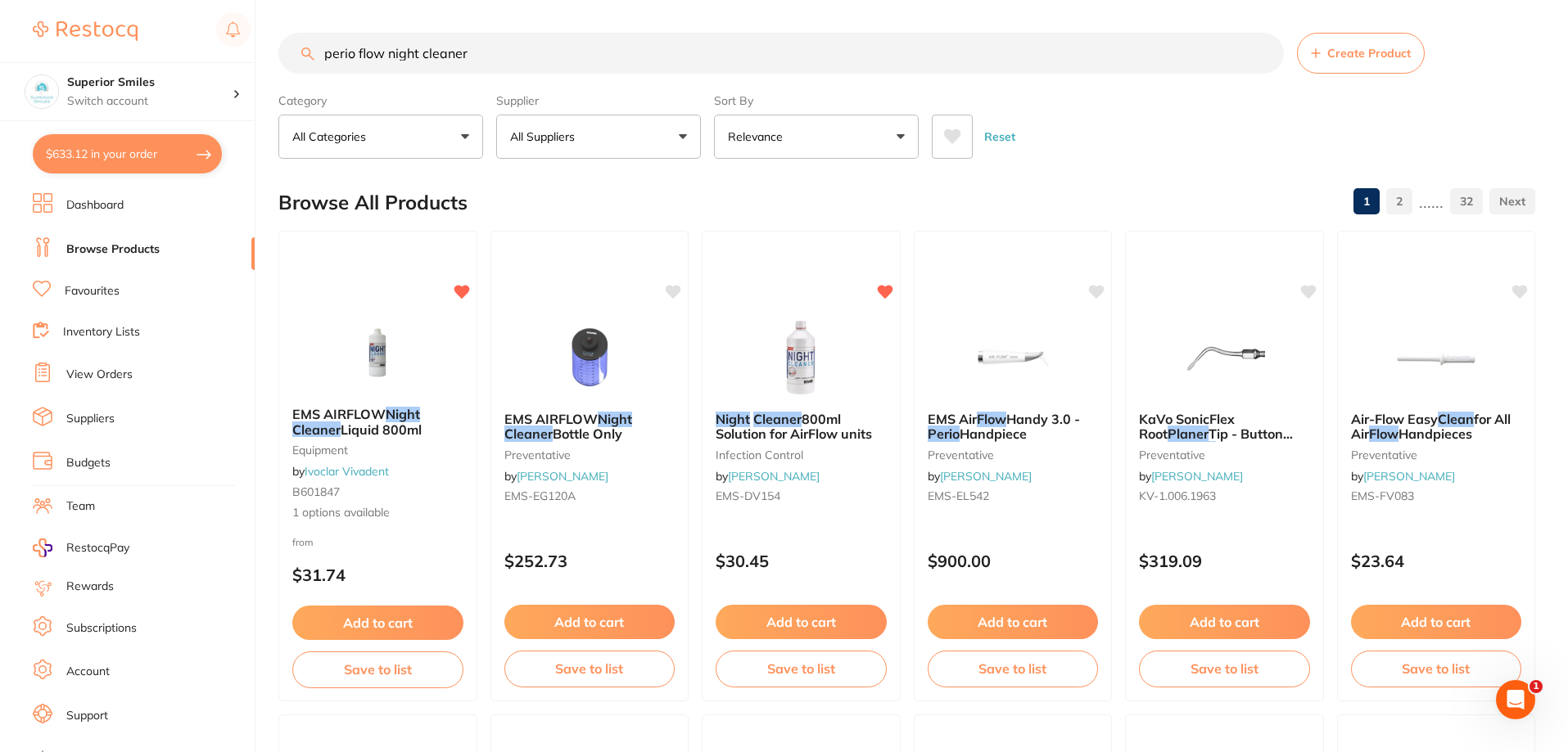
click at [383, 620] on button "Add to cart" at bounding box center [377, 623] width 171 height 34
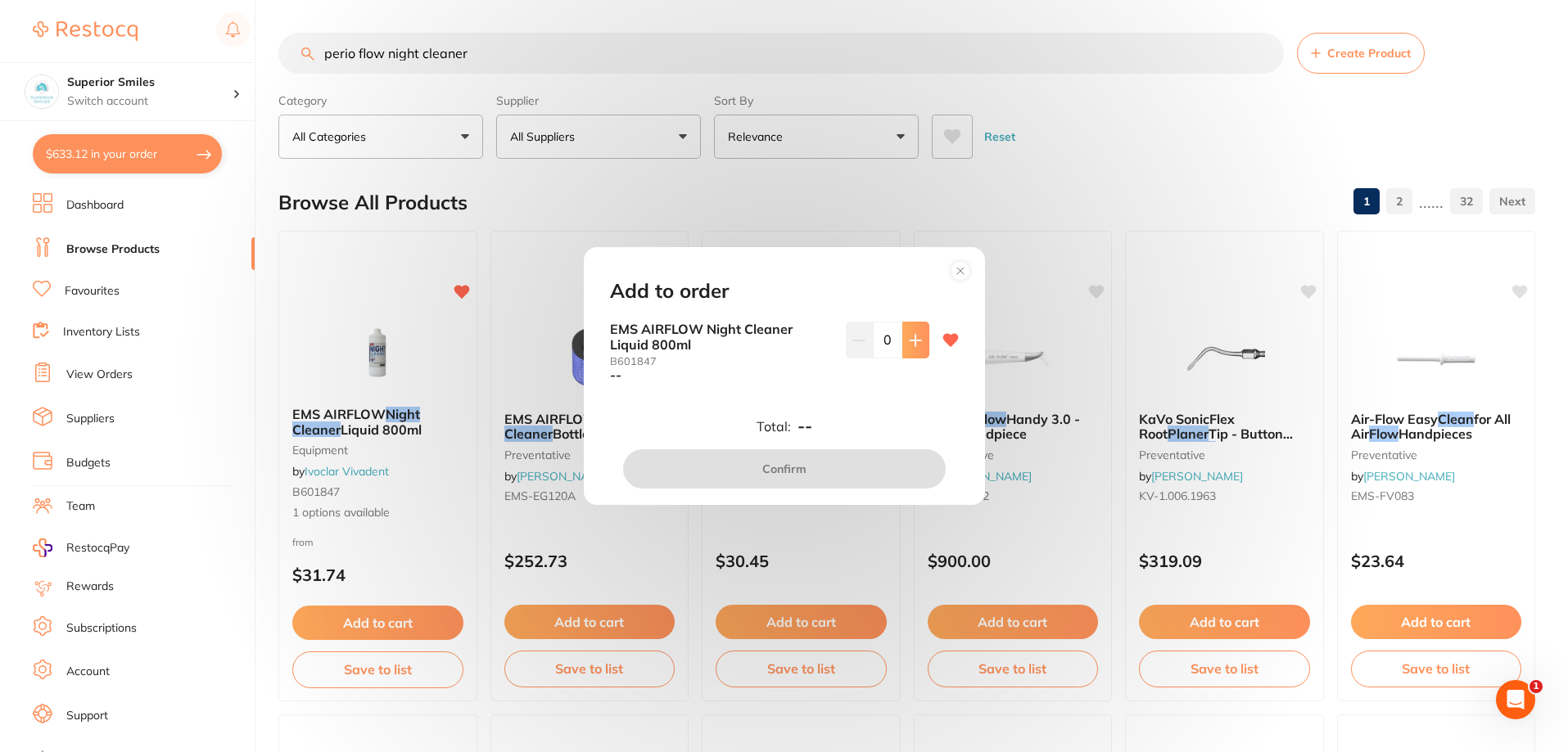
click at [913, 339] on icon at bounding box center [915, 340] width 13 height 13
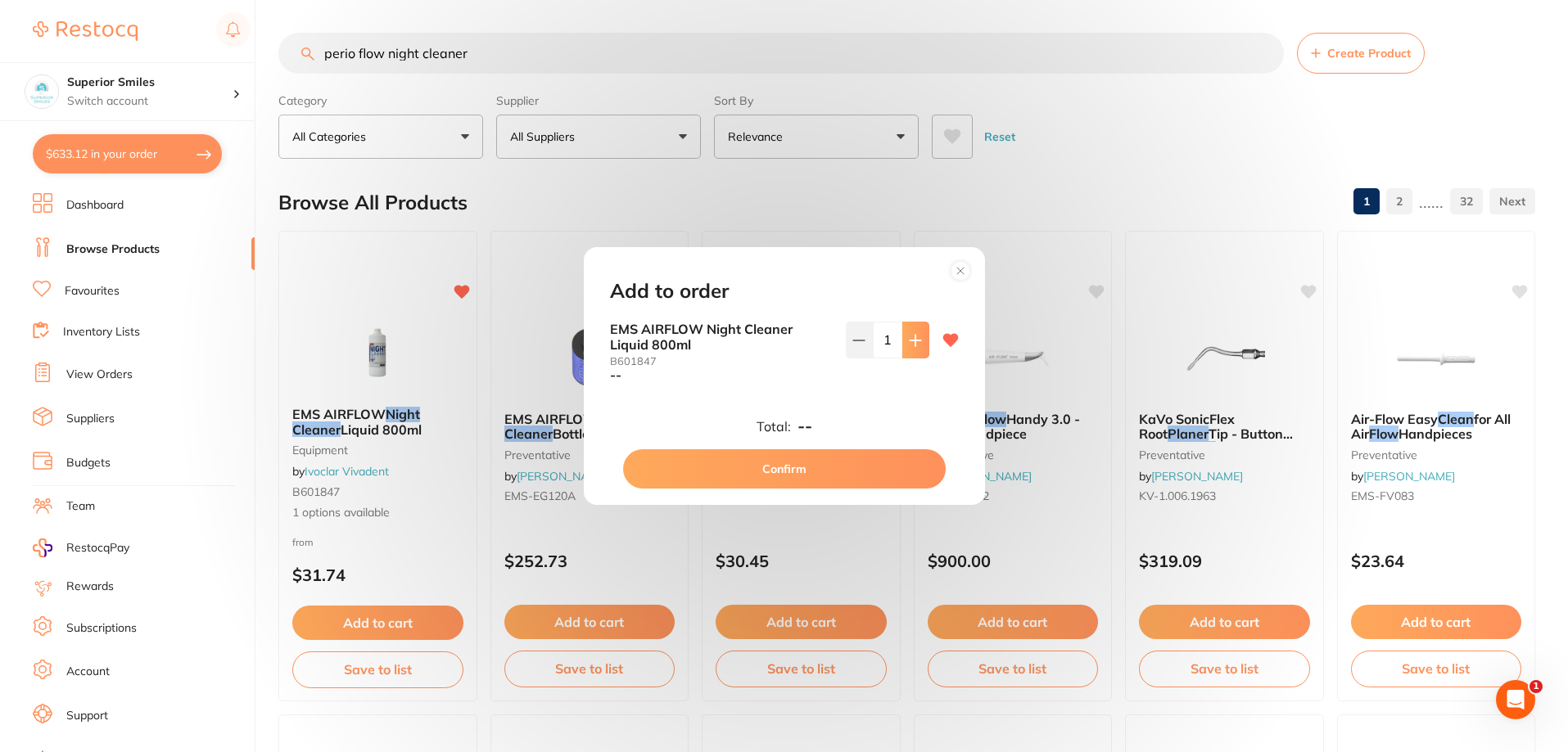
click at [913, 339] on icon at bounding box center [915, 340] width 13 height 13
type input "2"
click at [774, 466] on button "Confirm" at bounding box center [784, 469] width 323 height 39
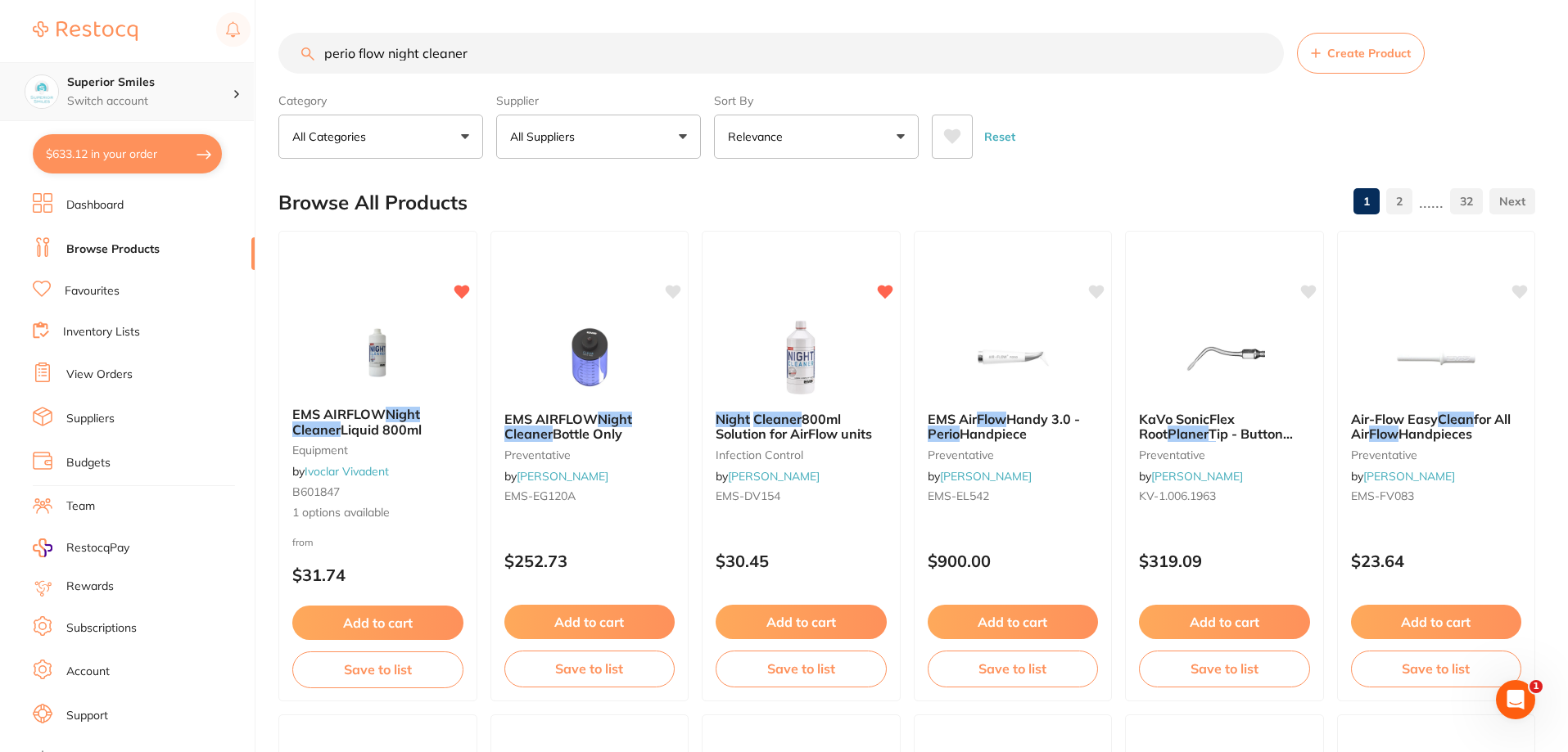
drag, startPoint x: 475, startPoint y: 58, endPoint x: 71, endPoint y: 85, distance: 404.9
click at [89, 62] on div "$633.12 Superior Smiles Switch account Superior Smiles $633.12 in your order Da…" at bounding box center [784, 376] width 1568 height 752
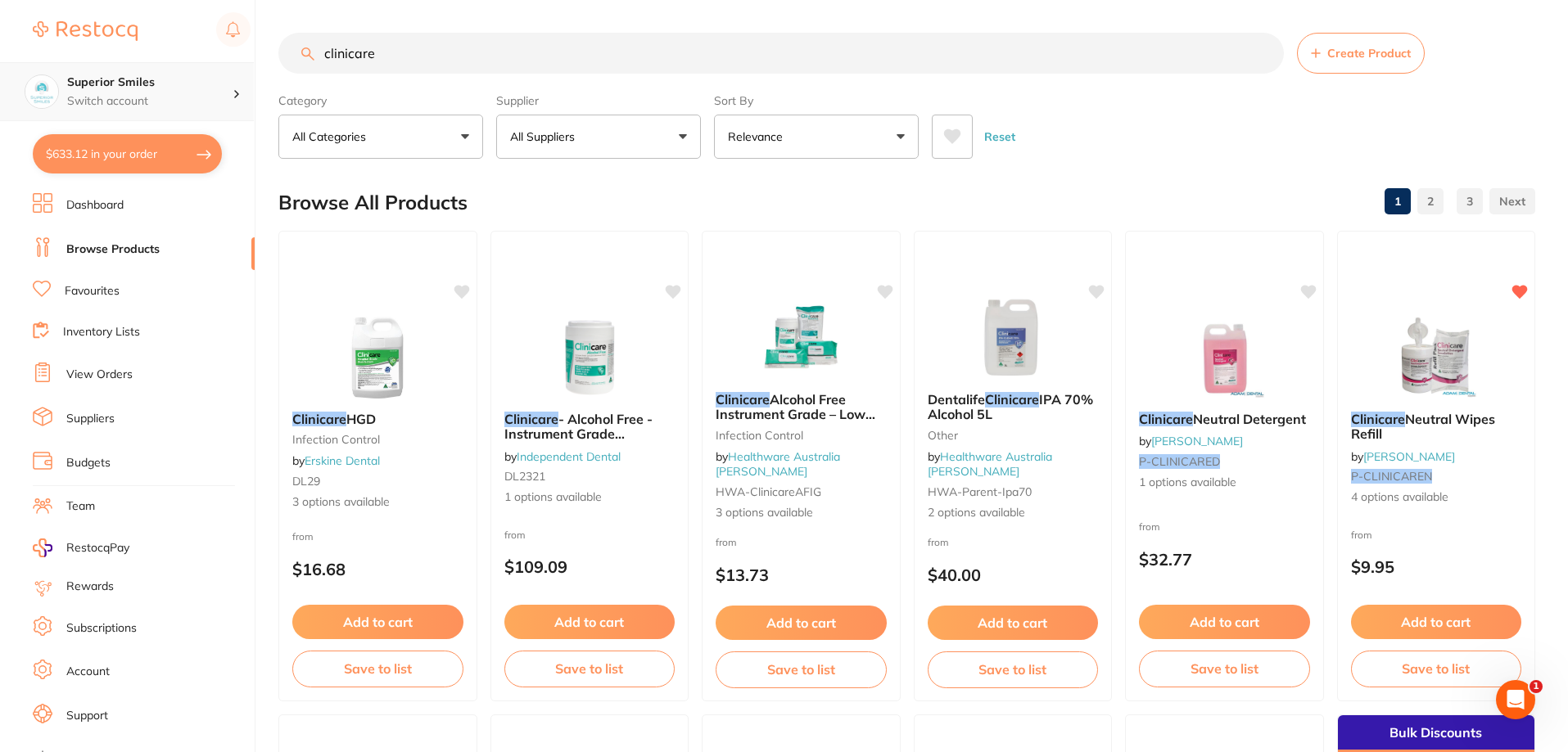
type input "clinicare"
click at [1417, 627] on button "Add to cart" at bounding box center [1436, 622] width 171 height 34
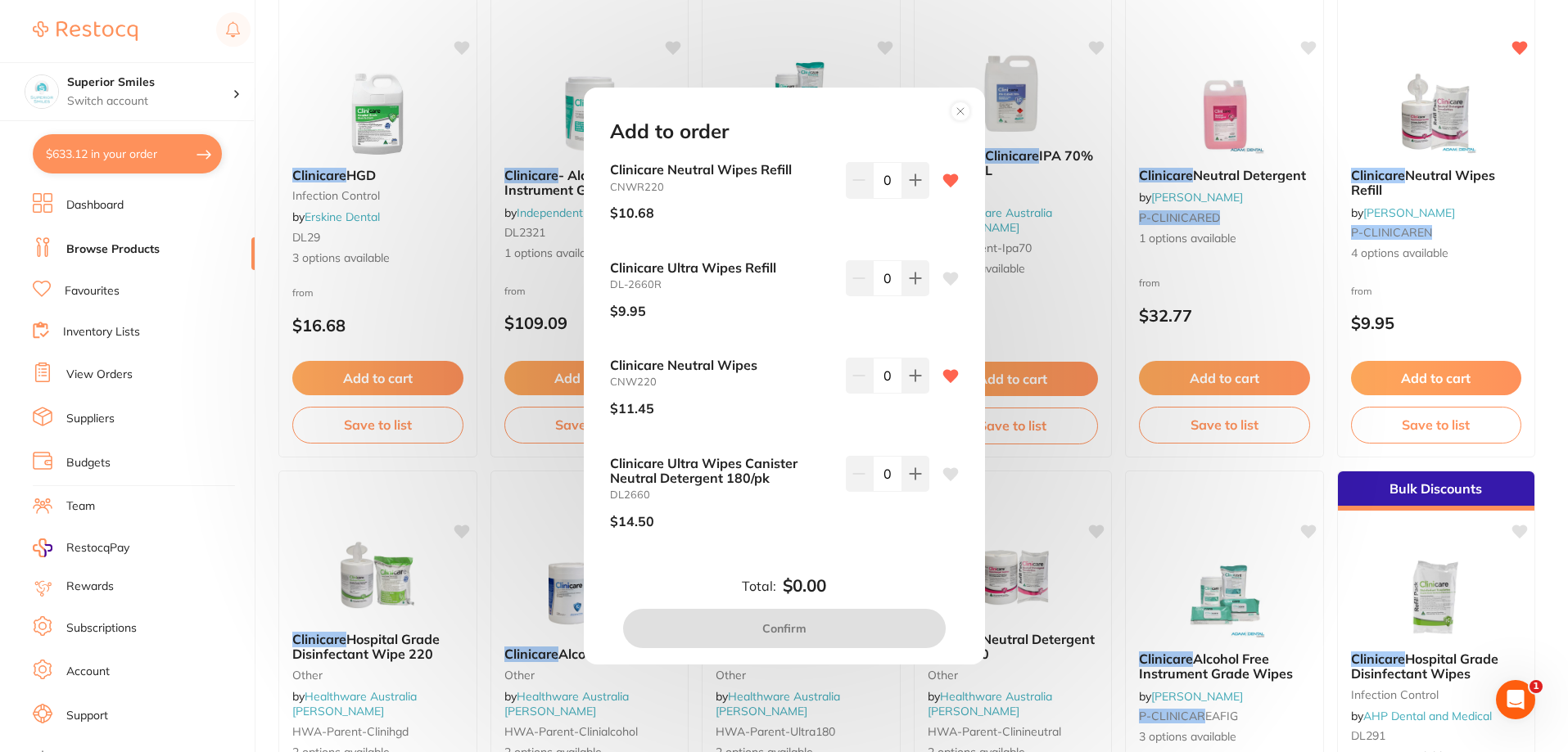
scroll to position [246, 0]
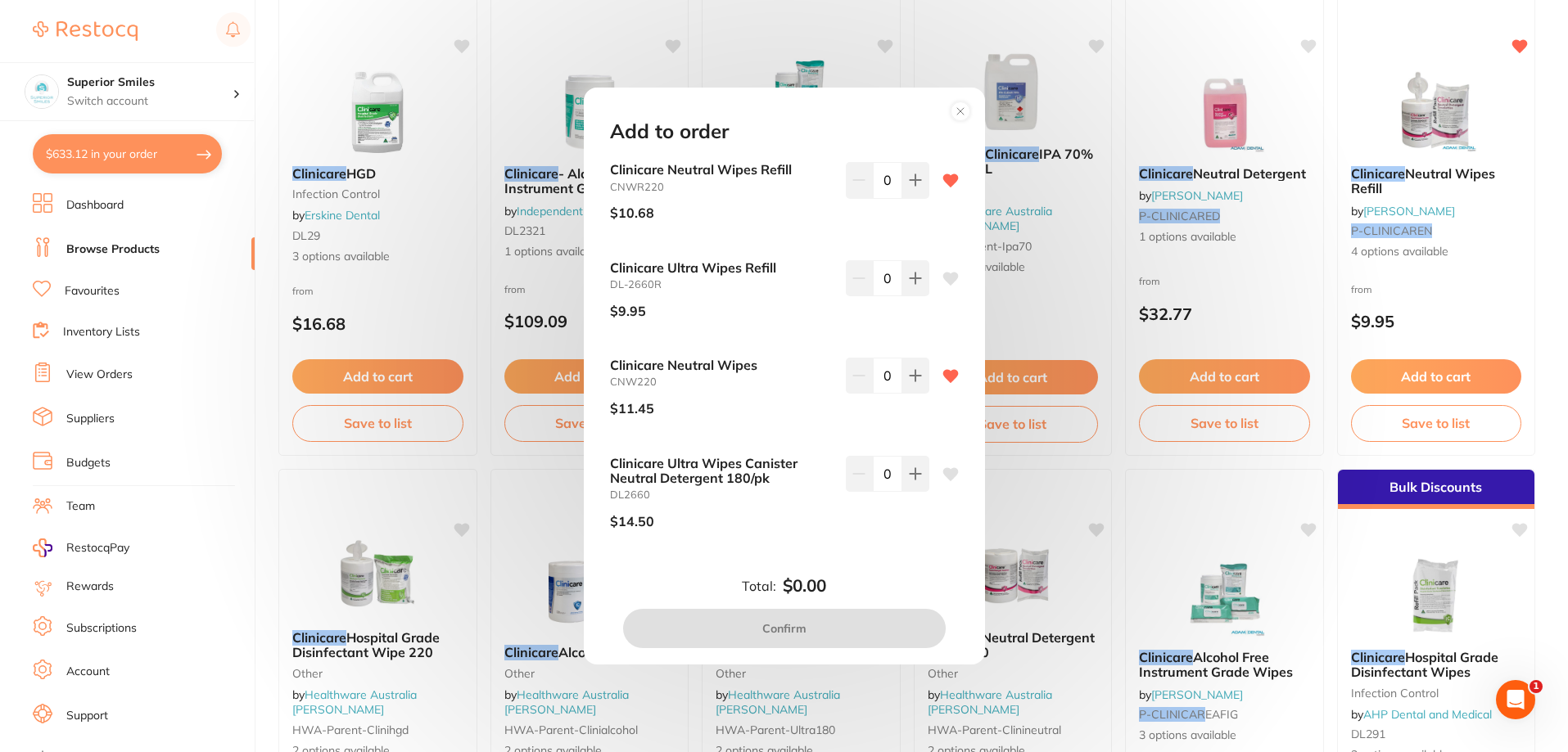
click at [956, 110] on circle at bounding box center [960, 111] width 19 height 19
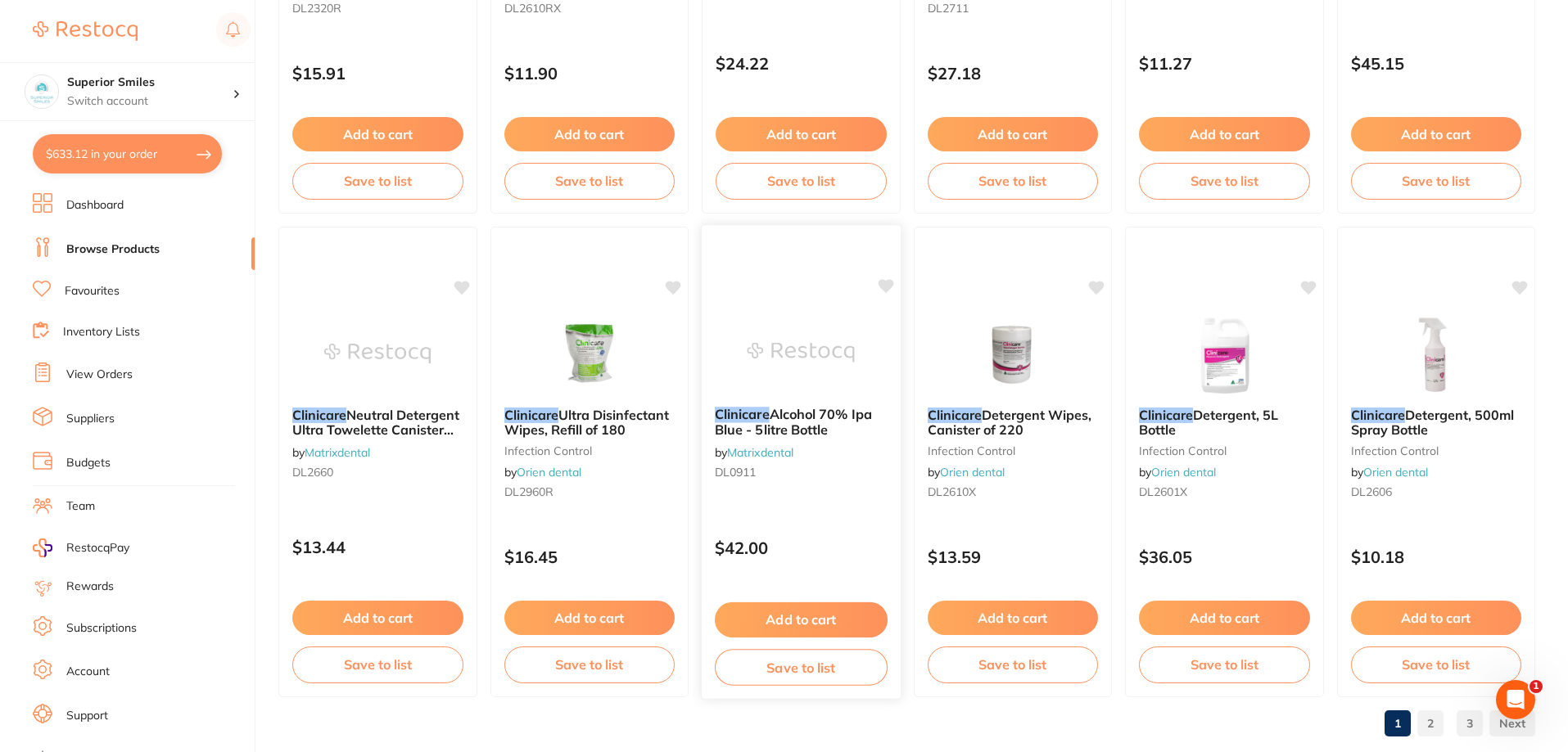
scroll to position [3904, 0]
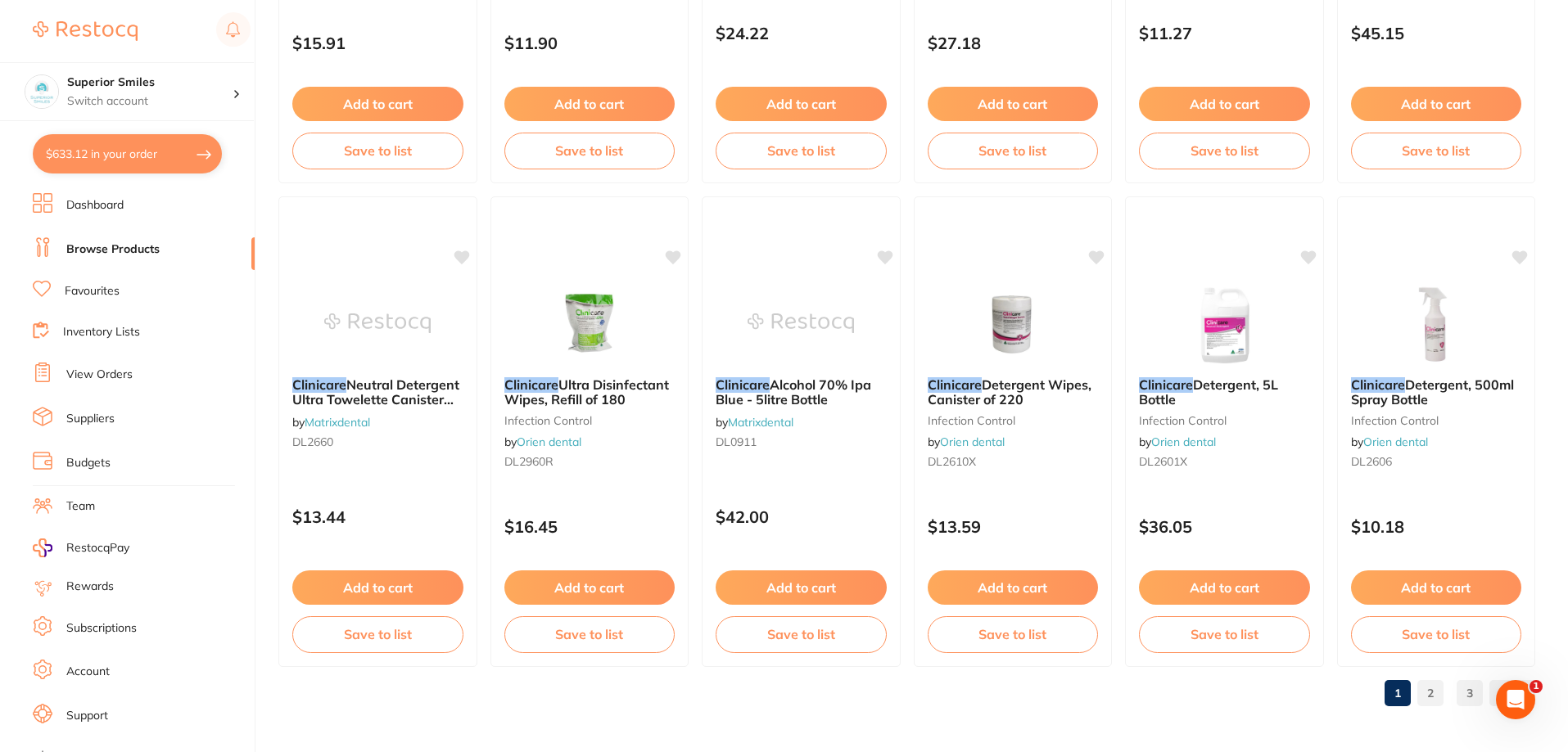
click at [1429, 693] on link "2" at bounding box center [1430, 693] width 27 height 33
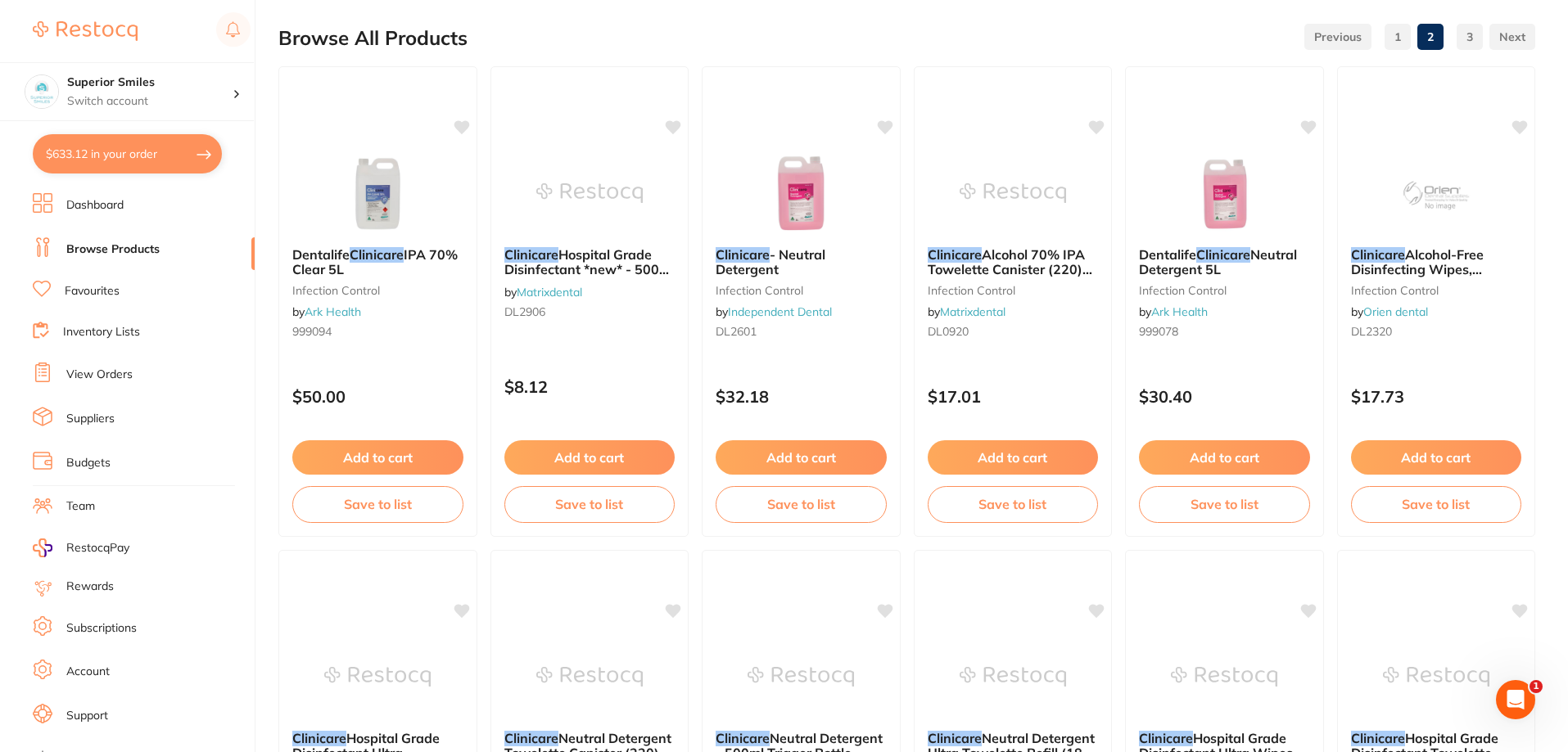
scroll to position [0, 0]
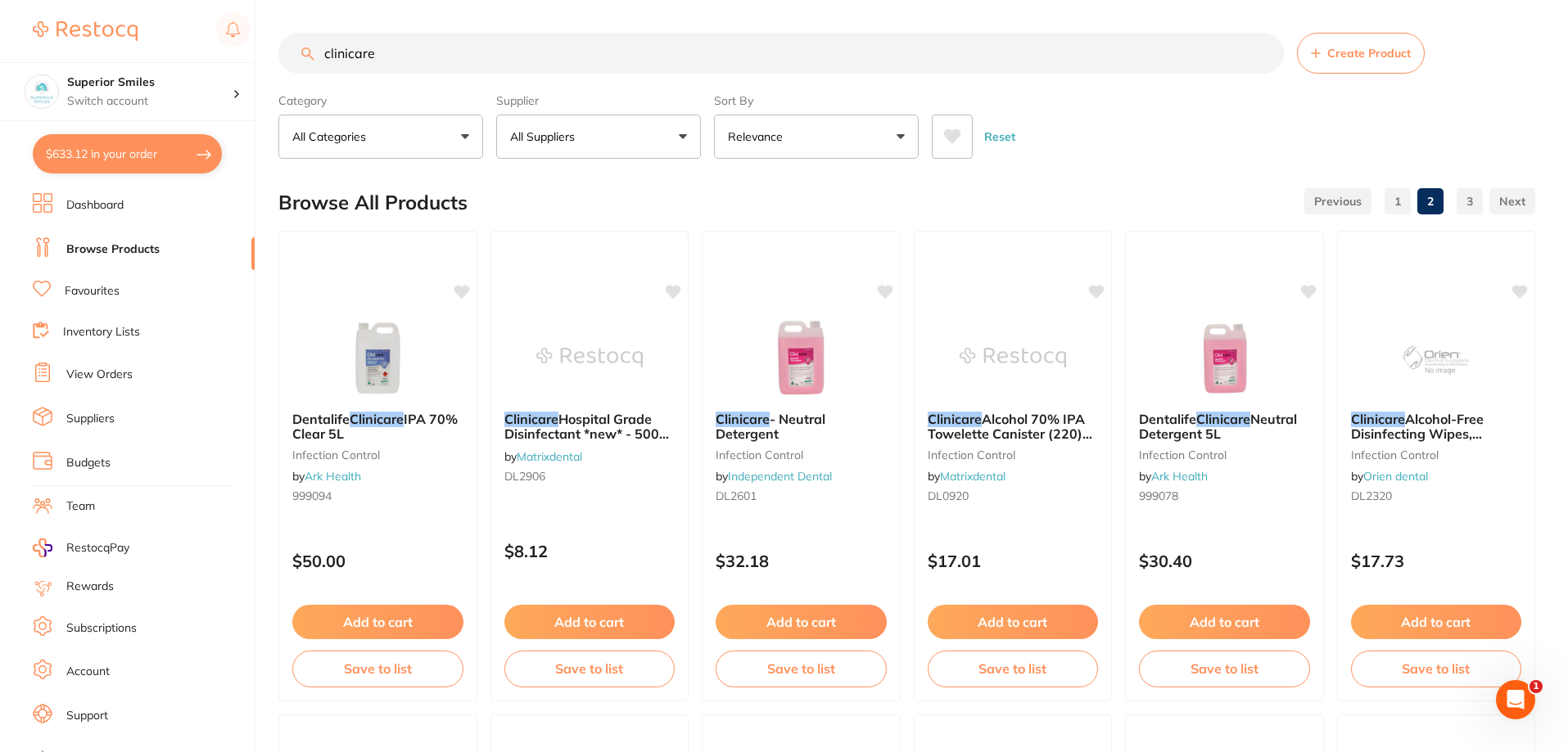
click at [1398, 198] on link "1" at bounding box center [1397, 201] width 27 height 33
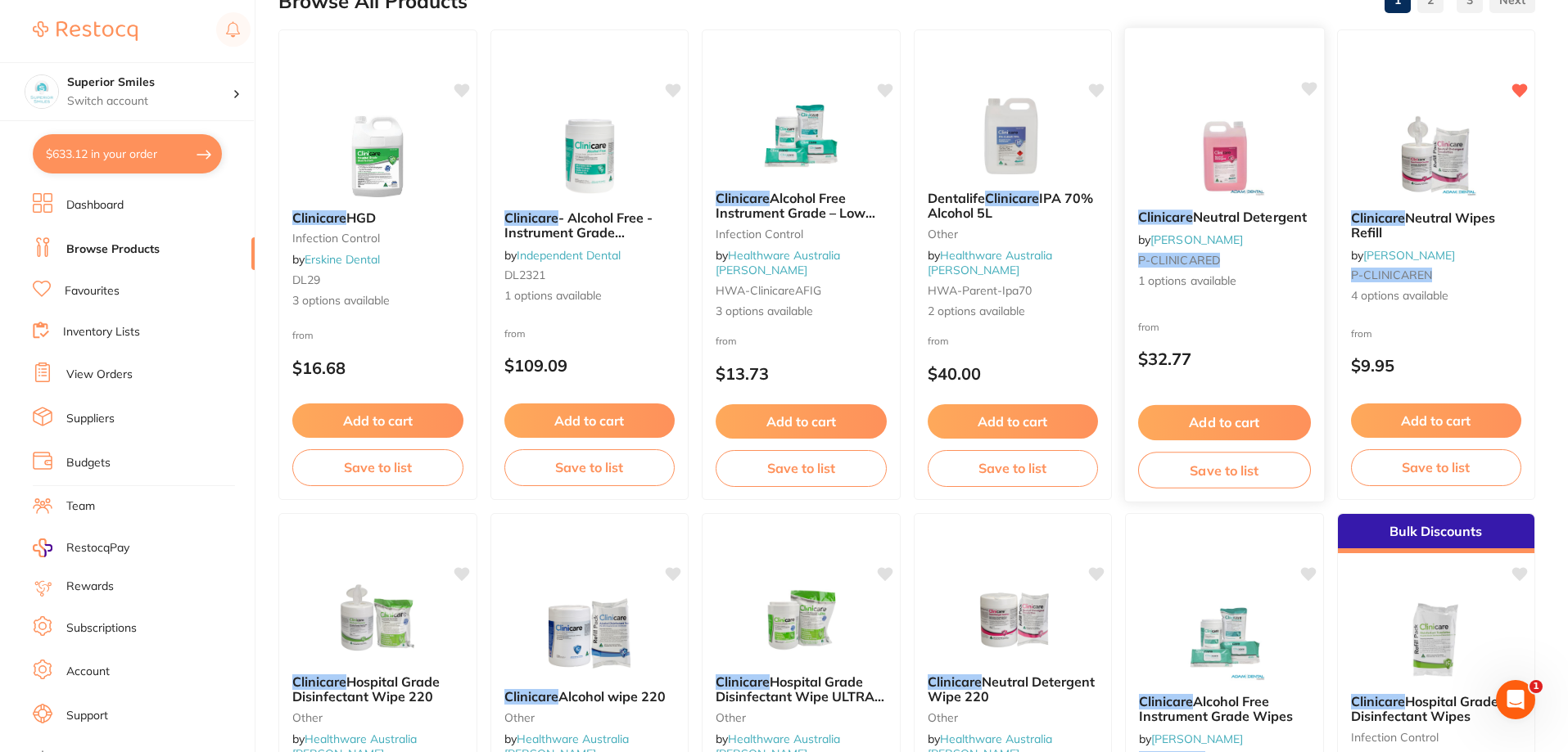
scroll to position [246, 0]
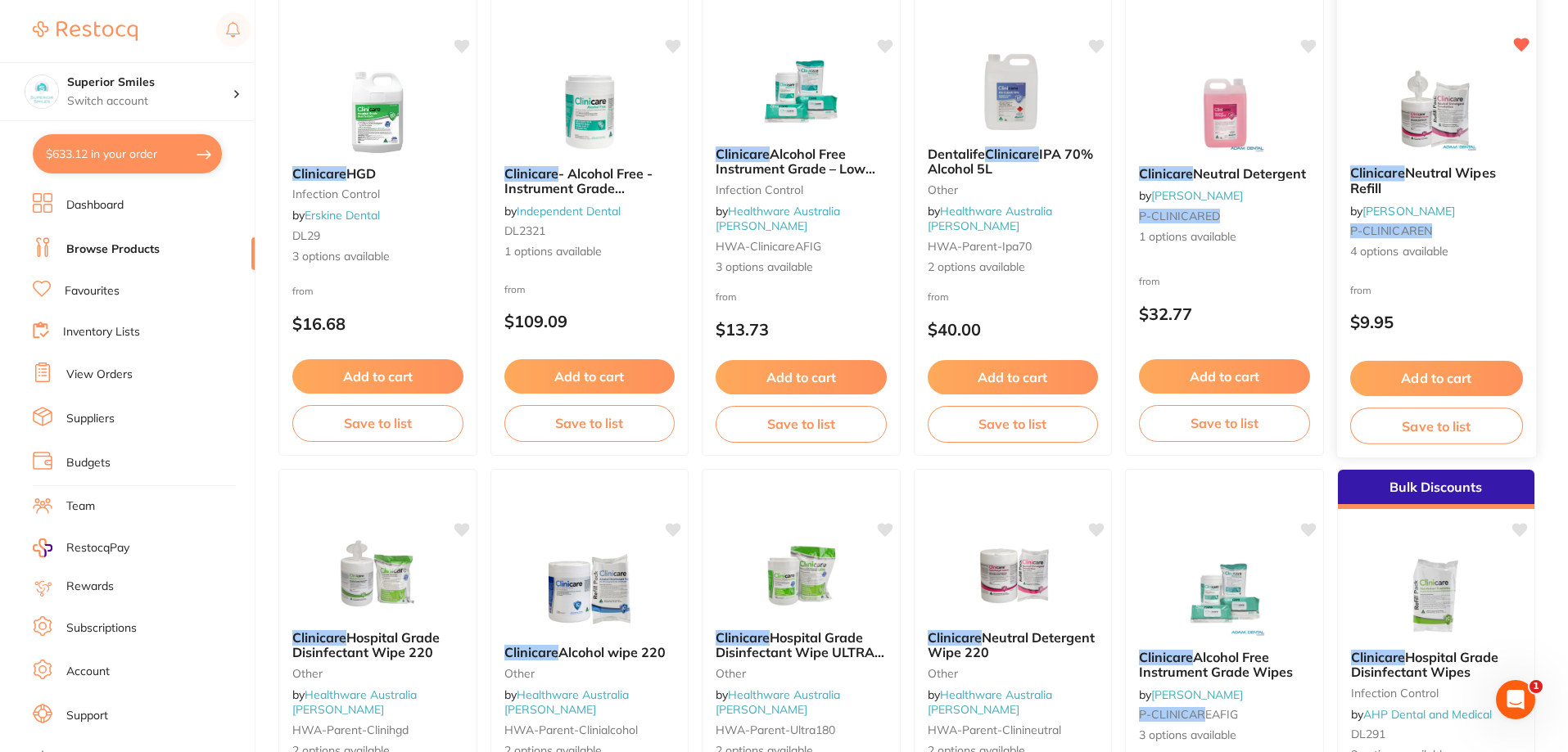
click at [1436, 376] on button "Add to cart" at bounding box center [1435, 378] width 173 height 35
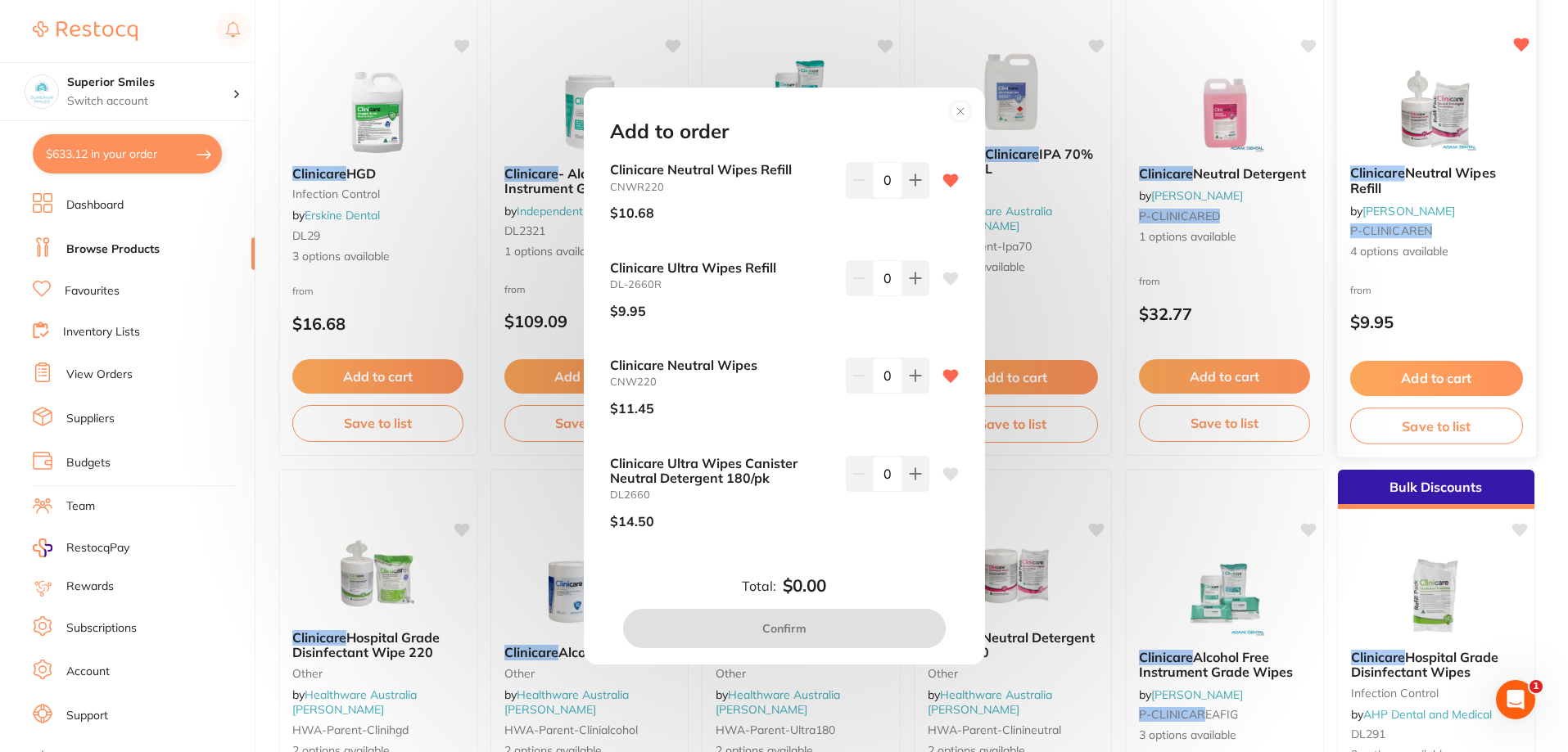
scroll to position [0, 0]
click at [918, 179] on button at bounding box center [916, 180] width 27 height 36
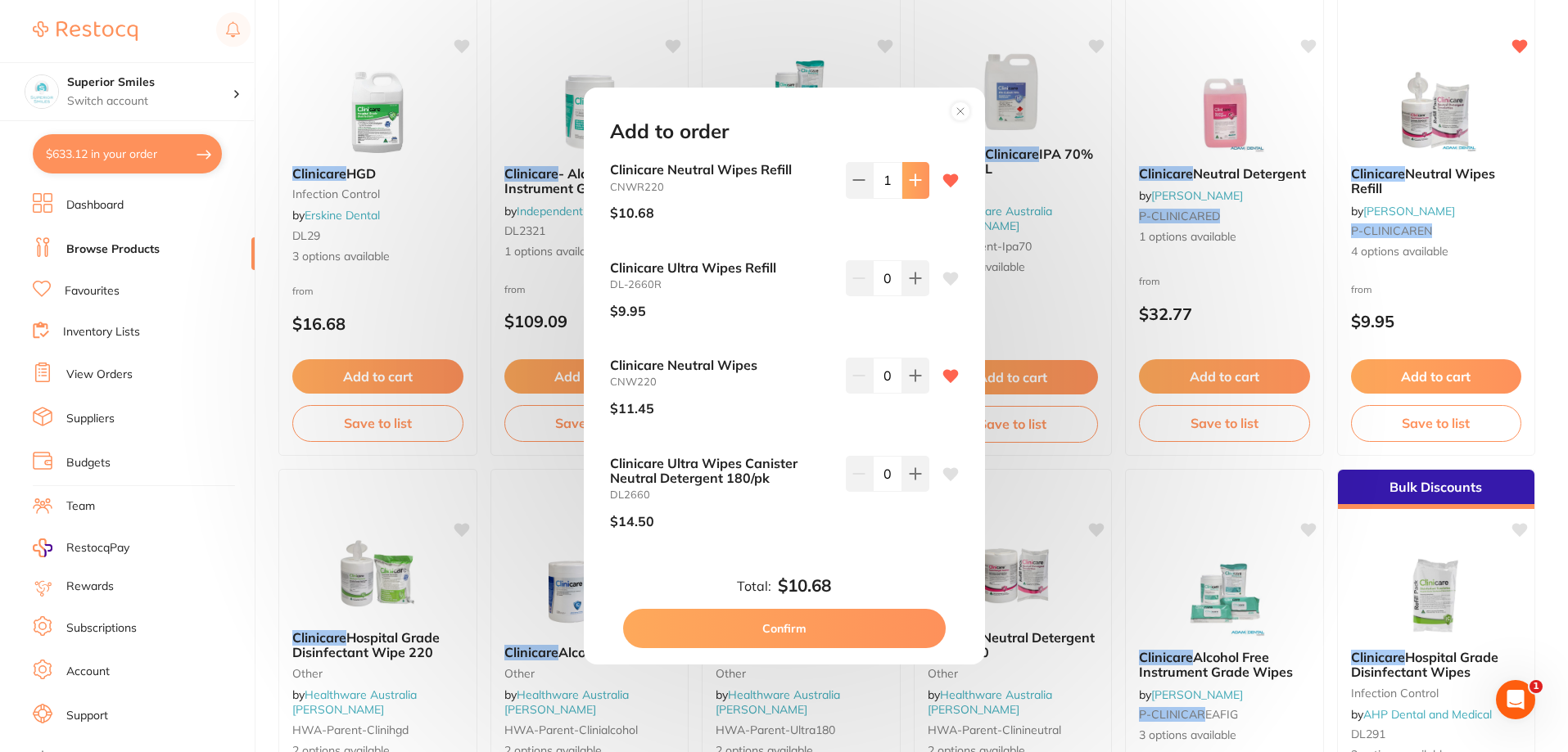
click at [918, 179] on button at bounding box center [916, 180] width 27 height 36
click at [918, 180] on button at bounding box center [916, 180] width 27 height 36
click at [918, 181] on button at bounding box center [916, 180] width 27 height 36
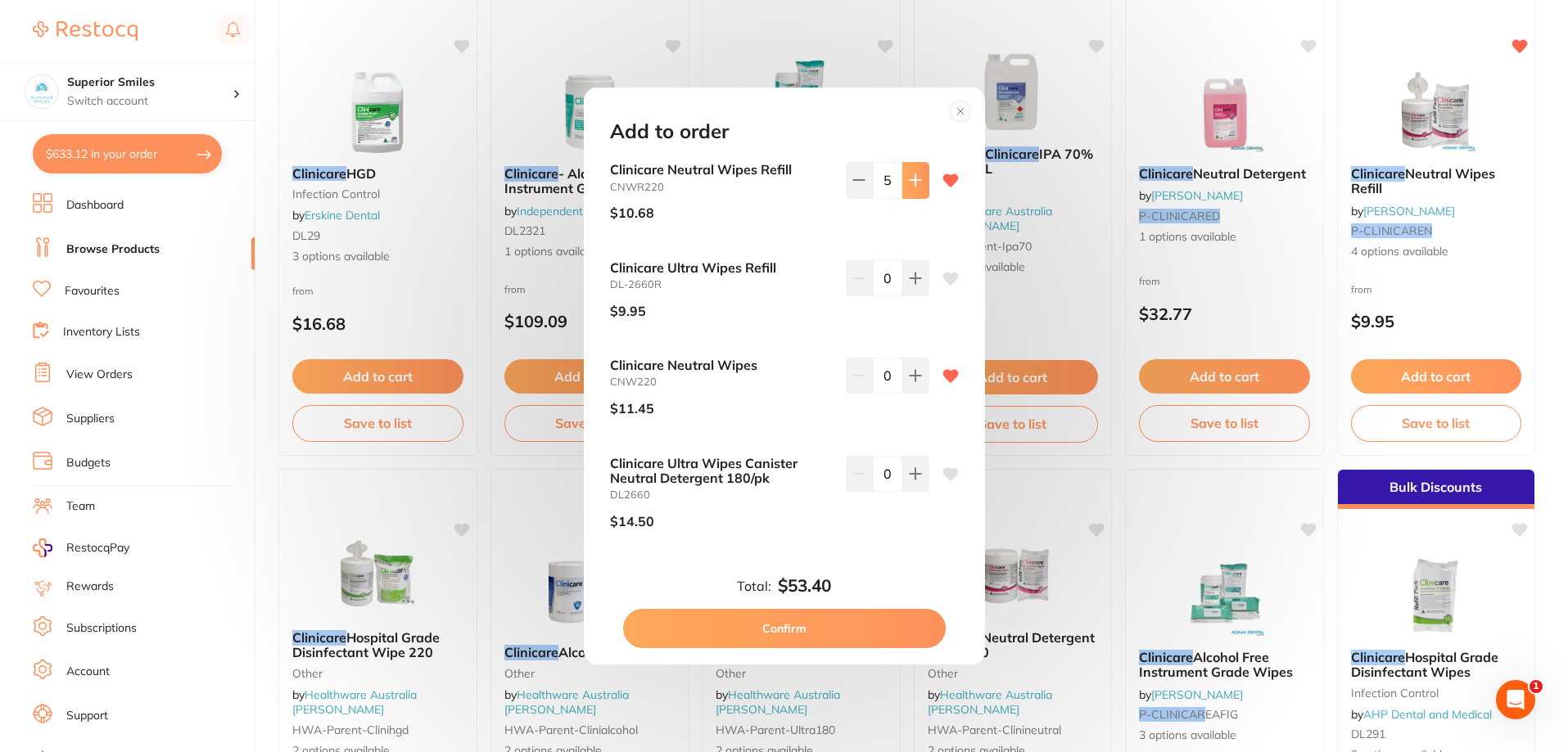
type input "6"
click at [795, 625] on button "Confirm" at bounding box center [784, 629] width 323 height 39
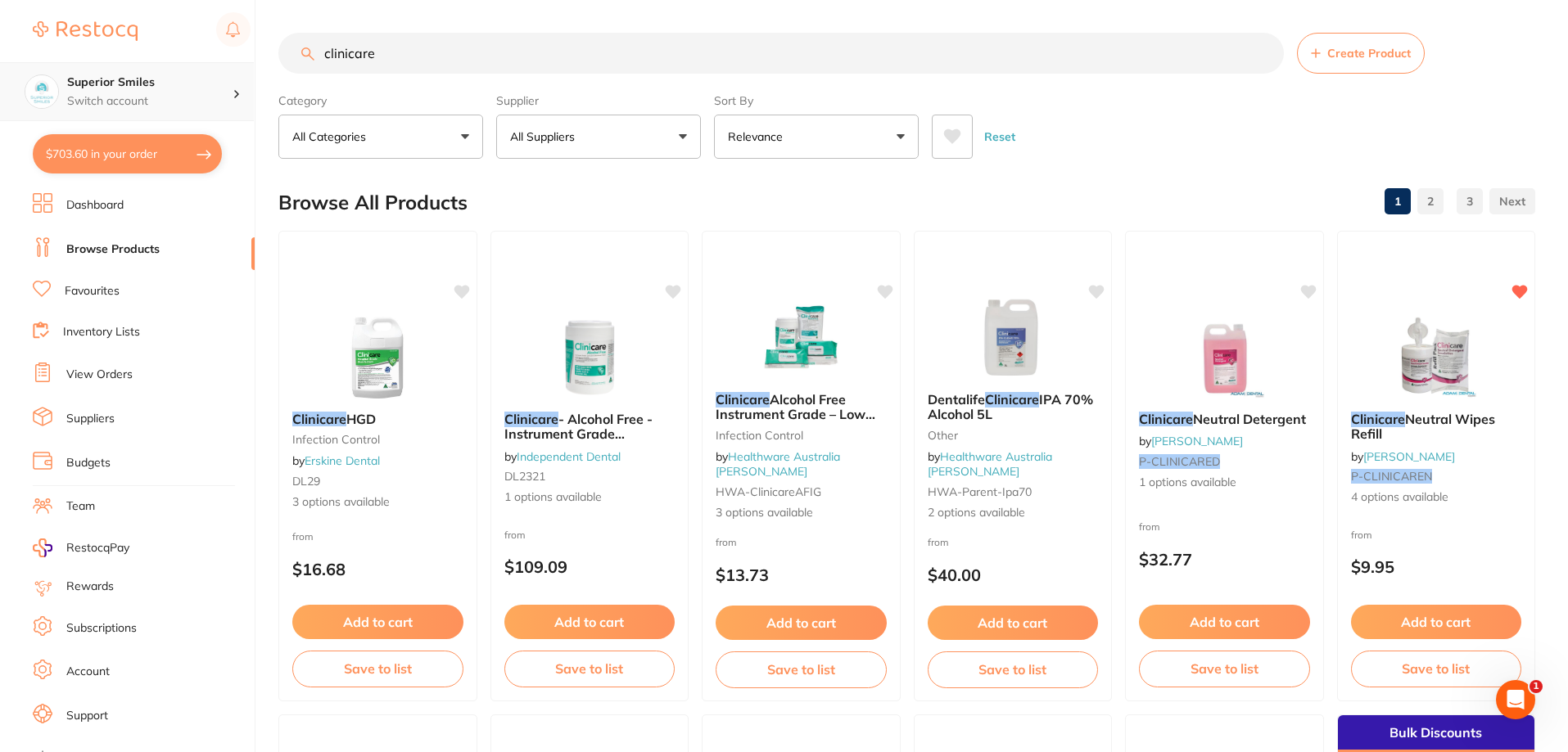
scroll to position [1, 0]
drag, startPoint x: 395, startPoint y: 60, endPoint x: 117, endPoint y: 82, distance: 278.9
click at [132, 77] on div "$703.60 Superior Smiles Switch account Superior Smiles $703.60 in your order Da…" at bounding box center [784, 376] width 1568 height 752
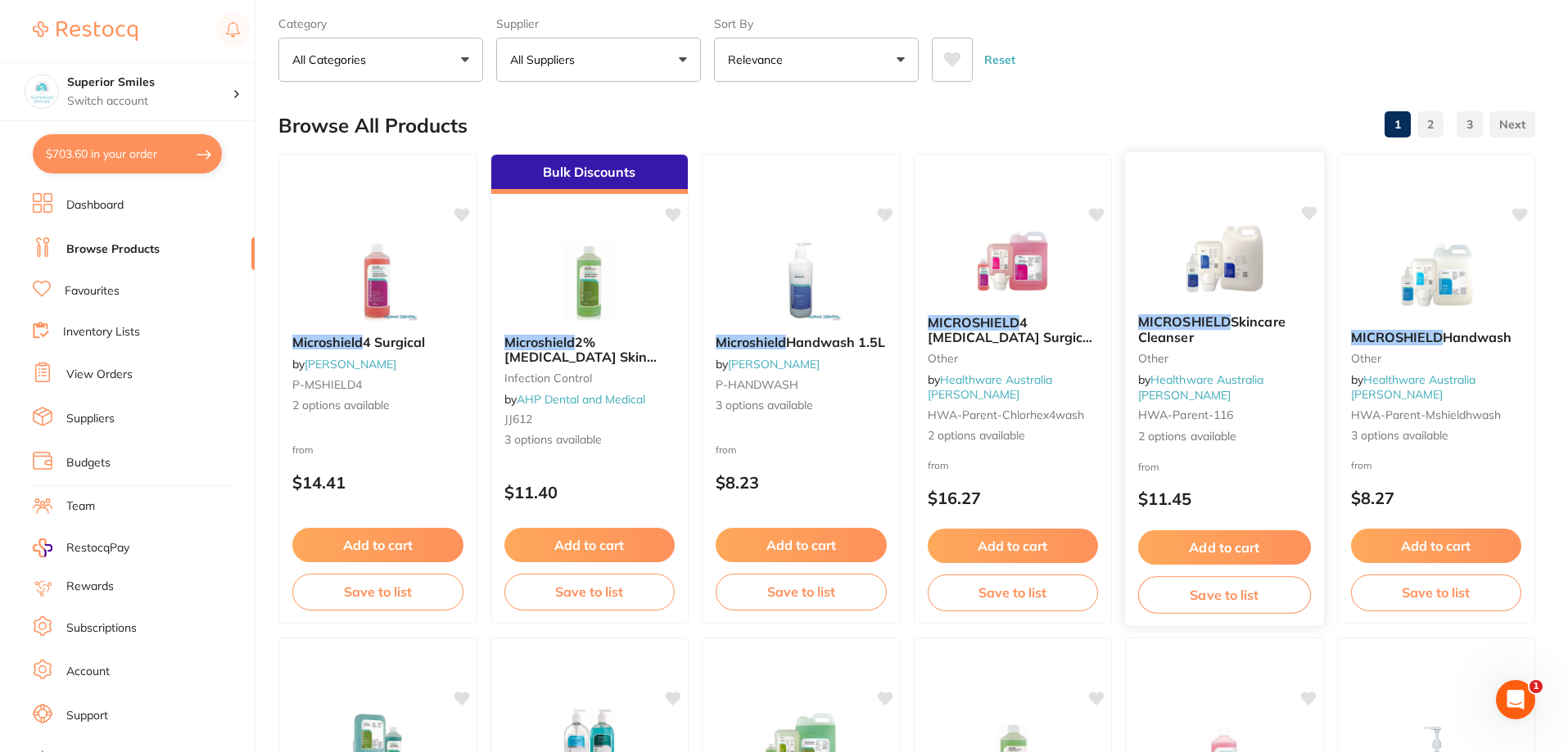
scroll to position [0, 0]
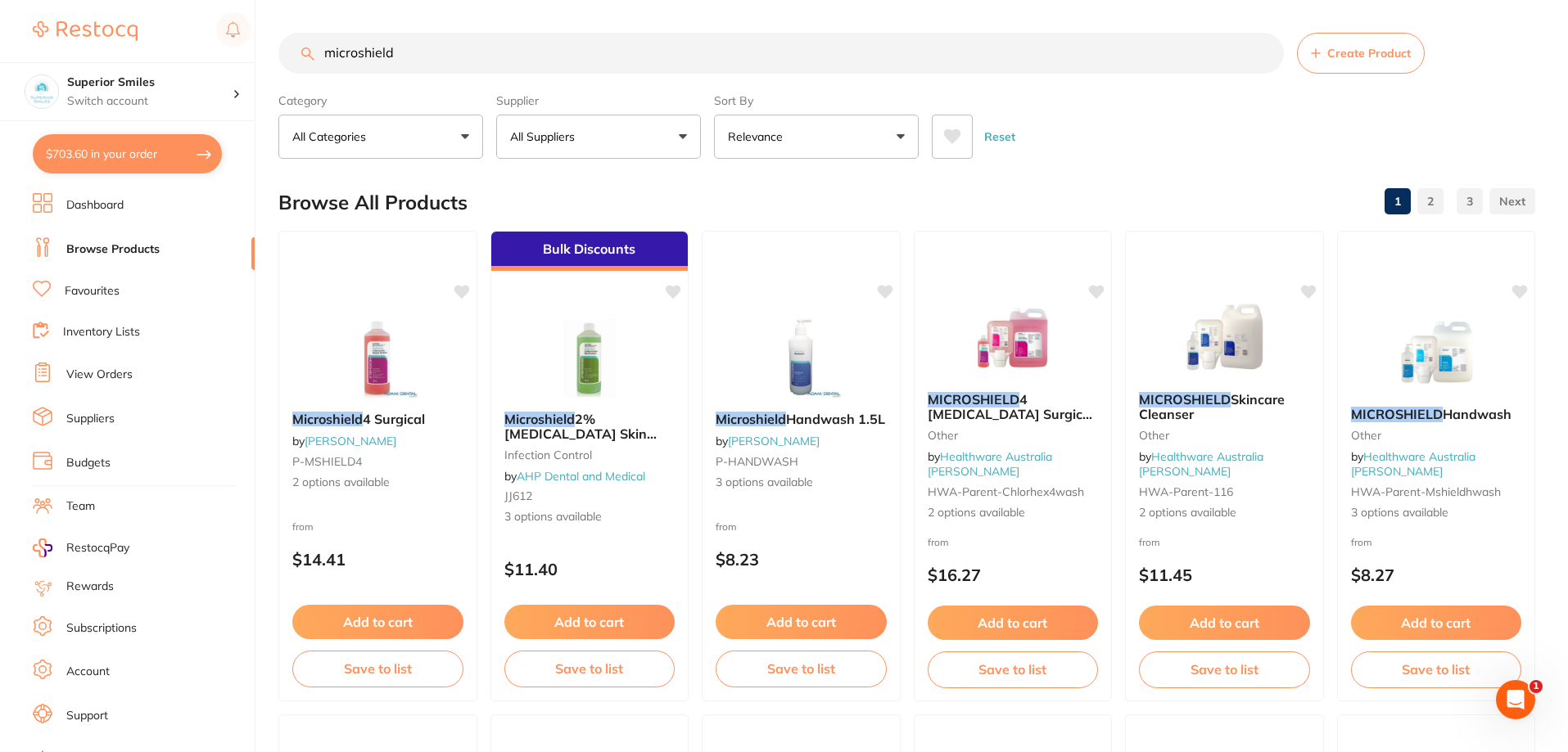
click at [415, 47] on input "microshield" at bounding box center [781, 53] width 1006 height 41
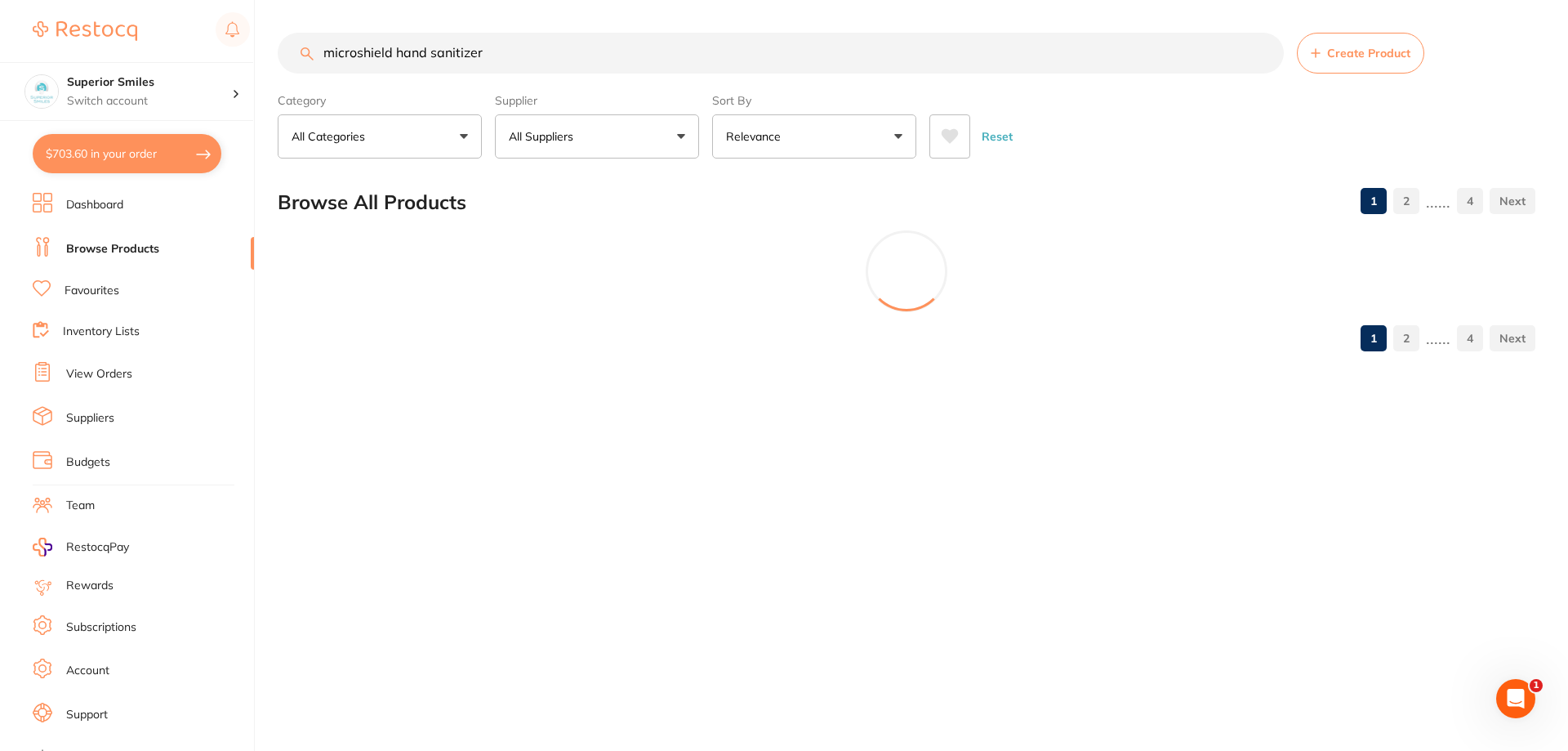
type input "microshield hand sanitizer"
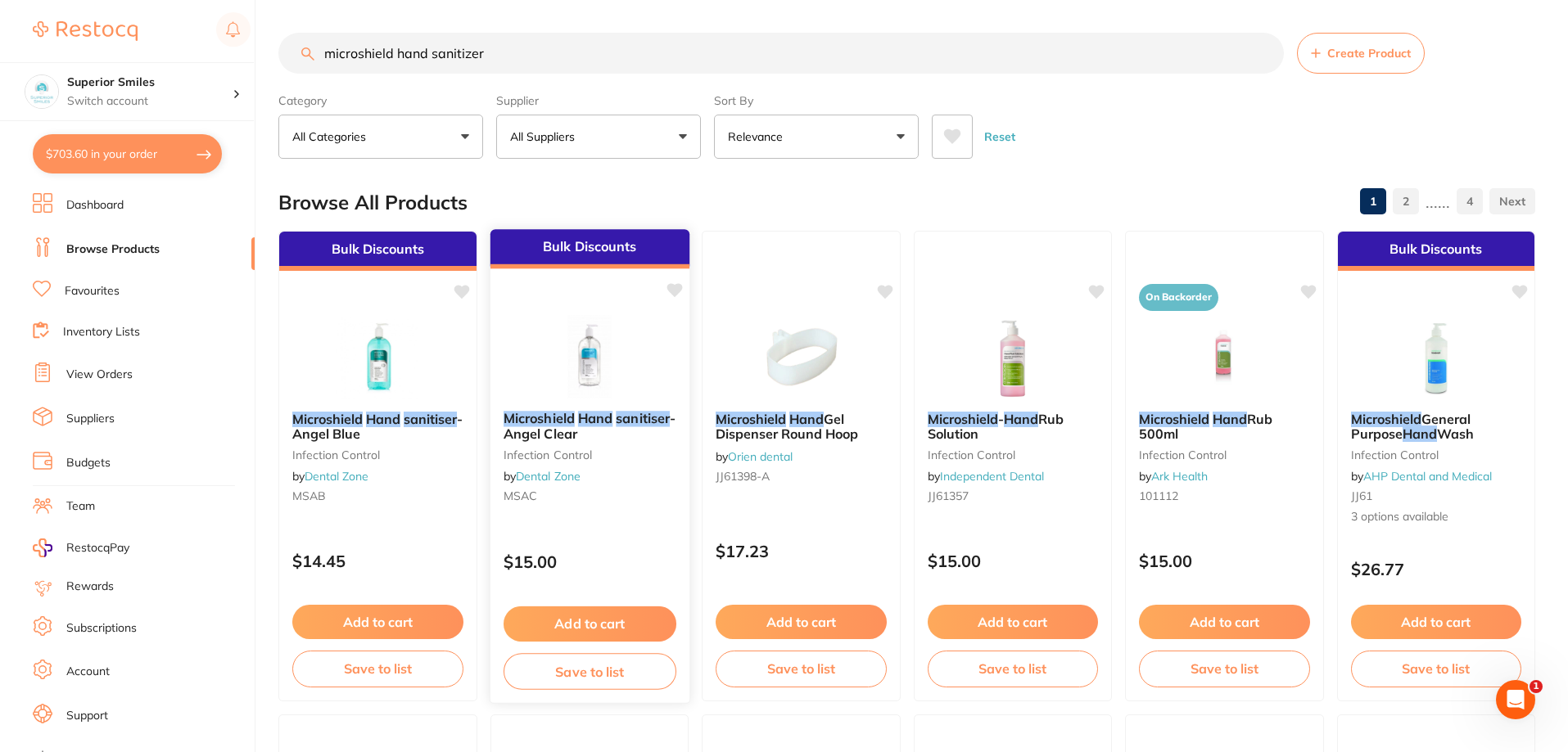
click at [580, 621] on button "Add to cart" at bounding box center [589, 624] width 173 height 35
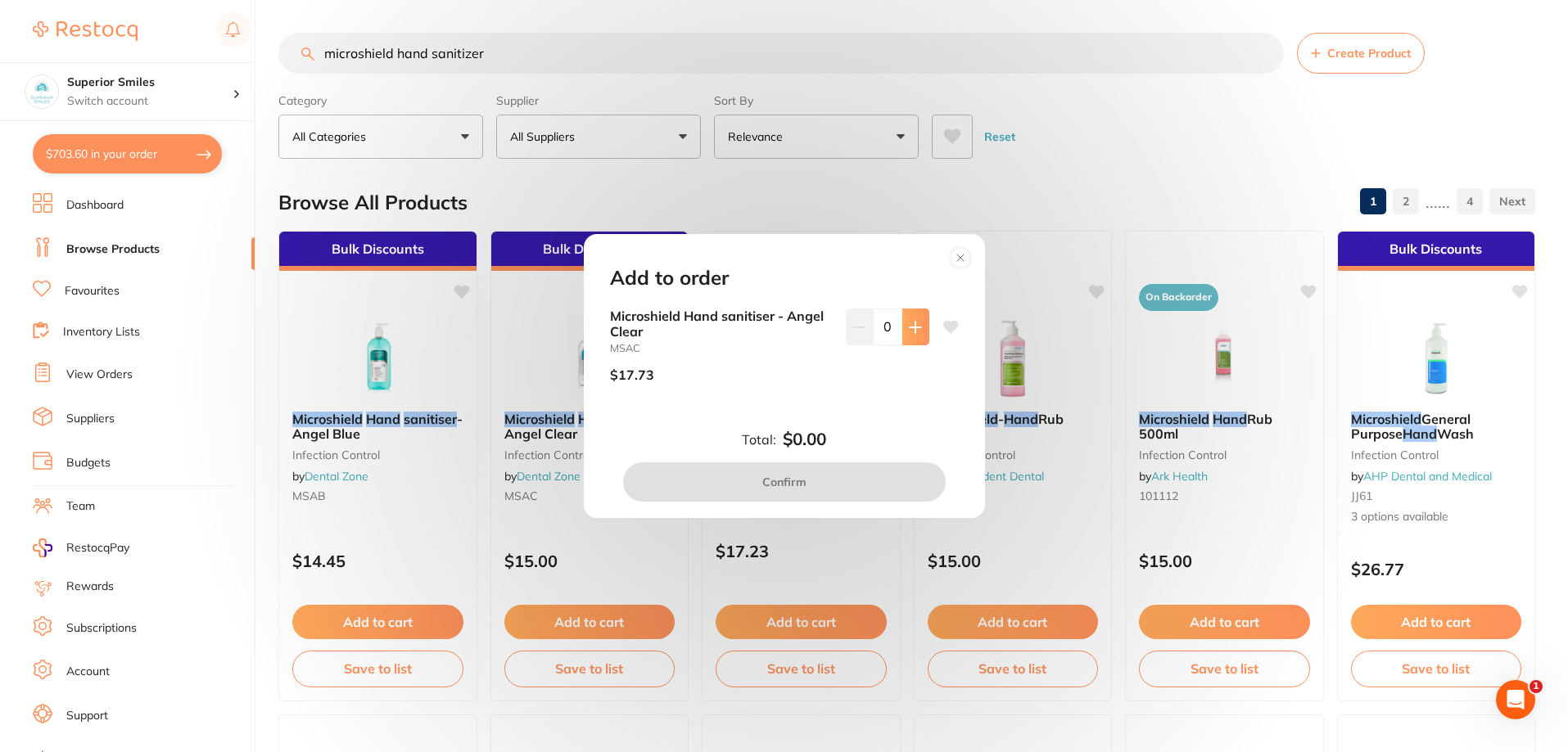
click at [913, 319] on button at bounding box center [916, 327] width 27 height 36
type input "3"
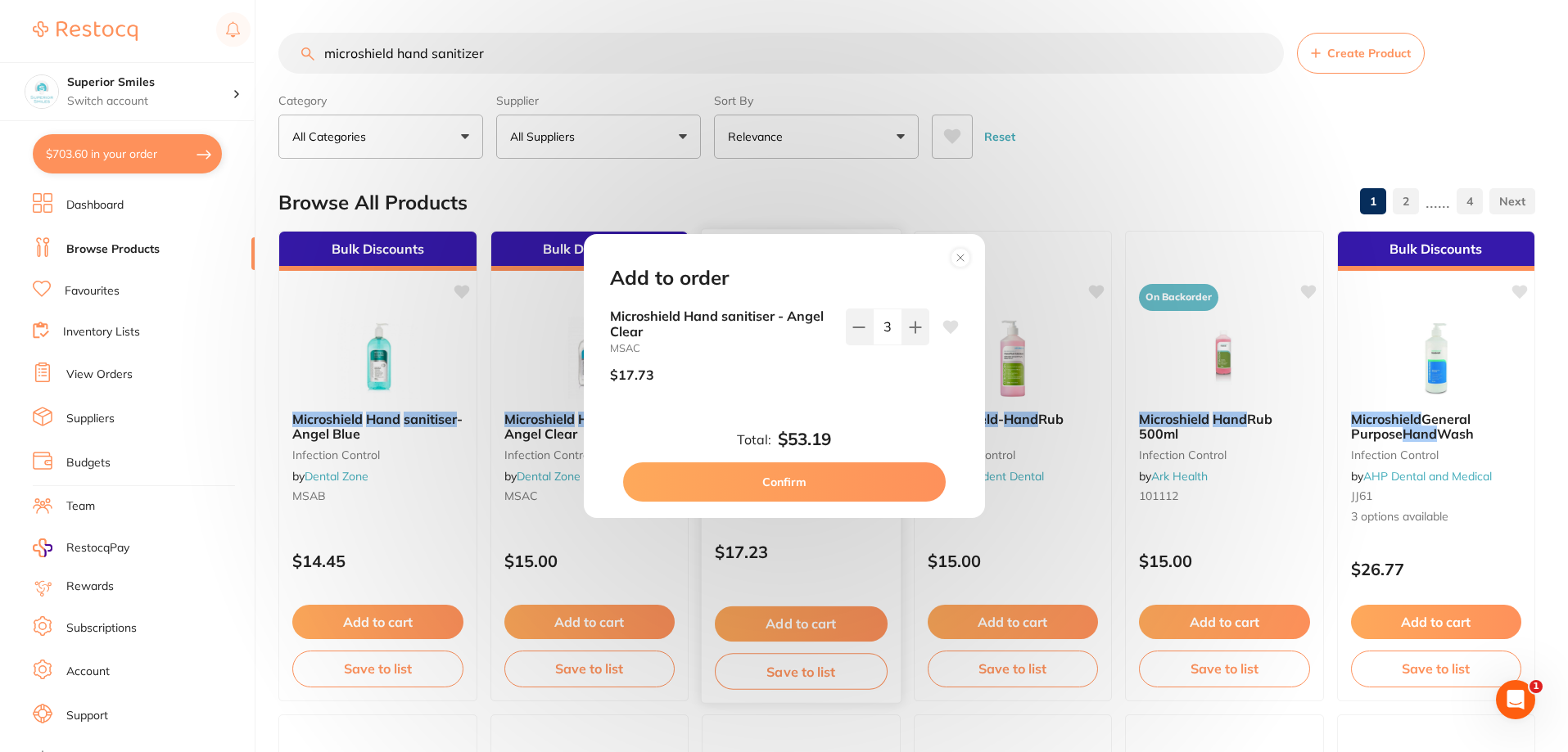
click at [804, 480] on button "Confirm" at bounding box center [784, 482] width 323 height 39
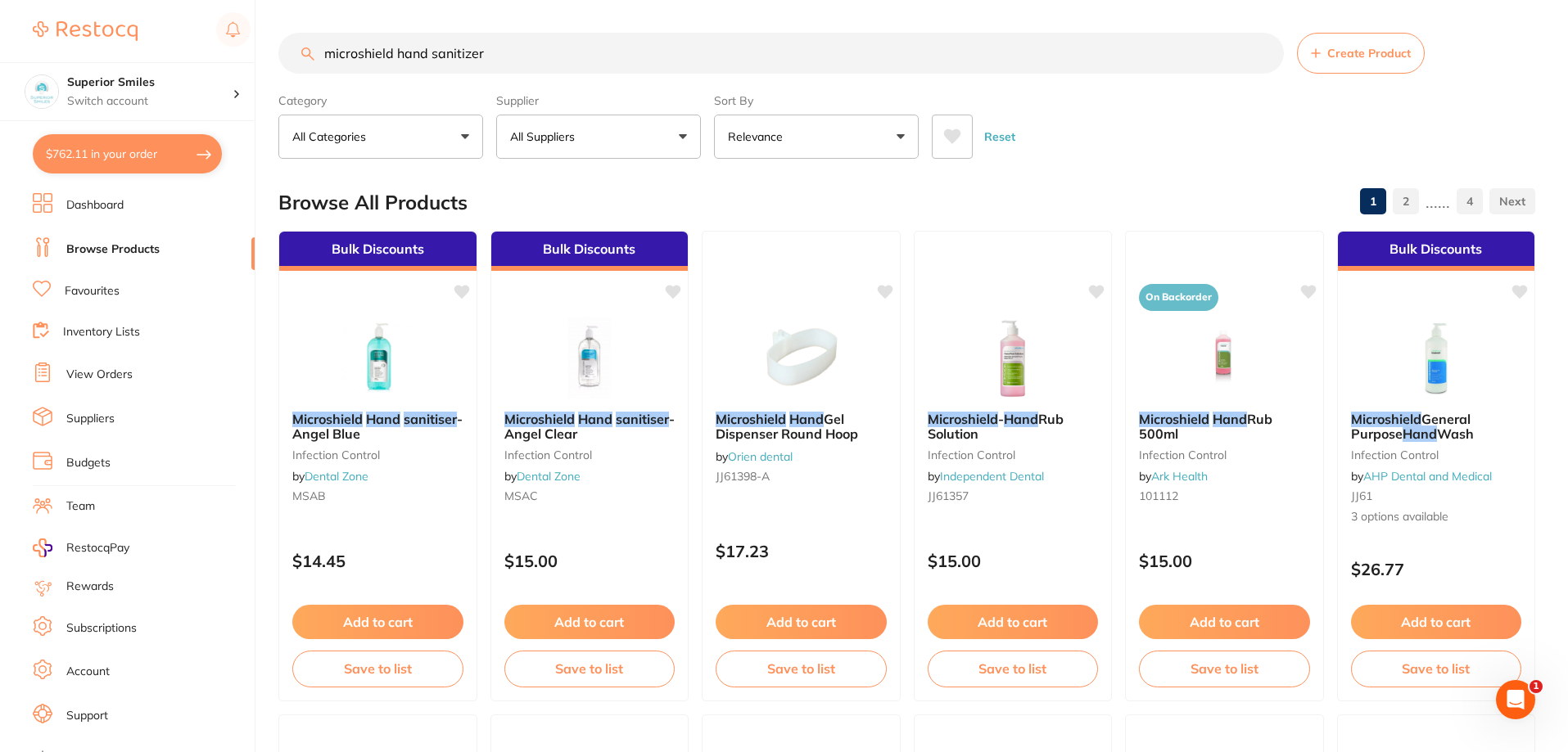
click at [102, 292] on link "Favourites" at bounding box center [92, 291] width 55 height 16
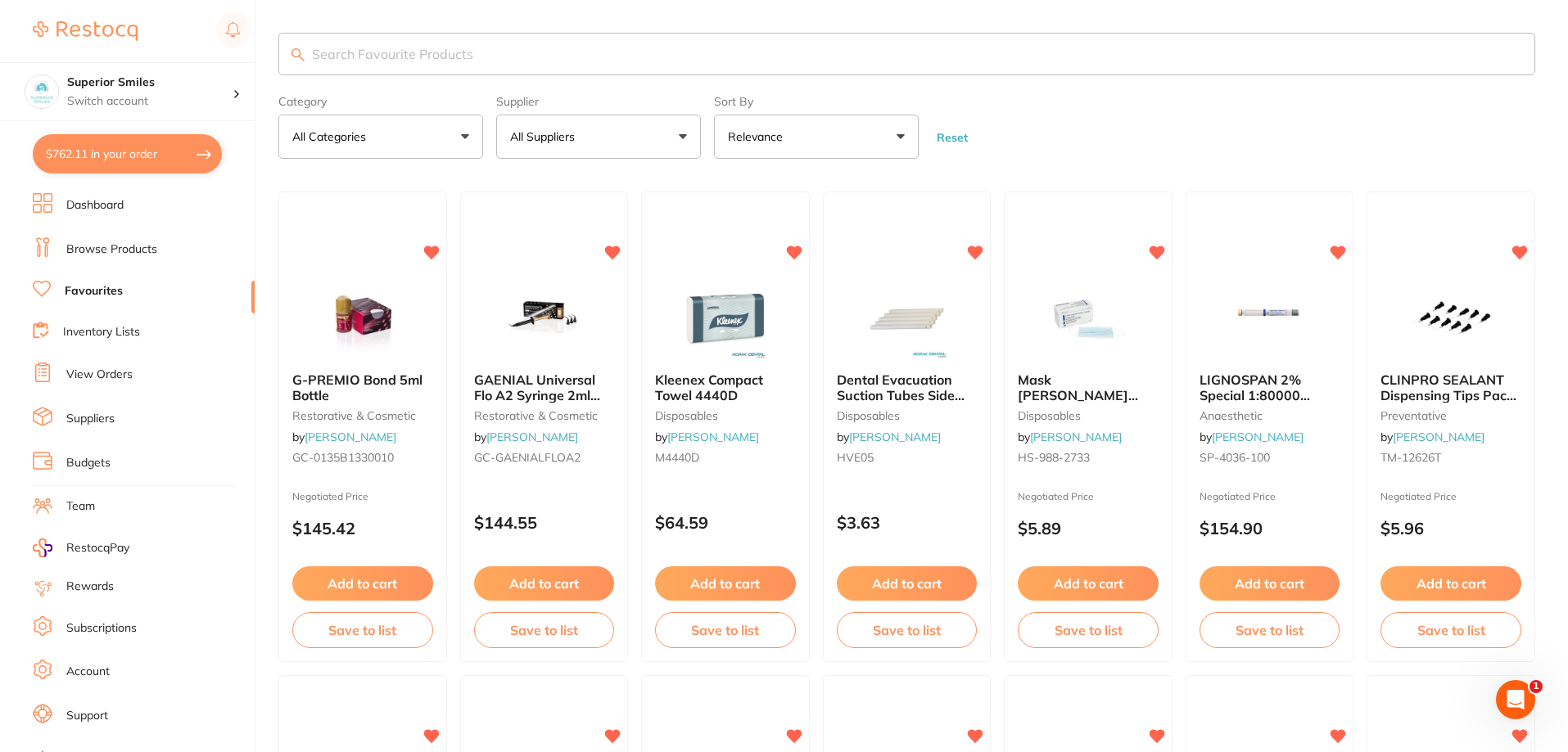
click at [363, 50] on input "search" at bounding box center [906, 54] width 1256 height 43
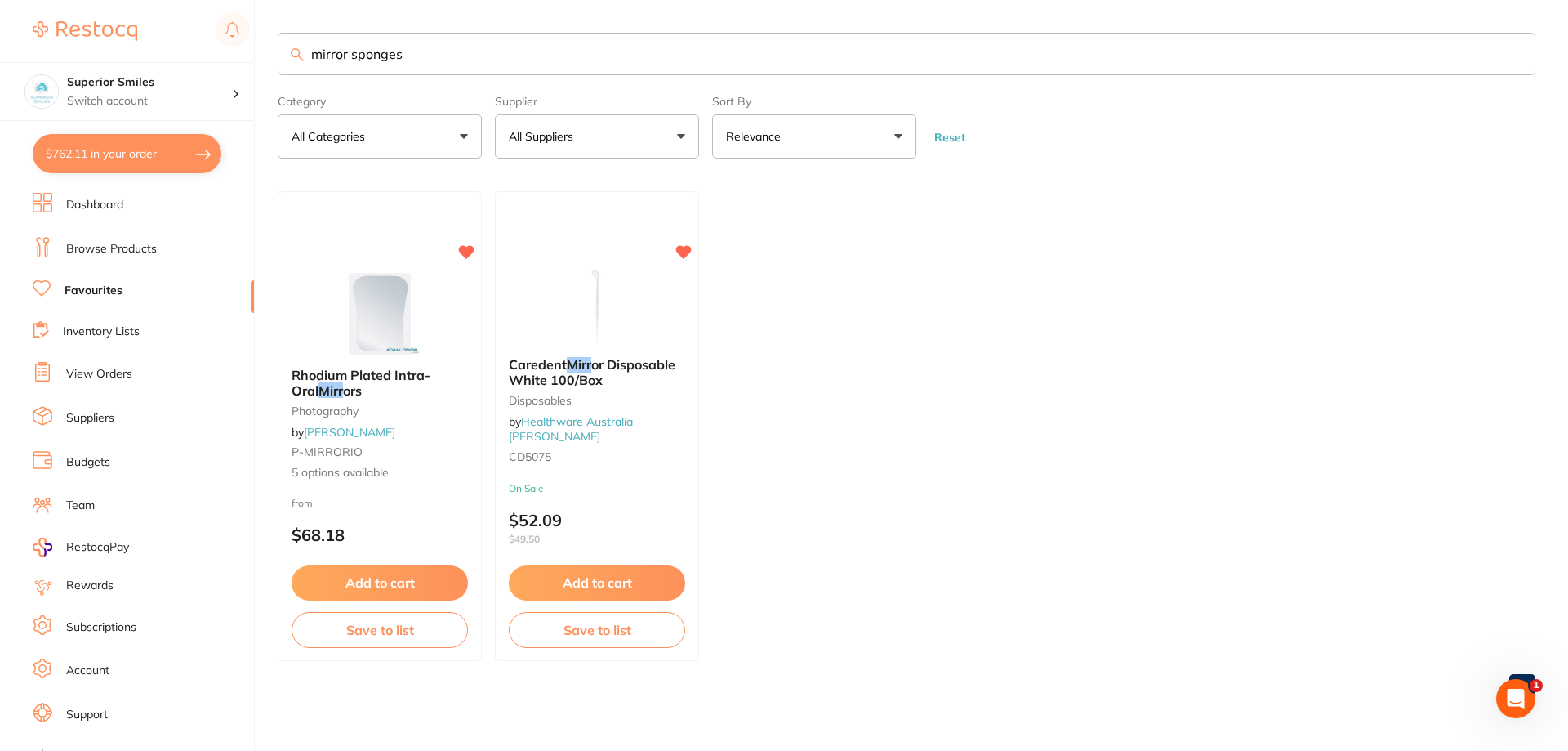
type input "mirror sponges"
